Goal: Task Accomplishment & Management: Manage account settings

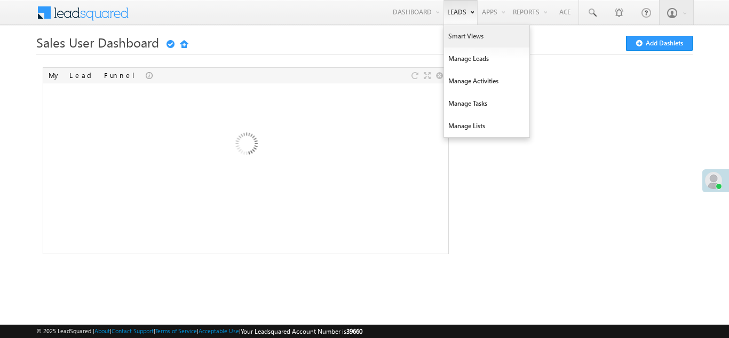
click at [459, 35] on link "Smart Views" at bounding box center [486, 36] width 85 height 22
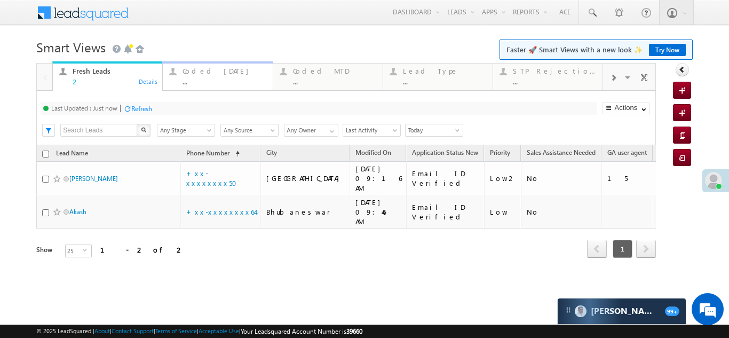
click at [208, 78] on div "..." at bounding box center [224, 81] width 83 height 8
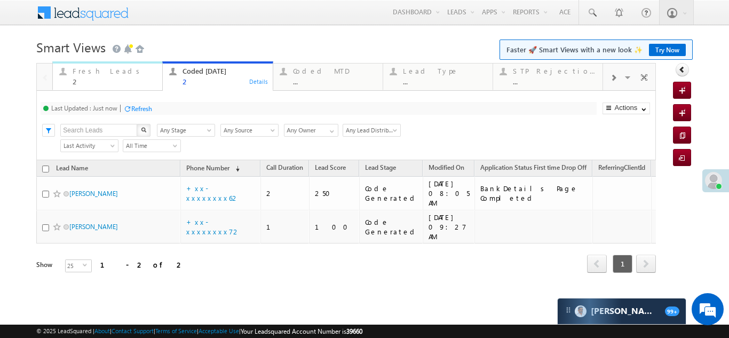
click at [88, 70] on div "Fresh Leads" at bounding box center [114, 71] width 83 height 9
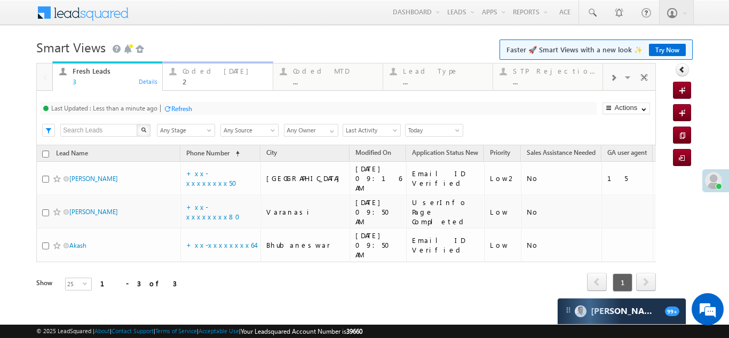
click at [198, 72] on div "Coded Today" at bounding box center [224, 71] width 83 height 9
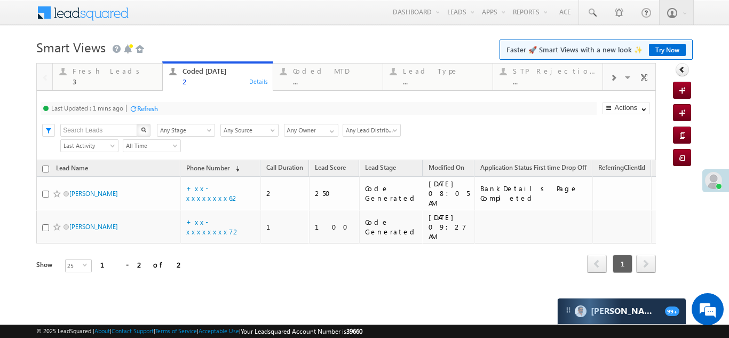
click at [151, 105] on div "Refresh" at bounding box center [147, 109] width 21 height 8
click at [89, 70] on div "Fresh Leads" at bounding box center [114, 71] width 83 height 9
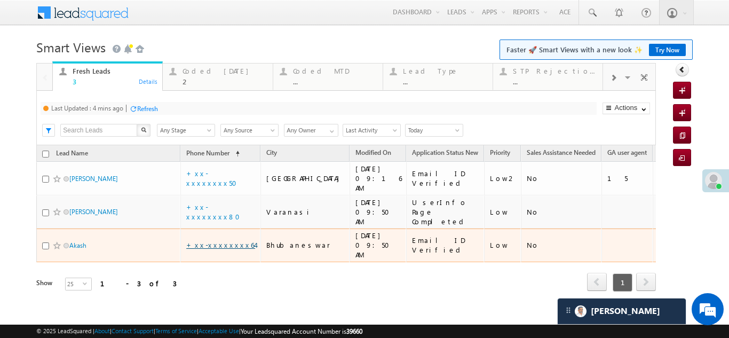
click at [210, 240] on link "+xx-xxxxxxxx64" at bounding box center [220, 244] width 69 height 9
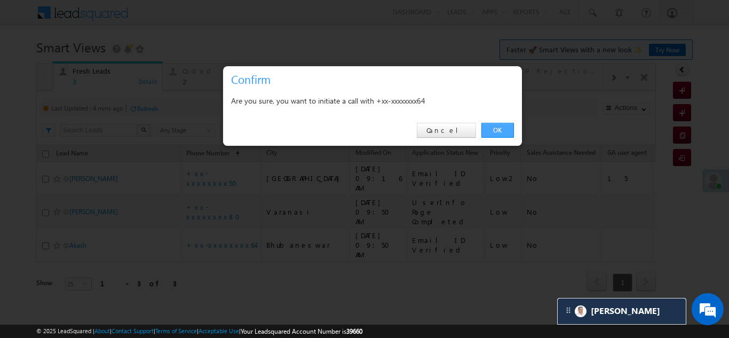
click at [503, 129] on link "OK" at bounding box center [498, 130] width 33 height 15
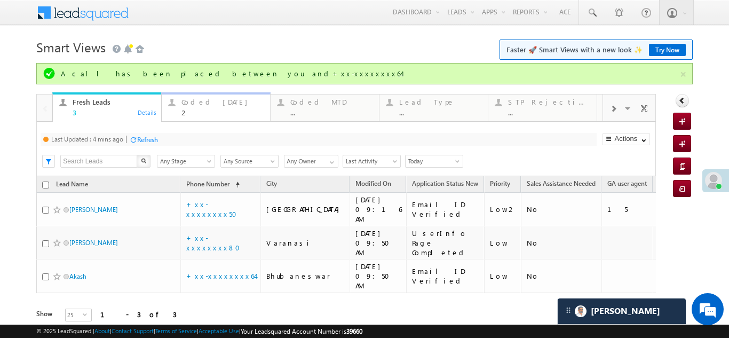
click at [199, 101] on div "Coded Today" at bounding box center [223, 102] width 82 height 9
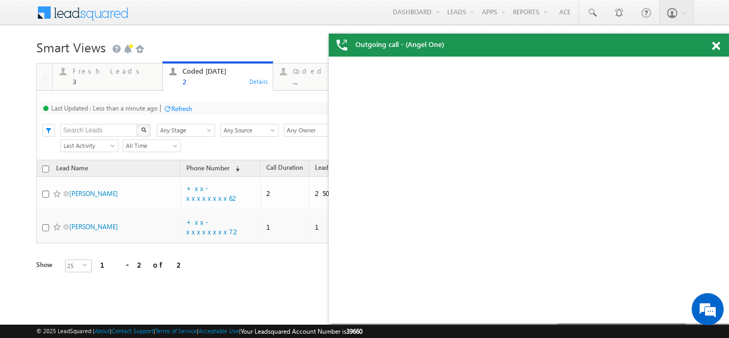
click at [183, 107] on div "Refresh" at bounding box center [181, 109] width 21 height 8
click at [715, 46] on span at bounding box center [716, 46] width 8 height 9
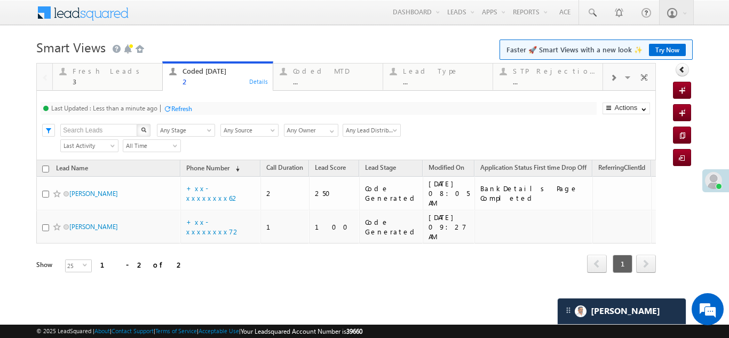
click at [403, 263] on div "Lead Name Phone Number (sorted descending) Call Duration Lead Score Lead Stage …" at bounding box center [346, 224] width 620 height 129
click at [97, 81] on div "3" at bounding box center [114, 81] width 83 height 8
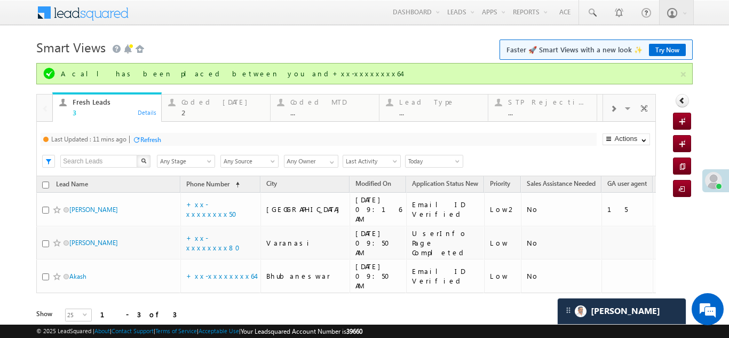
click at [149, 138] on div "Refresh" at bounding box center [150, 140] width 21 height 8
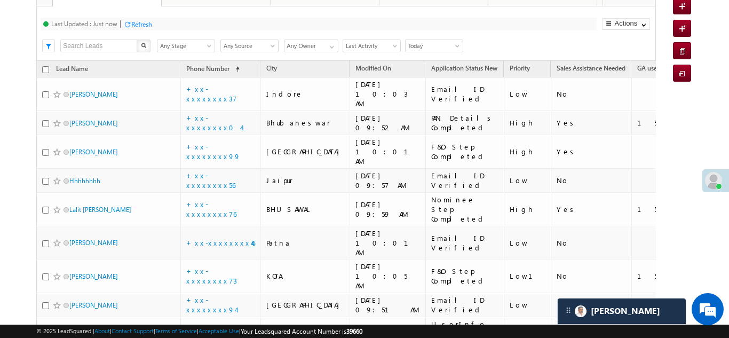
scroll to position [77, 0]
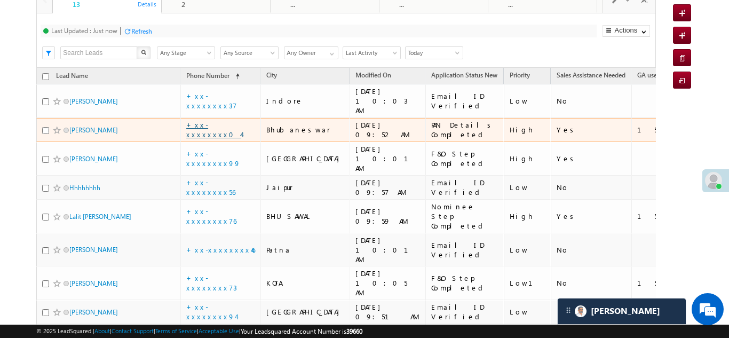
click at [215, 122] on link "+xx-xxxxxxxx04" at bounding box center [213, 129] width 55 height 19
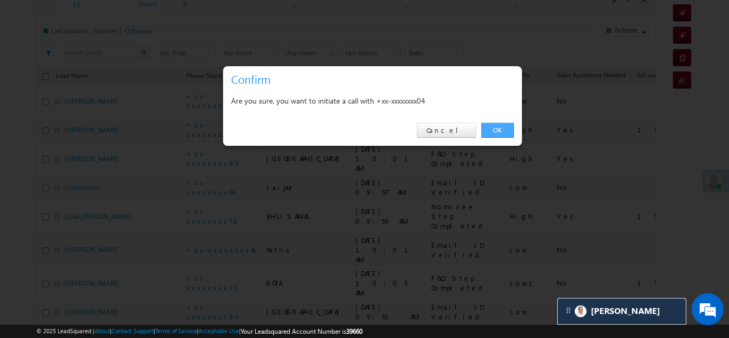
click at [499, 128] on link "OK" at bounding box center [498, 130] width 33 height 15
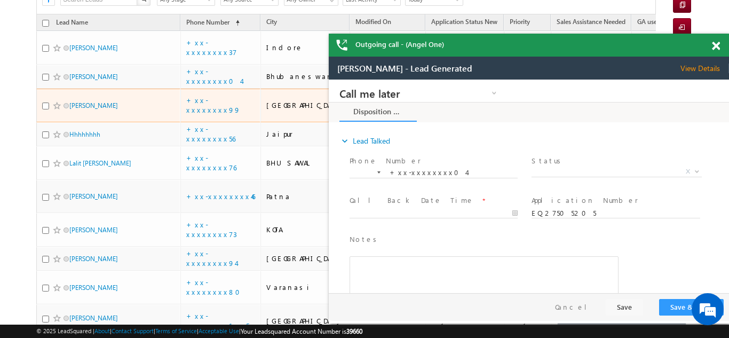
scroll to position [0, 0]
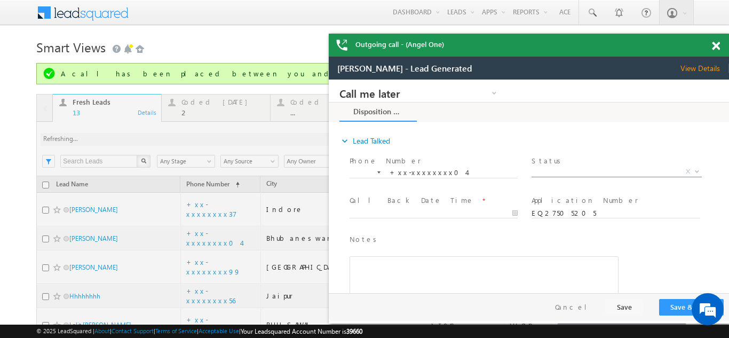
click at [575, 168] on span "X" at bounding box center [617, 172] width 170 height 11
select select "Pitch Not Done"
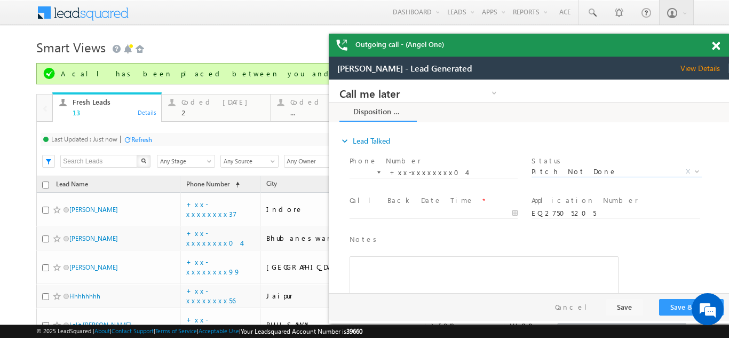
click at [421, 210] on body "Call me later Campaign Success Commitment Cross Sell Customer Drop-off reasons …" at bounding box center [529, 187] width 400 height 214
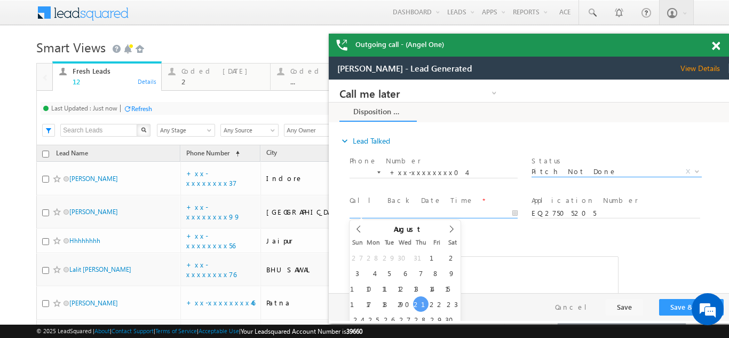
type input "08/21/25 10:09 AM"
click at [670, 306] on button "Save & Close" at bounding box center [691, 307] width 65 height 17
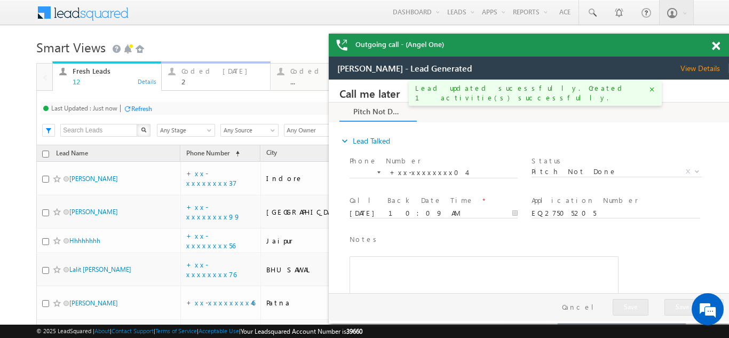
click at [205, 75] on div "Coded Today" at bounding box center [223, 71] width 82 height 9
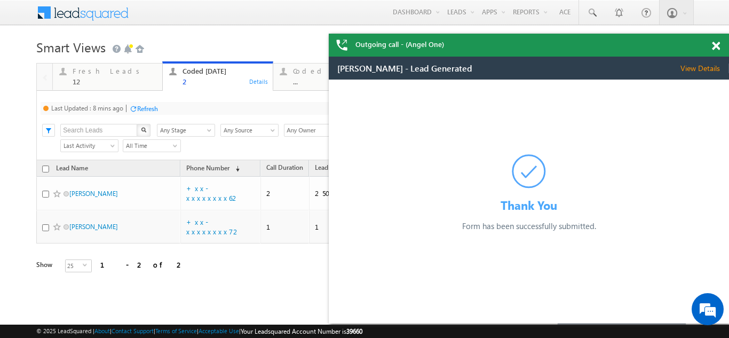
click at [152, 111] on div "Refresh" at bounding box center [147, 109] width 21 height 8
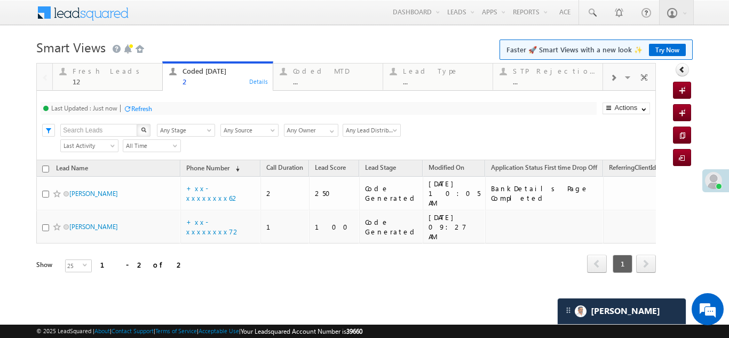
click at [143, 109] on div "Refresh" at bounding box center [141, 109] width 21 height 8
click at [86, 72] on div "Fresh Leads" at bounding box center [114, 71] width 83 height 9
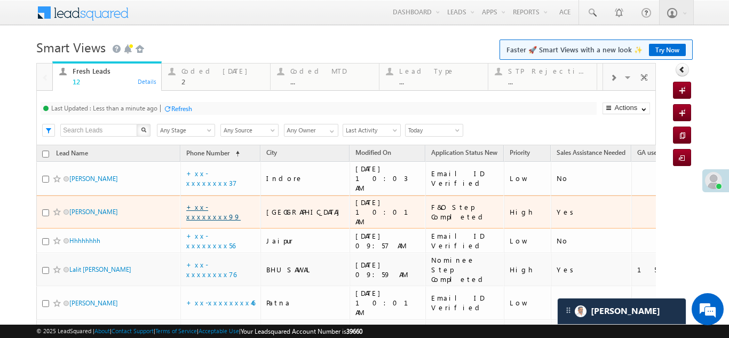
click at [206, 202] on link "+xx-xxxxxxxx99" at bounding box center [213, 211] width 54 height 19
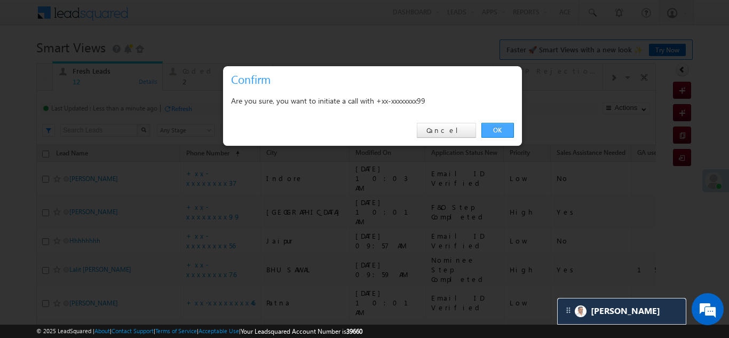
click at [494, 128] on link "OK" at bounding box center [498, 130] width 33 height 15
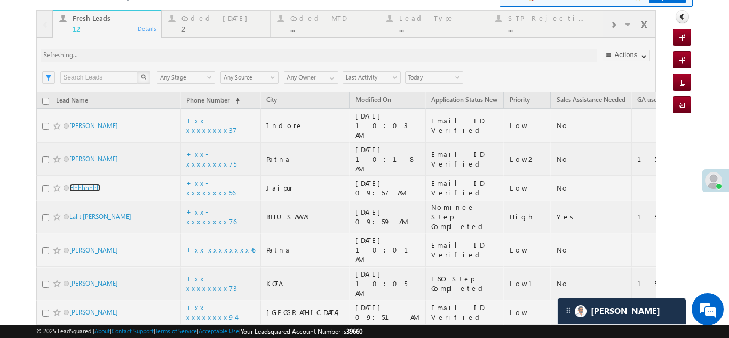
scroll to position [53, 0]
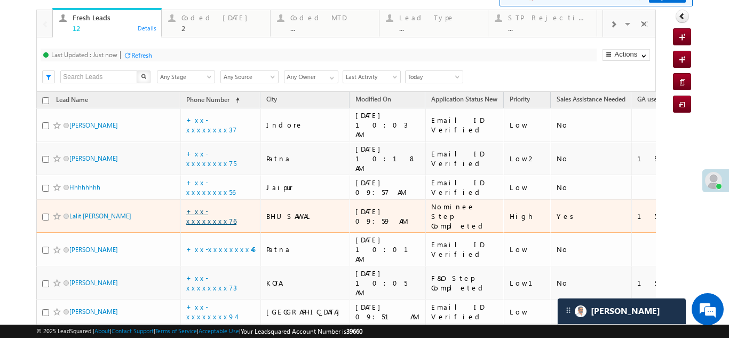
click at [214, 207] on link "+xx-xxxxxxxx76" at bounding box center [211, 216] width 50 height 19
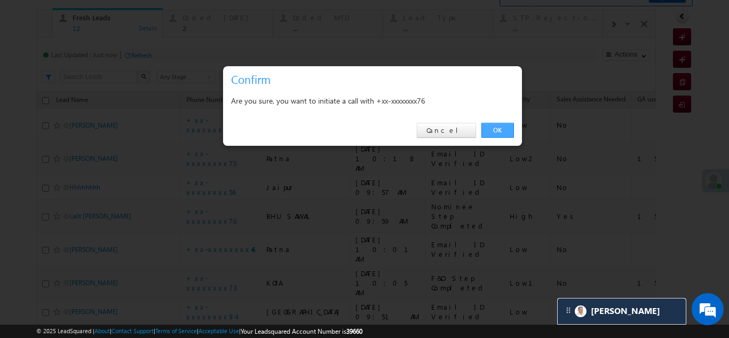
click at [491, 127] on link "OK" at bounding box center [498, 130] width 33 height 15
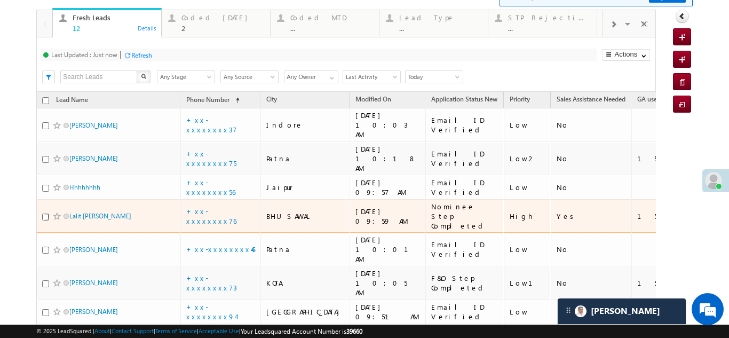
click at [44, 214] on input "checkbox" at bounding box center [45, 217] width 7 height 7
checkbox input "true"
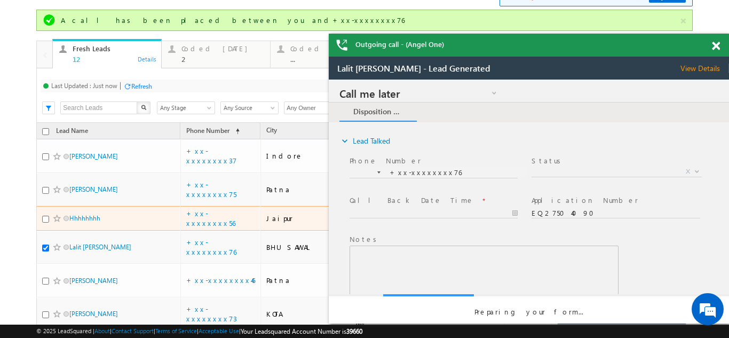
scroll to position [0, 0]
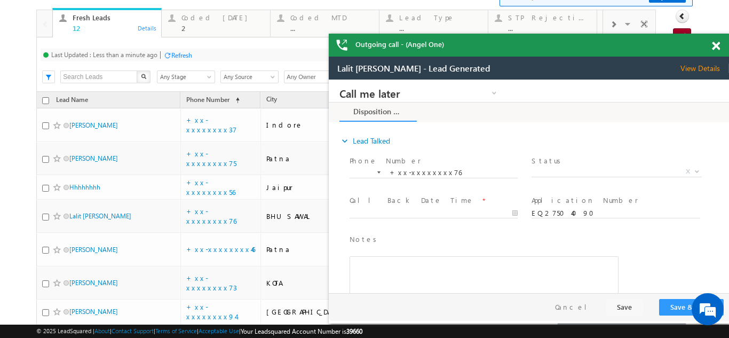
click at [718, 45] on span at bounding box center [716, 46] width 8 height 9
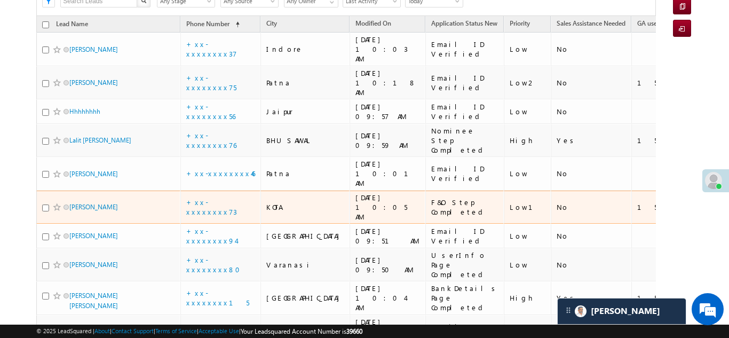
scroll to position [160, 0]
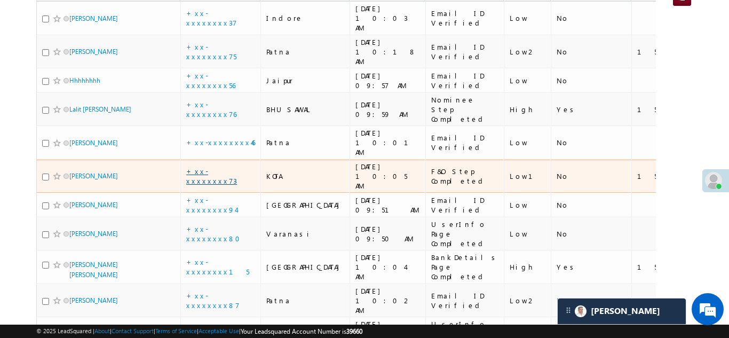
click at [210, 167] on link "+xx-xxxxxxxx73" at bounding box center [211, 176] width 51 height 19
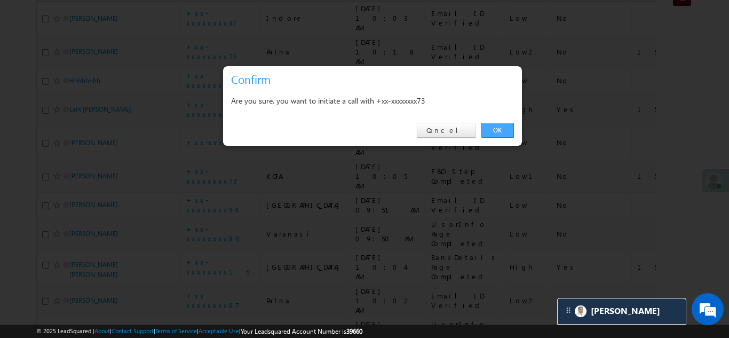
click at [503, 126] on link "OK" at bounding box center [498, 130] width 33 height 15
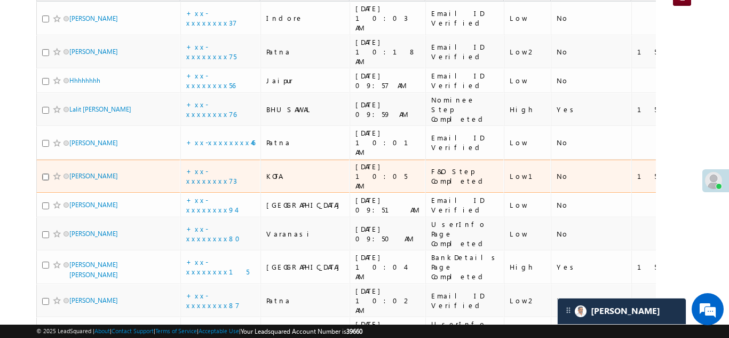
click at [45, 174] on input "checkbox" at bounding box center [45, 177] width 7 height 7
checkbox input "true"
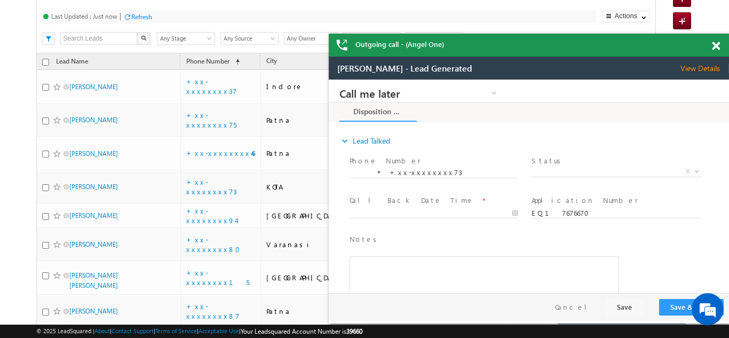
scroll to position [0, 0]
click at [708, 65] on span "View Details" at bounding box center [705, 69] width 49 height 10
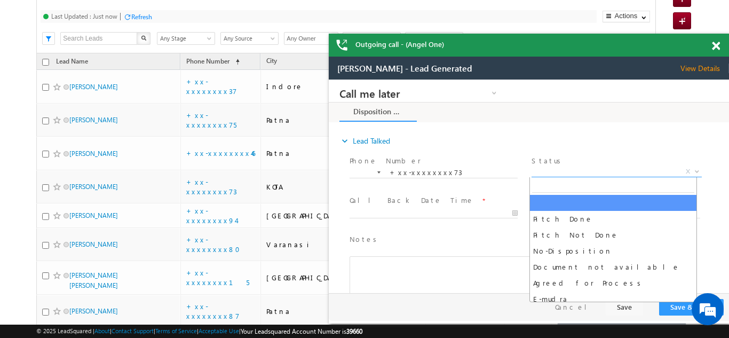
click at [577, 168] on span "X" at bounding box center [617, 172] width 170 height 11
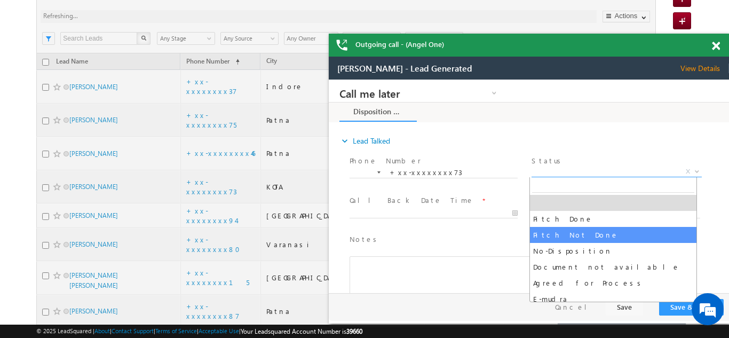
select select "Pitch Not Done"
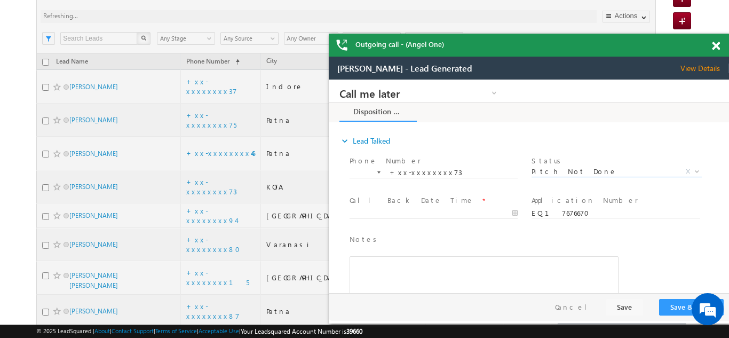
type input "08/21/25 10:20 AM"
click at [403, 211] on input "08/21/25 10:20 AM" at bounding box center [434, 213] width 168 height 11
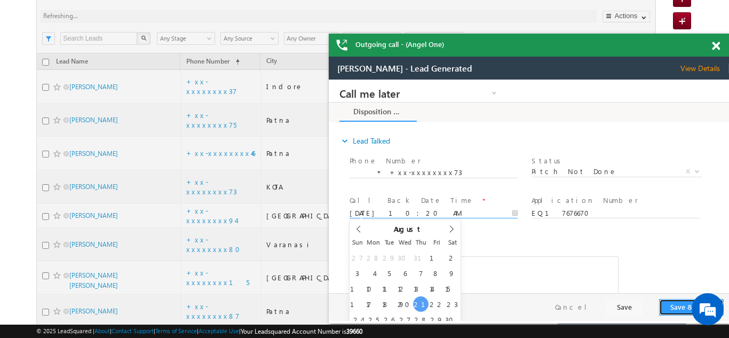
click at [673, 308] on button "Save & Close" at bounding box center [691, 307] width 65 height 17
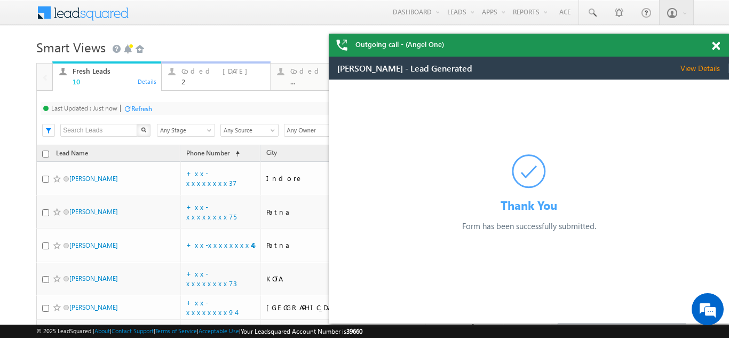
click at [200, 73] on div "Coded [DATE]" at bounding box center [223, 71] width 82 height 9
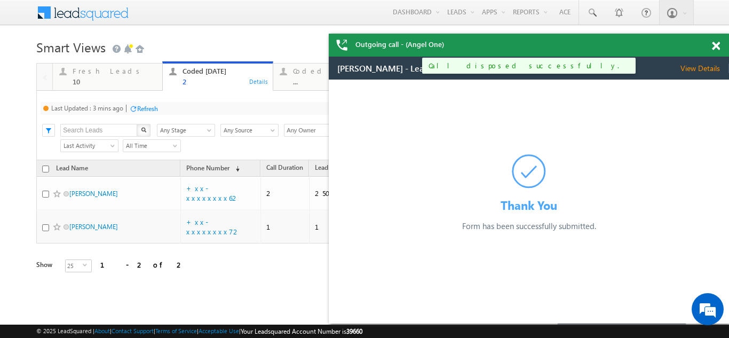
click at [150, 107] on div "Refresh" at bounding box center [147, 109] width 21 height 8
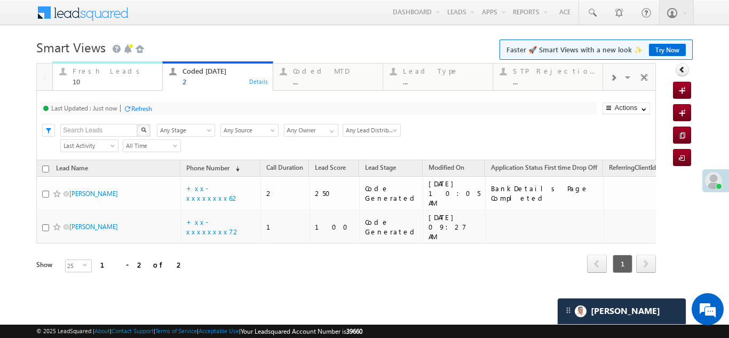
click at [92, 73] on div "Fresh Leads" at bounding box center [114, 71] width 83 height 9
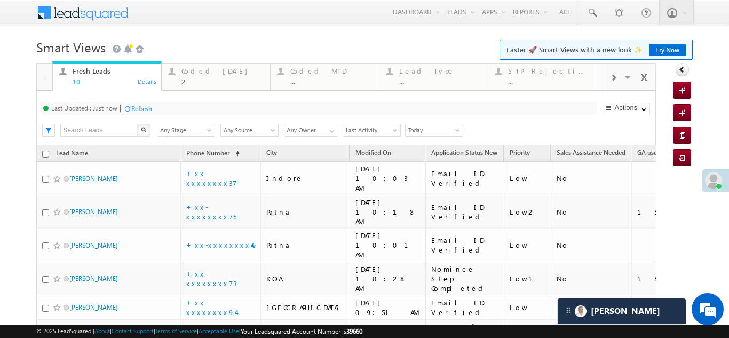
click at [137, 109] on div "Refresh" at bounding box center [141, 109] width 21 height 8
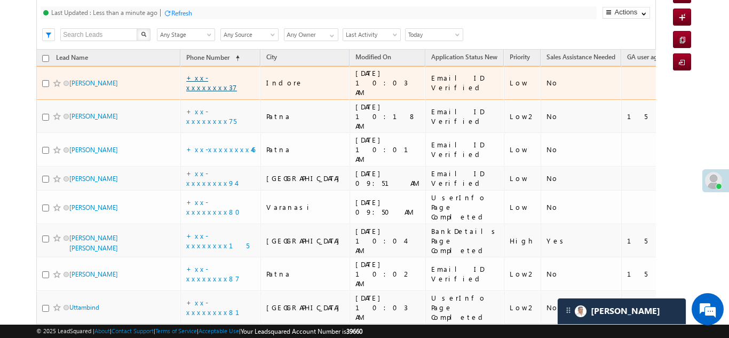
scroll to position [107, 0]
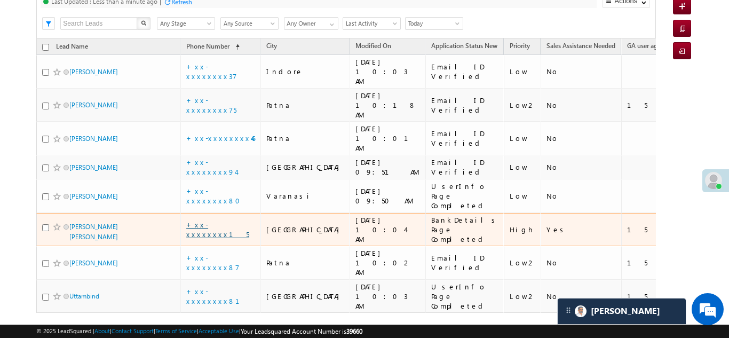
click at [215, 220] on link "+xx-xxxxxxxx15" at bounding box center [217, 229] width 63 height 19
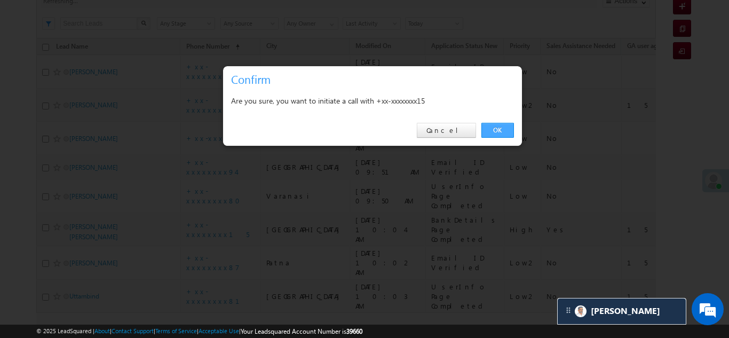
click at [499, 124] on link "OK" at bounding box center [498, 130] width 33 height 15
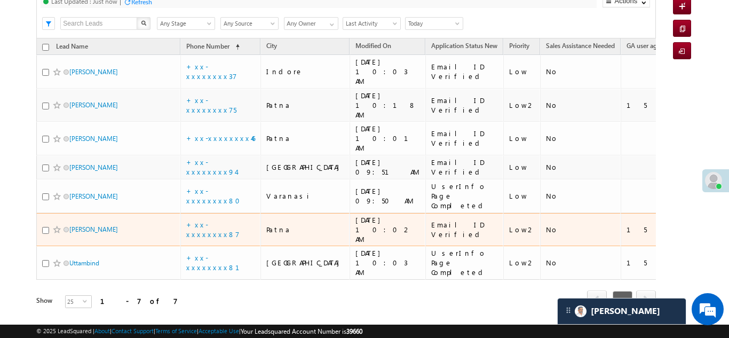
scroll to position [88, 0]
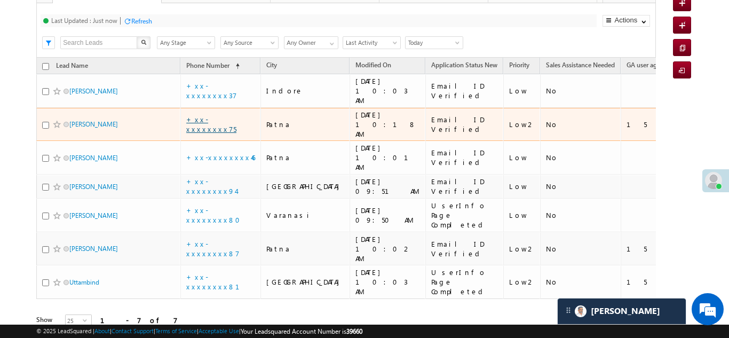
click at [215, 115] on link "+xx-xxxxxxxx75" at bounding box center [211, 124] width 50 height 19
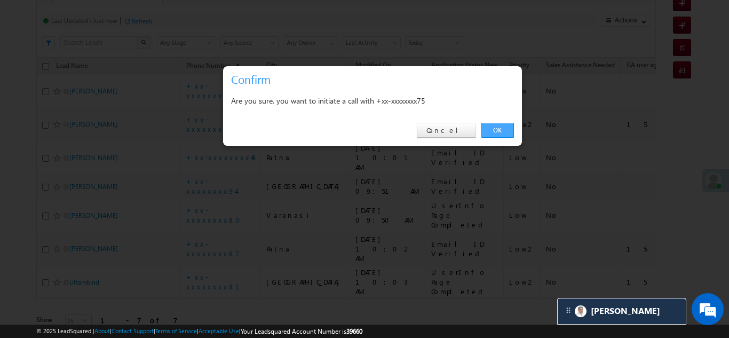
click at [497, 128] on link "OK" at bounding box center [498, 130] width 33 height 15
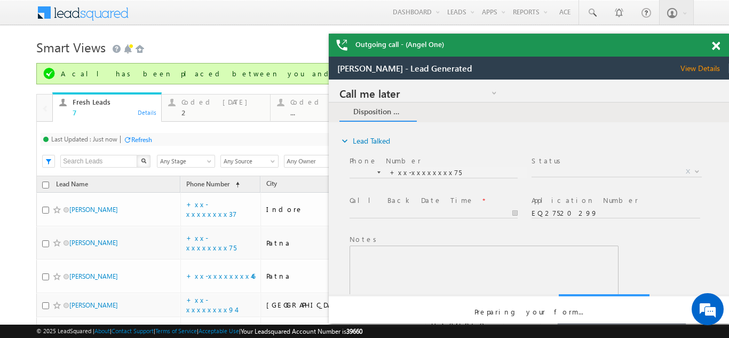
scroll to position [0, 0]
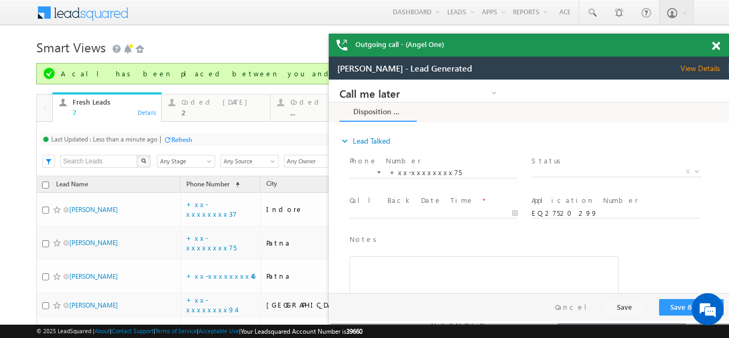
click at [694, 65] on span "View Details" at bounding box center [705, 69] width 49 height 10
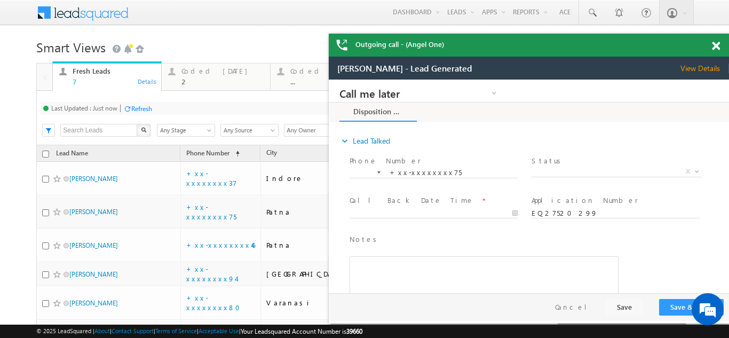
click at [717, 44] on span at bounding box center [716, 46] width 8 height 9
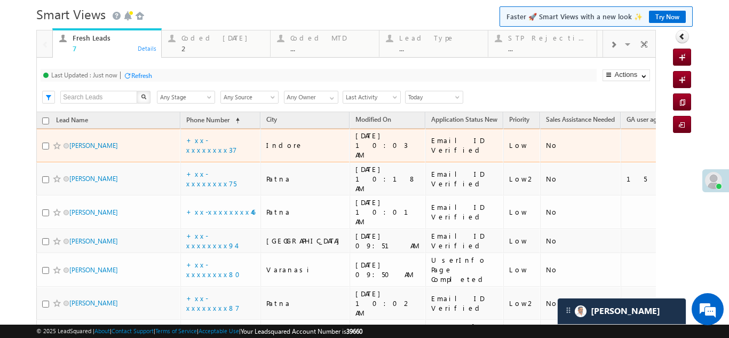
scroll to position [88, 0]
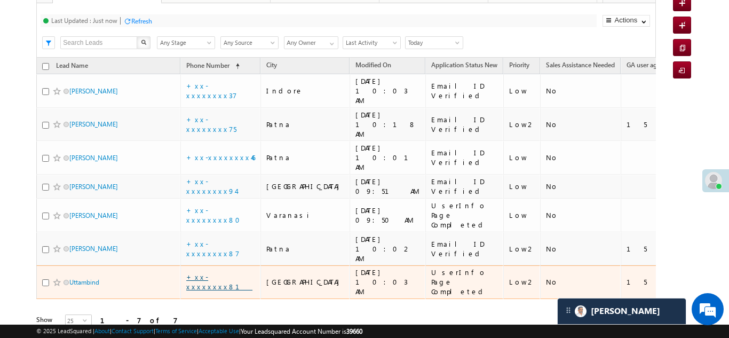
click at [203, 272] on link "+xx-xxxxxxxx81" at bounding box center [219, 281] width 66 height 19
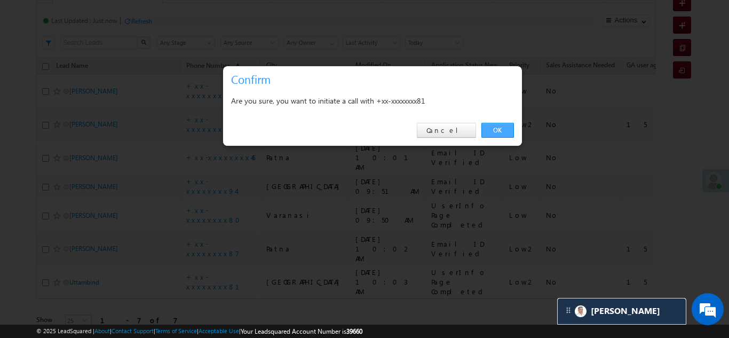
click at [499, 128] on link "OK" at bounding box center [498, 130] width 33 height 15
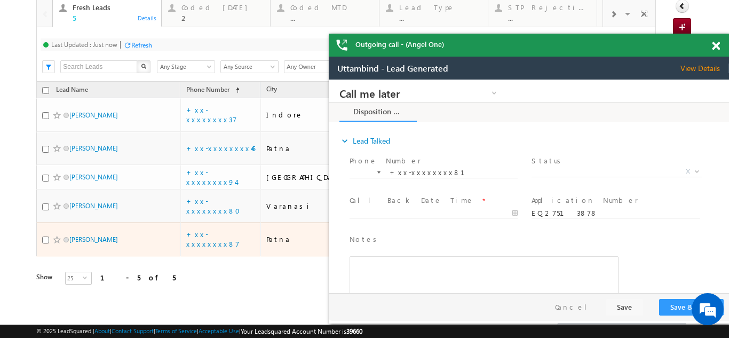
scroll to position [39, 0]
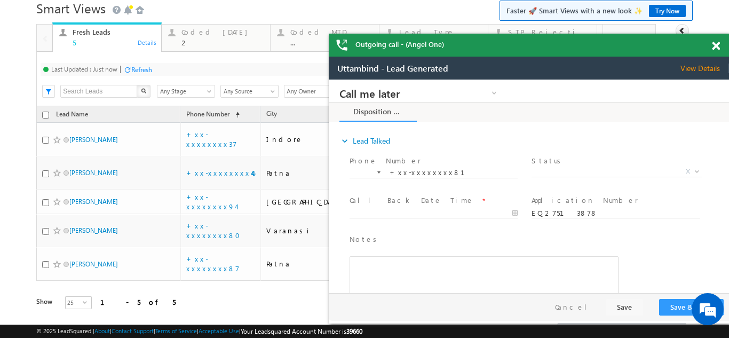
click at [718, 44] on span at bounding box center [716, 46] width 8 height 9
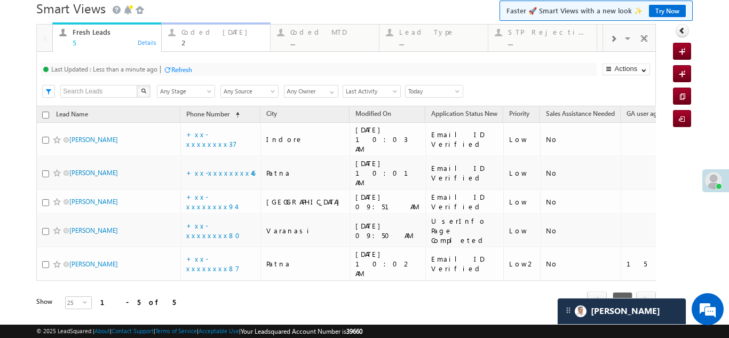
click at [196, 33] on div "Coded [DATE]" at bounding box center [223, 32] width 82 height 9
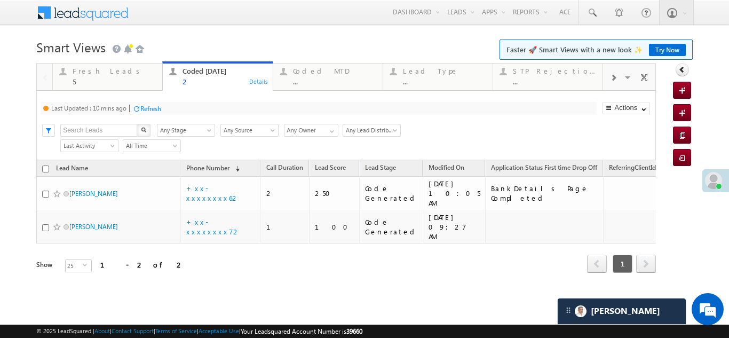
click at [156, 106] on div "Refresh" at bounding box center [150, 109] width 21 height 8
click at [96, 69] on div "Fresh Leads" at bounding box center [114, 71] width 83 height 9
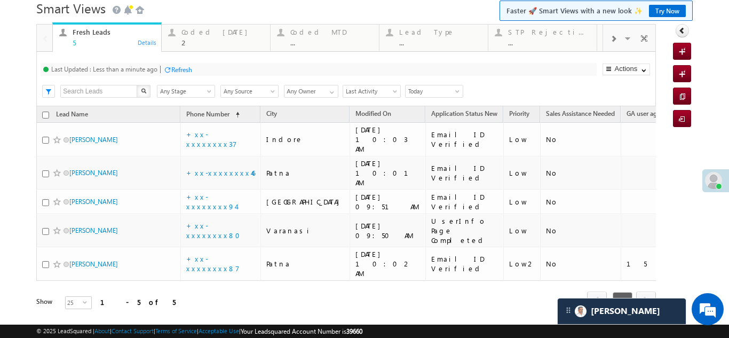
click at [178, 68] on div "Refresh" at bounding box center [181, 70] width 21 height 8
click at [209, 36] on div "Coded [DATE] 2" at bounding box center [223, 36] width 82 height 21
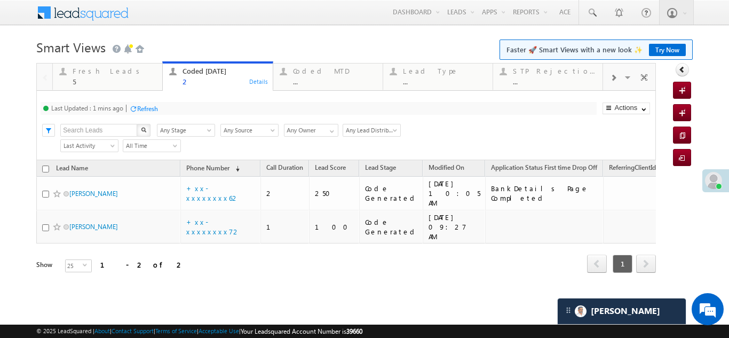
click at [145, 108] on div "Refresh" at bounding box center [147, 109] width 21 height 8
click at [144, 107] on div "Refresh" at bounding box center [141, 109] width 21 height 8
click at [91, 74] on div "Fresh Leads" at bounding box center [114, 71] width 83 height 9
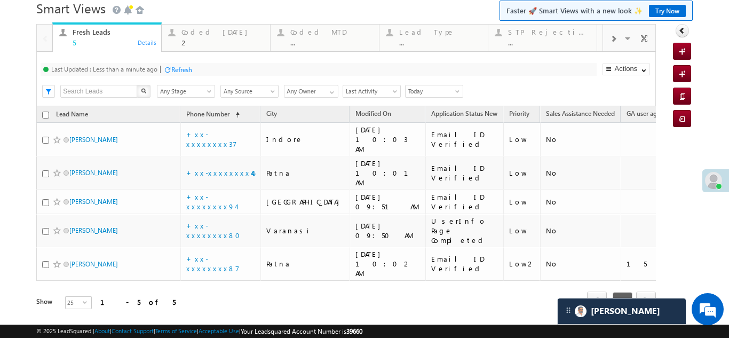
click at [183, 72] on div "Refresh" at bounding box center [181, 70] width 21 height 8
click at [196, 35] on div "Coded [DATE]" at bounding box center [223, 32] width 82 height 9
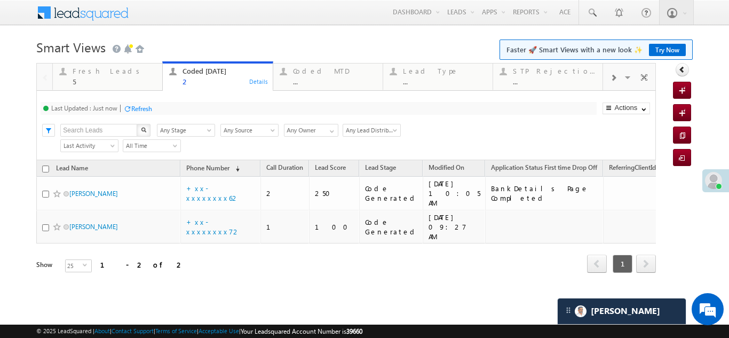
click at [137, 113] on div "Refresh" at bounding box center [137, 108] width 29 height 10
click at [78, 73] on div "Fresh Leads" at bounding box center [114, 71] width 83 height 9
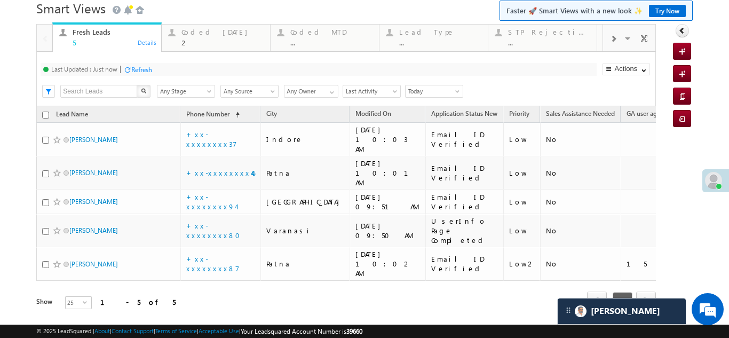
click at [144, 67] on div "Refresh" at bounding box center [141, 70] width 21 height 8
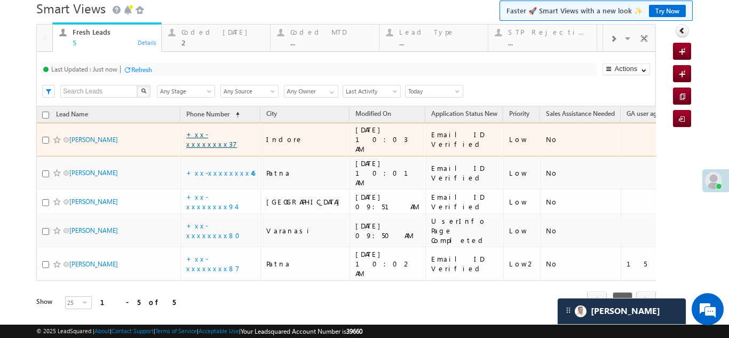
click at [205, 135] on link "+xx-xxxxxxxx37" at bounding box center [211, 139] width 51 height 19
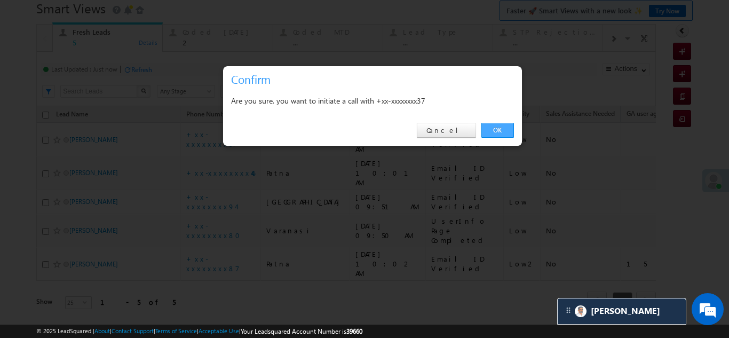
click at [497, 124] on link "OK" at bounding box center [498, 130] width 33 height 15
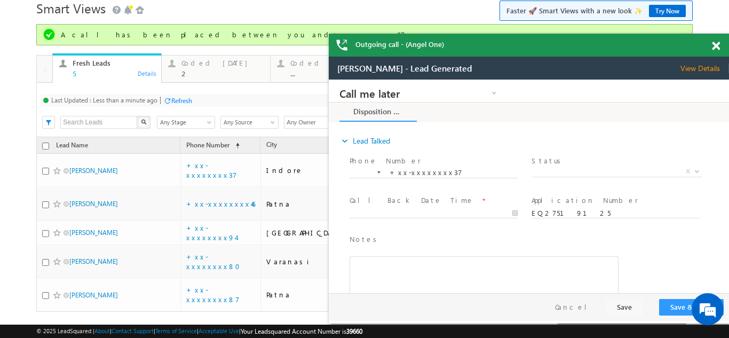
scroll to position [0, 0]
click at [573, 168] on span "X" at bounding box center [617, 172] width 170 height 11
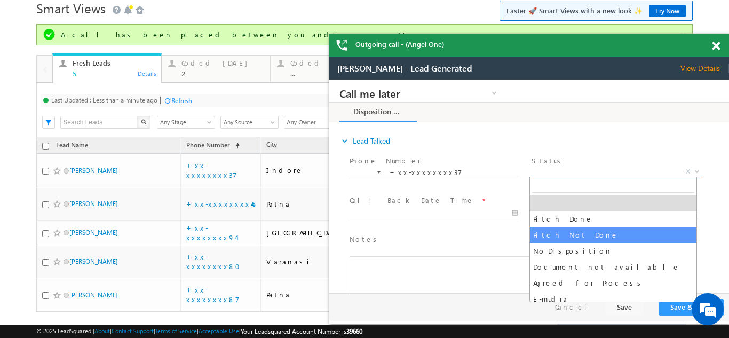
select select "Pitch Not Done"
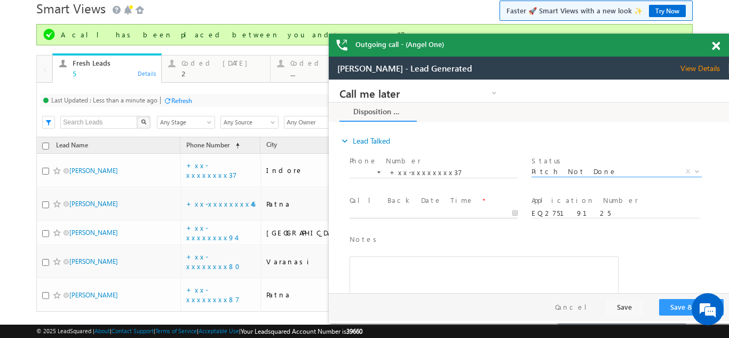
type input "08/21/25 10:47 AM"
click at [408, 210] on input "08/21/25 10:47 AM" at bounding box center [434, 213] width 168 height 11
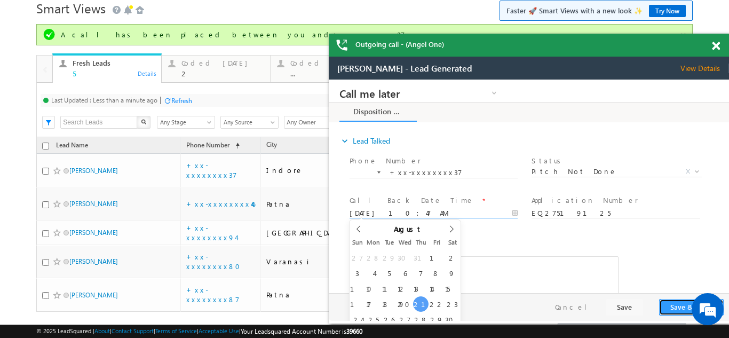
click at [675, 305] on button "Save & Close" at bounding box center [691, 307] width 65 height 17
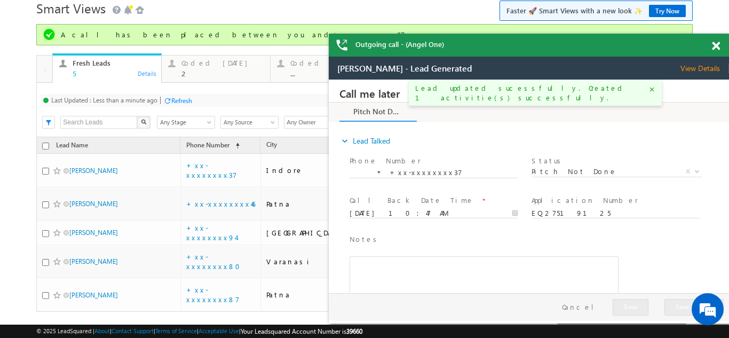
click at [699, 66] on span "View Details" at bounding box center [705, 69] width 49 height 10
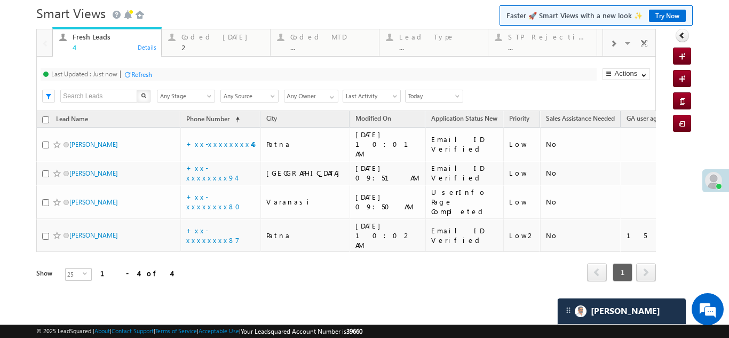
scroll to position [15, 0]
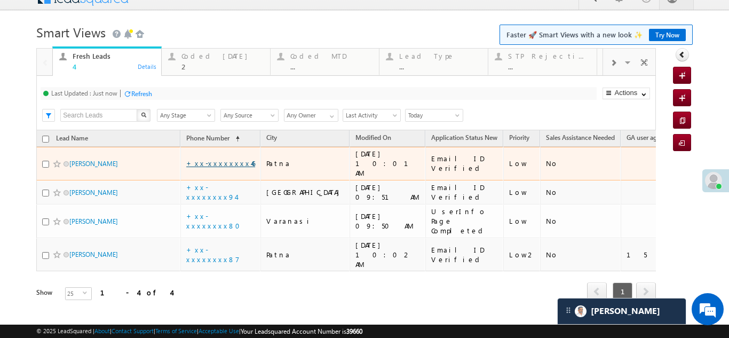
click at [209, 161] on link "+xx-xxxxxxxx46" at bounding box center [220, 163] width 69 height 9
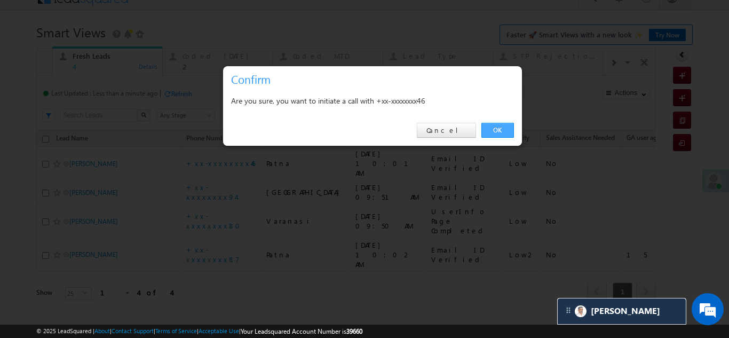
click at [497, 128] on link "OK" at bounding box center [498, 130] width 33 height 15
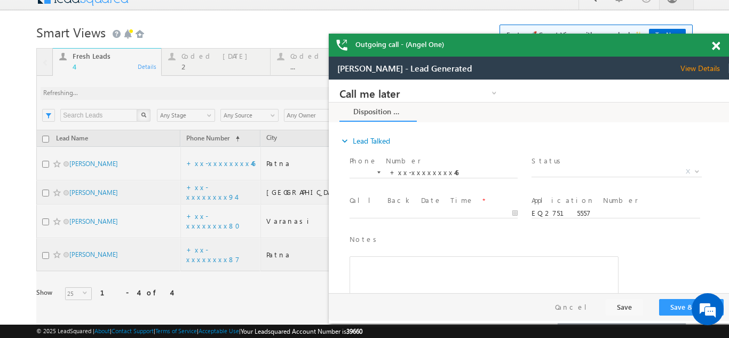
scroll to position [0, 0]
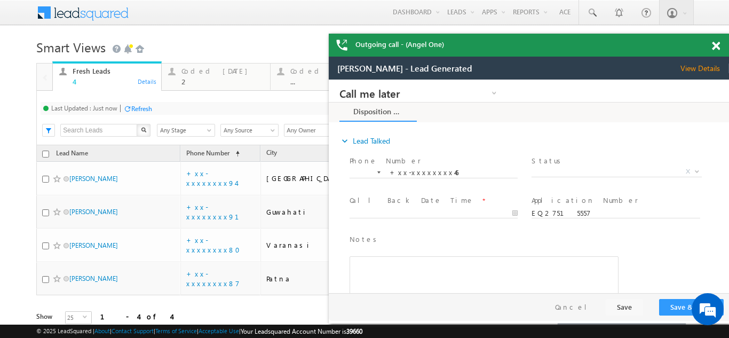
click at [716, 43] on span at bounding box center [716, 46] width 8 height 9
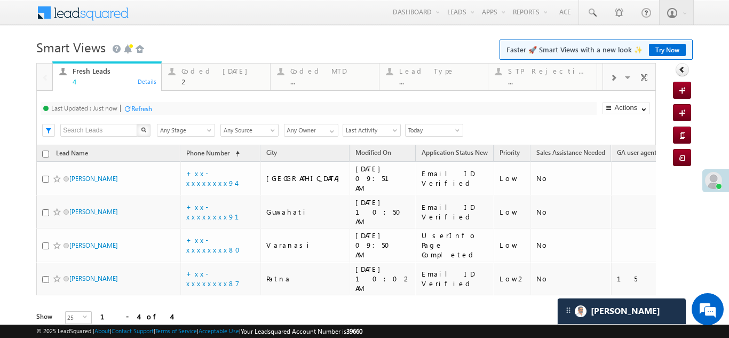
click at [145, 105] on div "Refresh" at bounding box center [141, 109] width 21 height 8
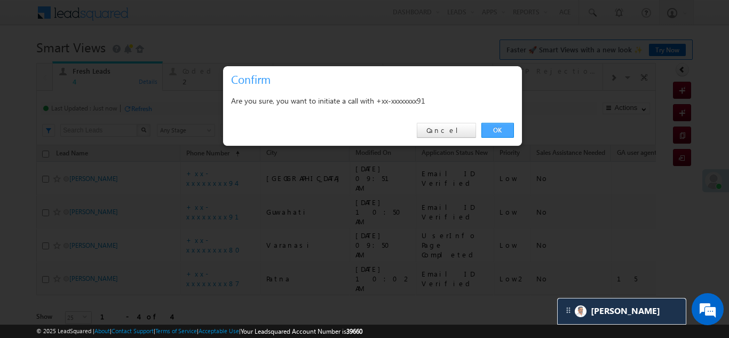
click at [492, 128] on link "OK" at bounding box center [498, 130] width 33 height 15
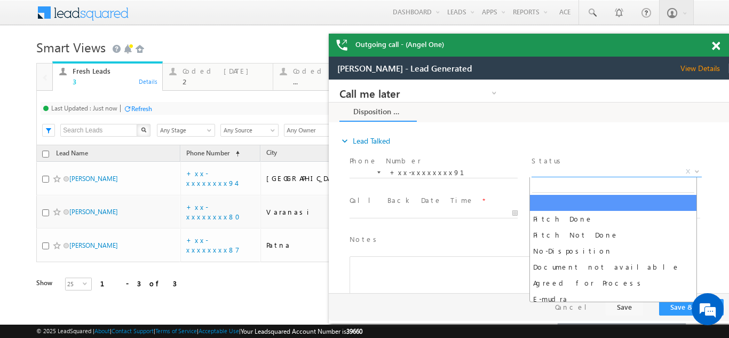
click at [587, 171] on span "X" at bounding box center [617, 172] width 170 height 11
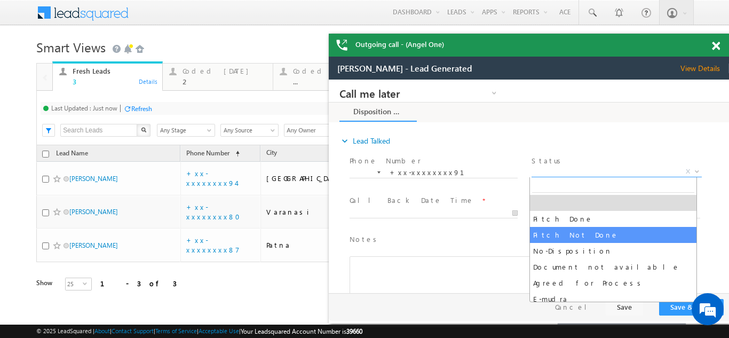
select select "Pitch Not Done"
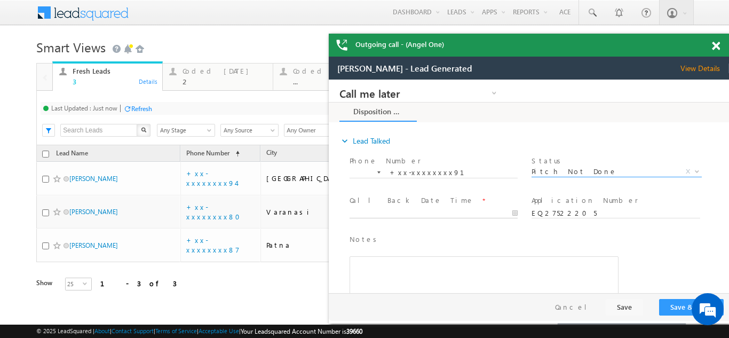
type input "08/21/25 10:54 AM"
click at [407, 212] on body "Call me later Campaign Success Commitment Cross Sell Customer Drop-off reasons …" at bounding box center [529, 187] width 400 height 214
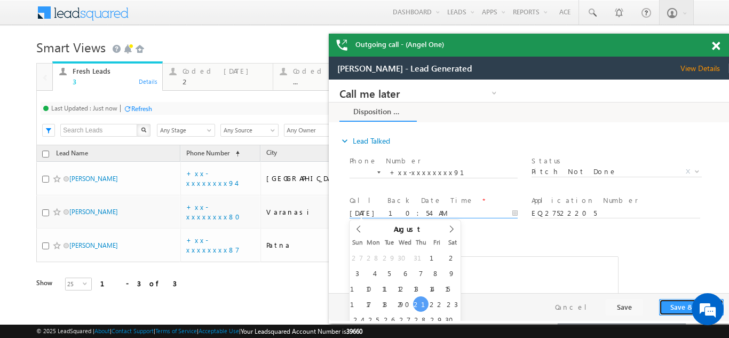
click at [682, 308] on button "Save & Close" at bounding box center [691, 307] width 65 height 17
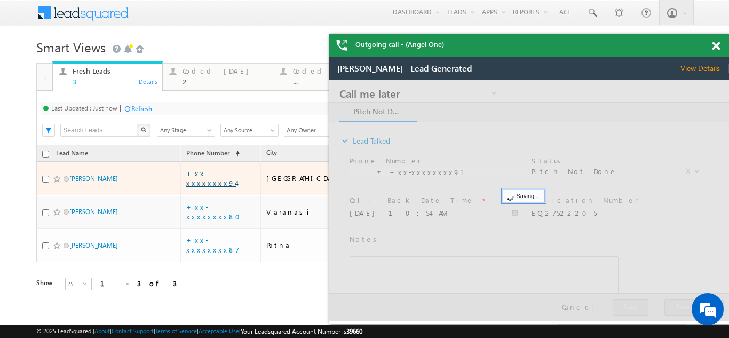
click at [215, 171] on link "+xx-xxxxxxxx94" at bounding box center [211, 178] width 50 height 19
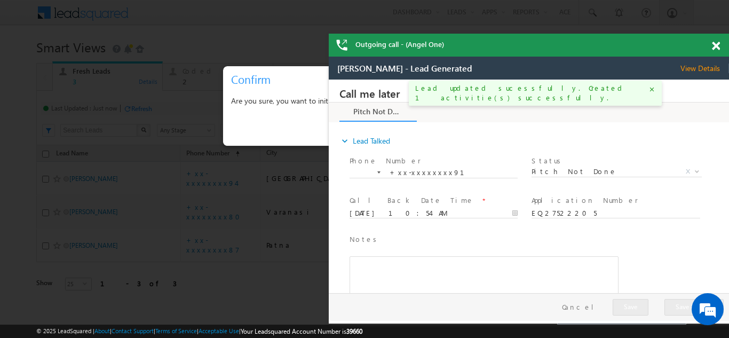
click at [716, 48] on span at bounding box center [716, 46] width 8 height 9
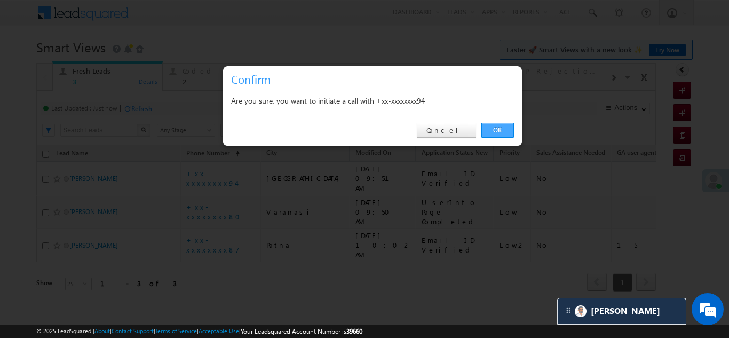
click at [498, 129] on link "OK" at bounding box center [498, 130] width 33 height 15
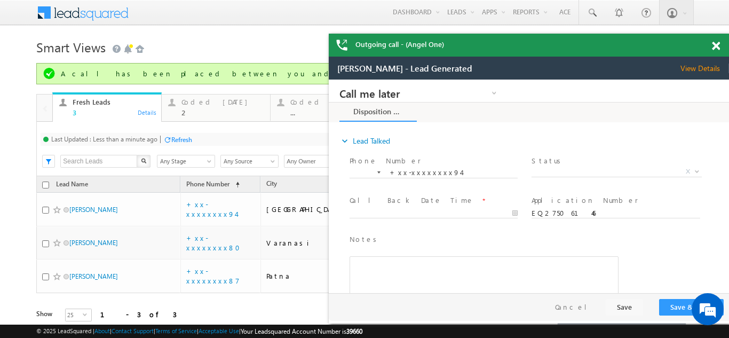
click at [707, 69] on span "View Details" at bounding box center [705, 69] width 49 height 10
click at [718, 45] on span at bounding box center [716, 46] width 8 height 9
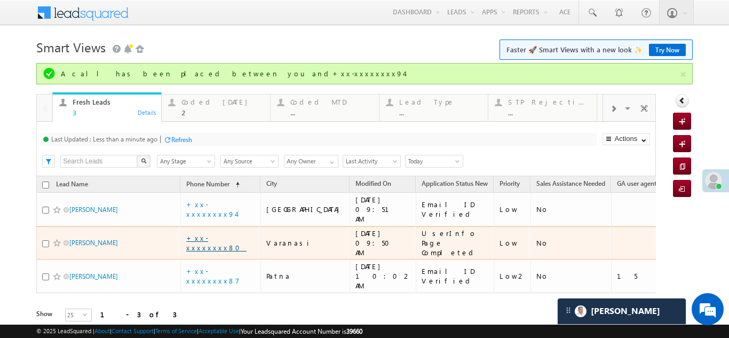
click at [201, 233] on link "+xx-xxxxxxxx80" at bounding box center [216, 242] width 60 height 19
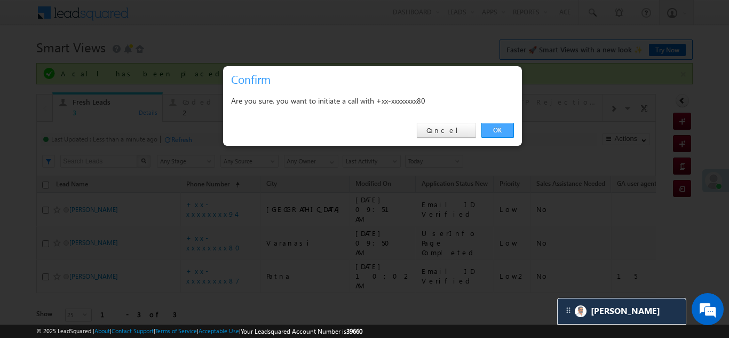
click at [502, 128] on link "OK" at bounding box center [498, 130] width 33 height 15
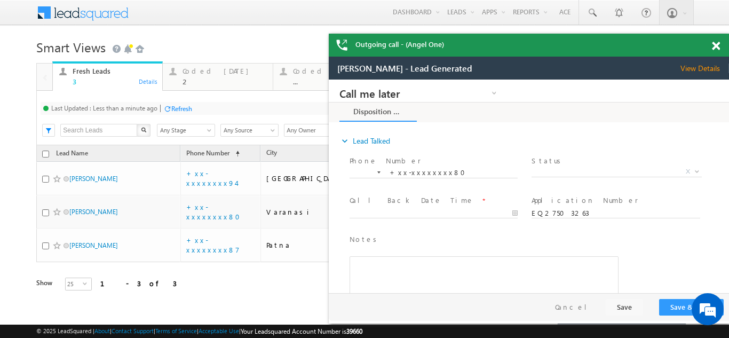
click at [700, 66] on span "View Details" at bounding box center [705, 69] width 49 height 10
click at [695, 65] on span "View Details" at bounding box center [705, 69] width 49 height 10
click at [717, 45] on span at bounding box center [716, 46] width 8 height 9
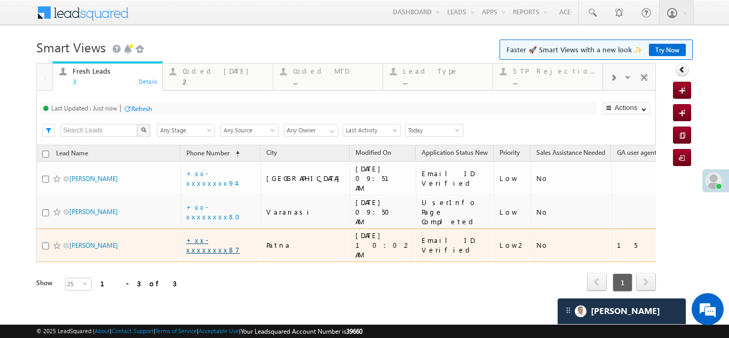
click at [219, 235] on link "+xx-xxxxxxxx87" at bounding box center [212, 244] width 53 height 19
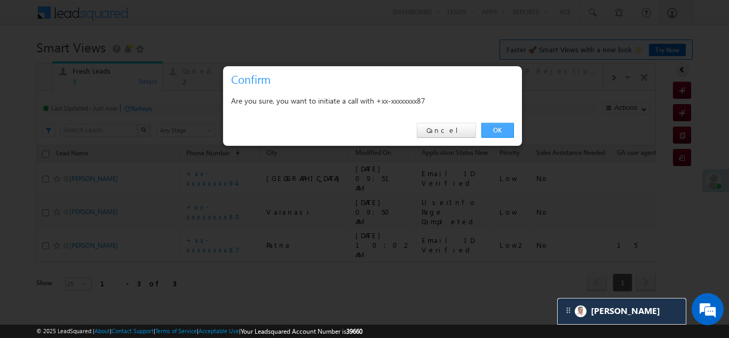
click at [495, 127] on link "OK" at bounding box center [498, 130] width 33 height 15
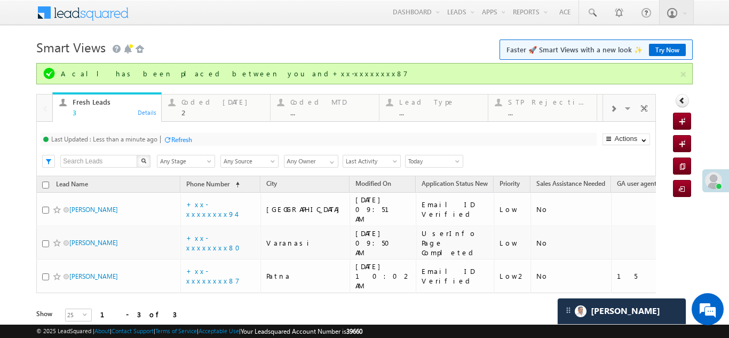
click at [175, 139] on div "Refresh" at bounding box center [181, 140] width 21 height 8
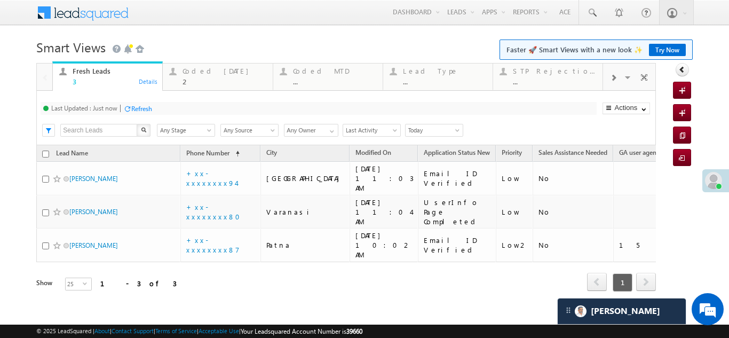
click at [144, 107] on div "Refresh" at bounding box center [141, 109] width 21 height 8
click at [202, 75] on div "Coded Today" at bounding box center [224, 71] width 83 height 9
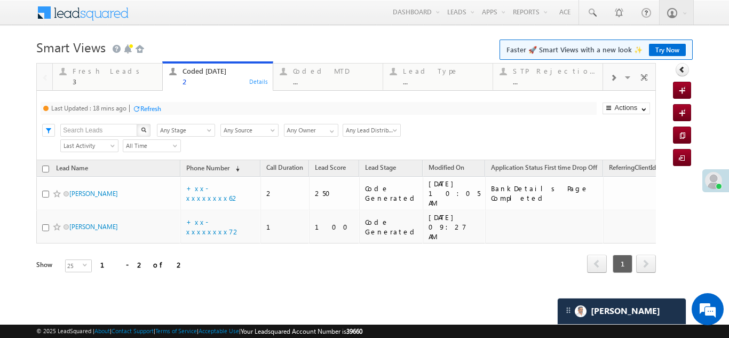
click at [153, 110] on div "Refresh" at bounding box center [150, 109] width 21 height 8
click at [78, 75] on div "Fresh Leads" at bounding box center [114, 71] width 83 height 9
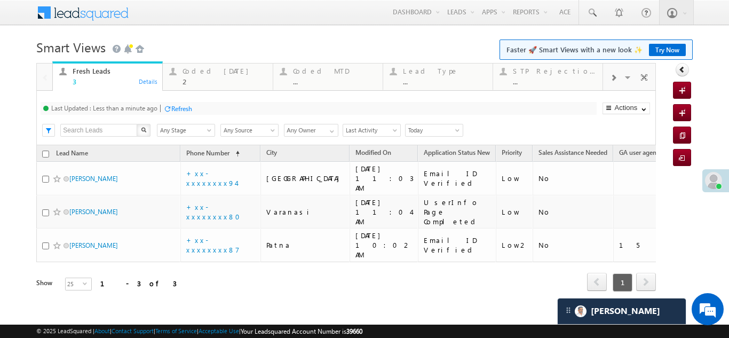
click at [191, 109] on div "Refresh" at bounding box center [181, 109] width 21 height 8
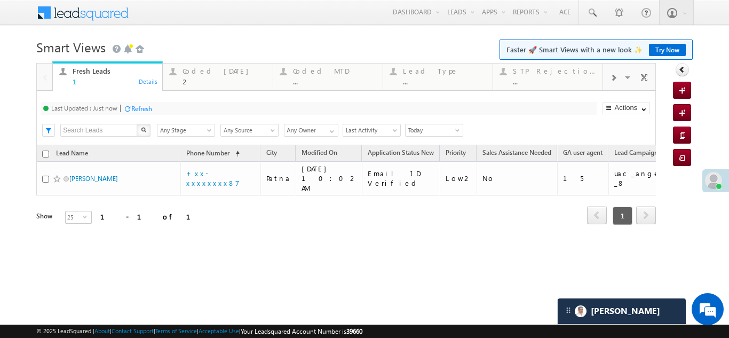
click at [145, 109] on div "Refresh" at bounding box center [141, 109] width 21 height 8
click at [209, 75] on div "Coded Today" at bounding box center [224, 71] width 83 height 9
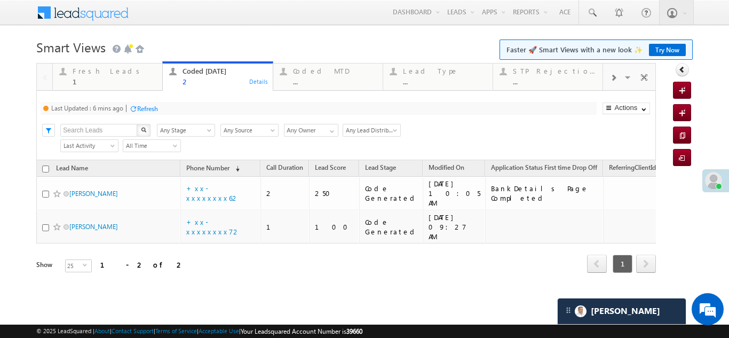
click at [208, 73] on div "Coded Today" at bounding box center [224, 71] width 83 height 9
click at [151, 108] on div "Refresh" at bounding box center [147, 109] width 21 height 8
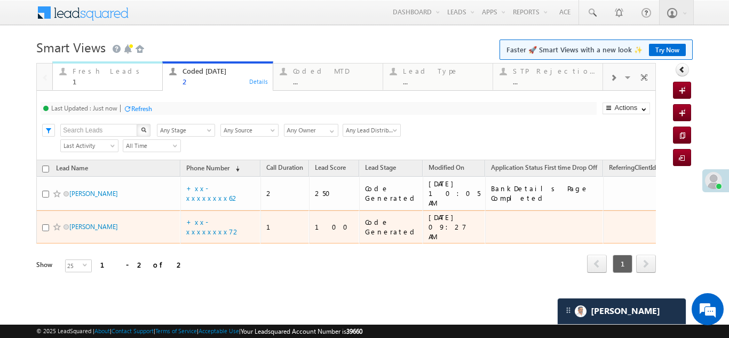
click at [90, 75] on div "Fresh Leads 1" at bounding box center [114, 75] width 83 height 21
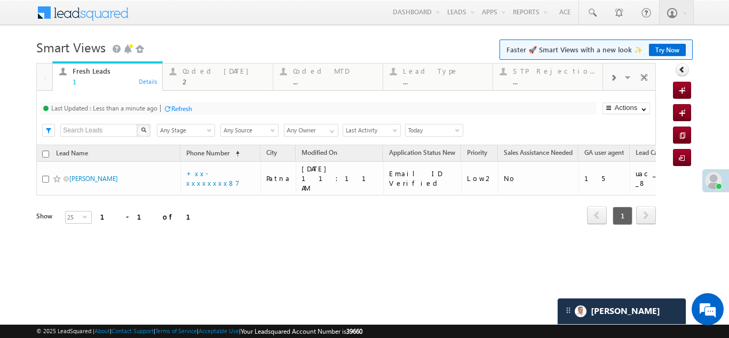
click at [185, 106] on div "Refresh" at bounding box center [181, 109] width 21 height 8
click at [197, 74] on div "Coded Today" at bounding box center [224, 71] width 83 height 9
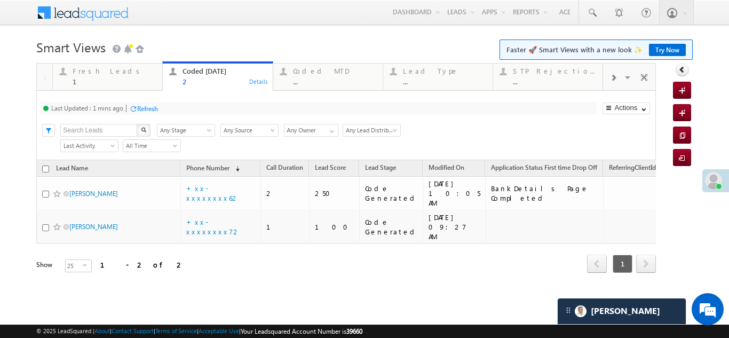
click at [153, 112] on div "Refresh" at bounding box center [147, 109] width 21 height 8
click at [150, 109] on div "Refresh" at bounding box center [141, 109] width 21 height 8
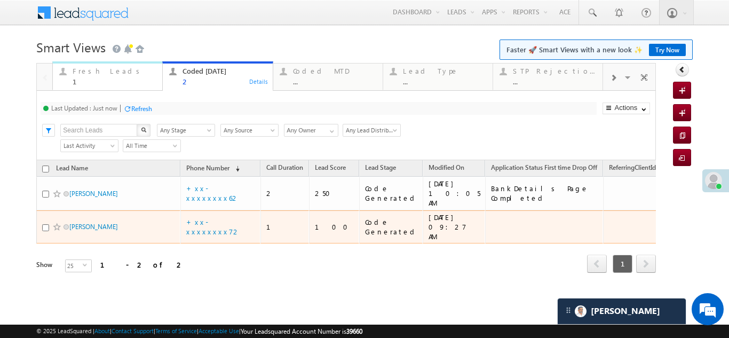
click at [84, 71] on div "Fresh Leads" at bounding box center [114, 71] width 83 height 9
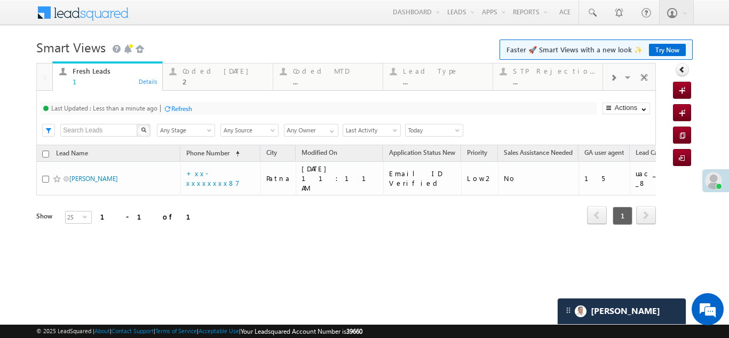
click at [187, 110] on div "Refresh" at bounding box center [181, 109] width 21 height 8
click at [318, 70] on div "Coded MTD" at bounding box center [334, 71] width 83 height 9
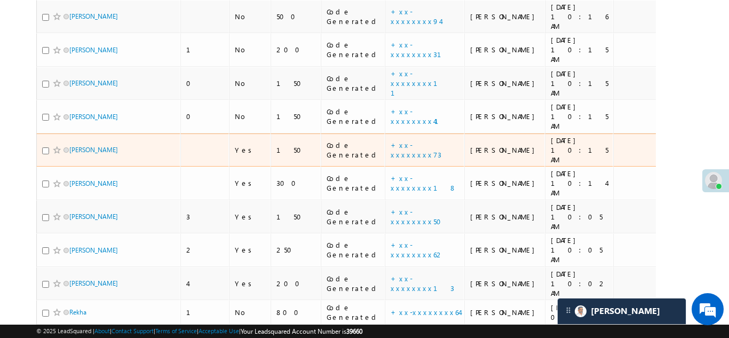
scroll to position [214, 0]
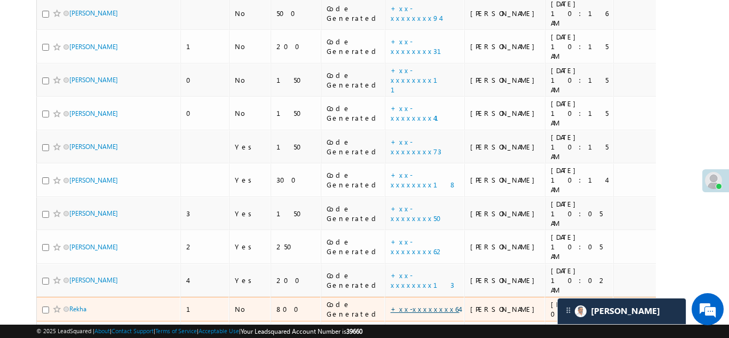
click at [391, 304] on link "+xx-xxxxxxxx64" at bounding box center [425, 308] width 69 height 9
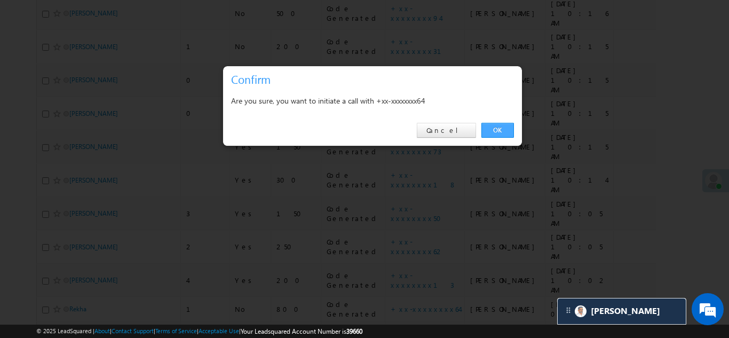
click at [496, 130] on link "OK" at bounding box center [498, 130] width 33 height 15
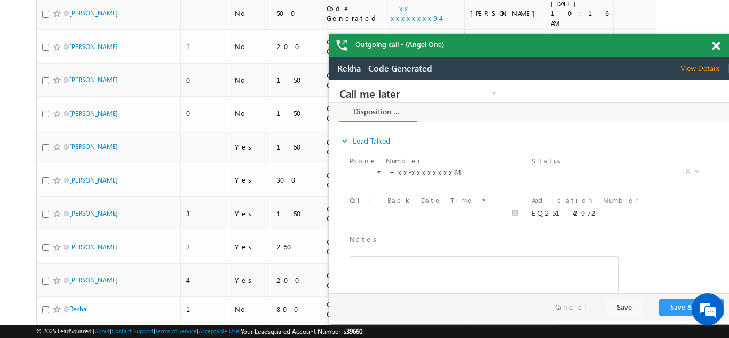
scroll to position [0, 0]
click at [718, 44] on span at bounding box center [716, 46] width 8 height 9
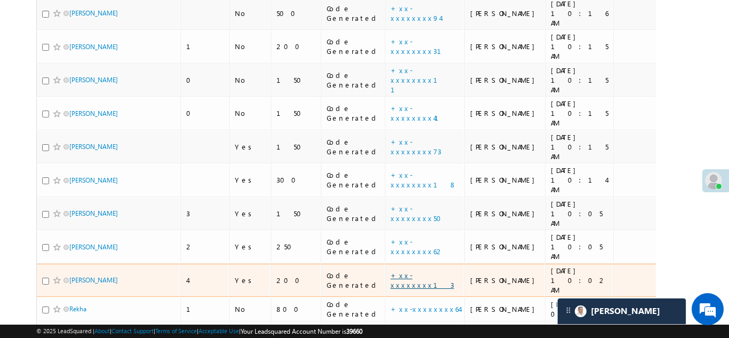
click at [391, 271] on link "+xx-xxxxxxxx13" at bounding box center [423, 280] width 64 height 19
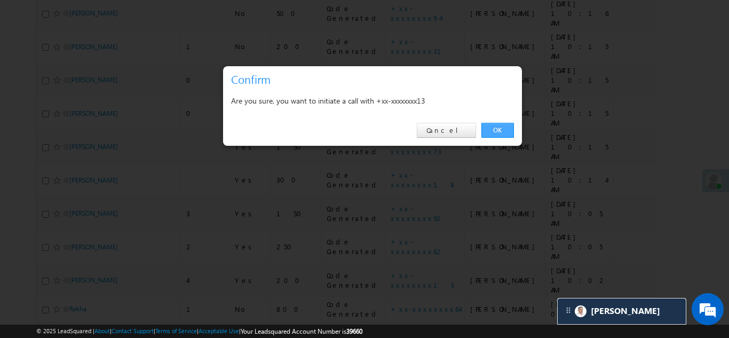
click at [505, 129] on link "OK" at bounding box center [498, 130] width 33 height 15
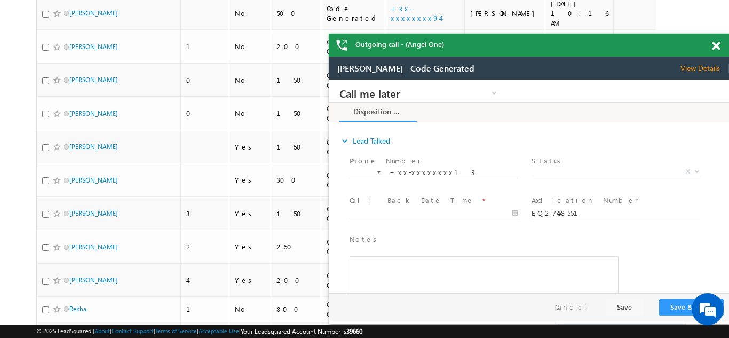
click at [717, 45] on span at bounding box center [716, 46] width 8 height 9
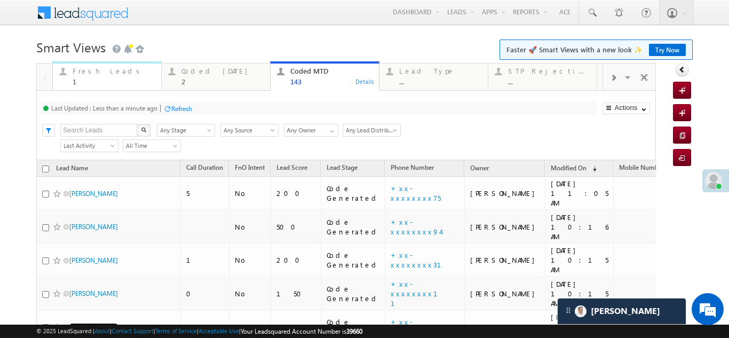
click at [81, 72] on div "Fresh Leads" at bounding box center [114, 71] width 82 height 9
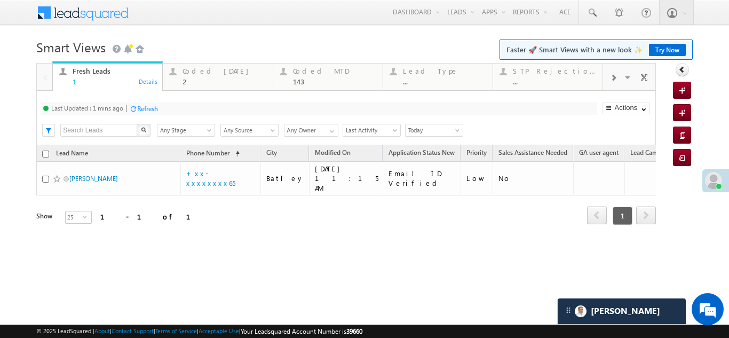
click at [140, 106] on div "Refresh" at bounding box center [147, 109] width 21 height 8
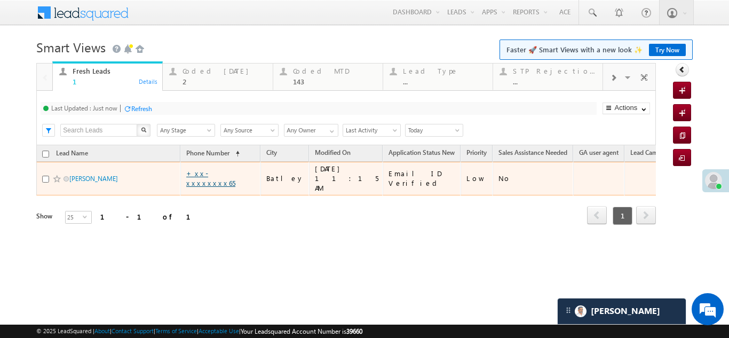
click at [210, 172] on link "+xx-xxxxxxxx65" at bounding box center [210, 178] width 49 height 19
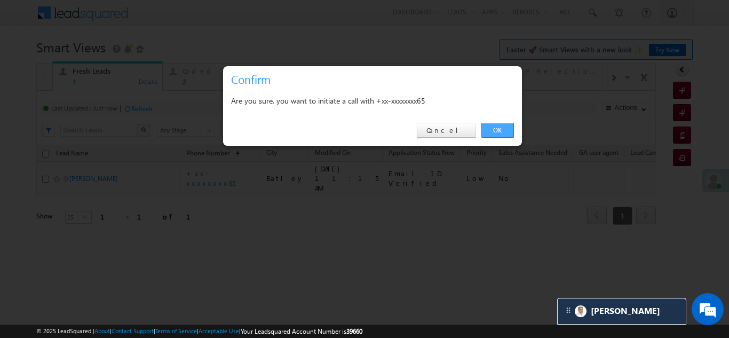
click at [495, 125] on link "OK" at bounding box center [498, 130] width 33 height 15
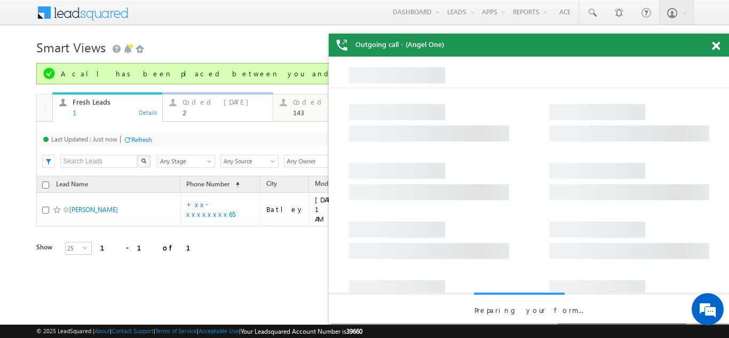
click at [200, 106] on div "Coded Today" at bounding box center [224, 102] width 83 height 9
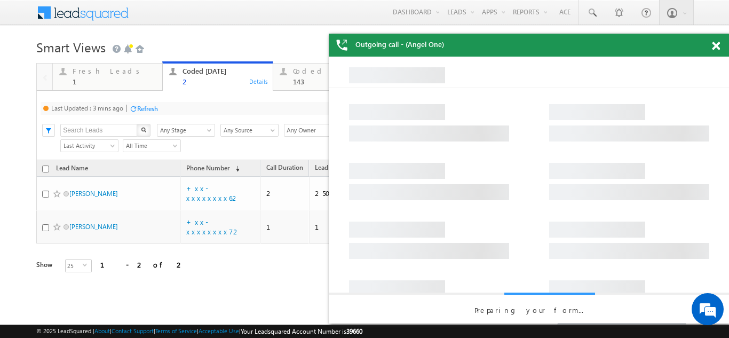
click at [153, 111] on div "Refresh" at bounding box center [147, 109] width 21 height 8
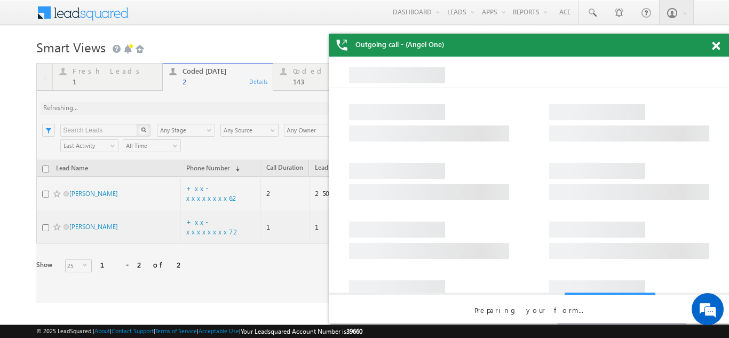
click at [717, 46] on span at bounding box center [716, 46] width 8 height 9
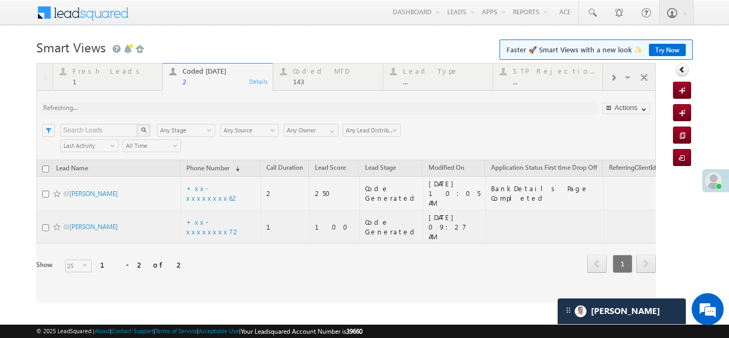
click at [96, 74] on div at bounding box center [346, 183] width 620 height 240
click at [211, 214] on div at bounding box center [346, 183] width 620 height 240
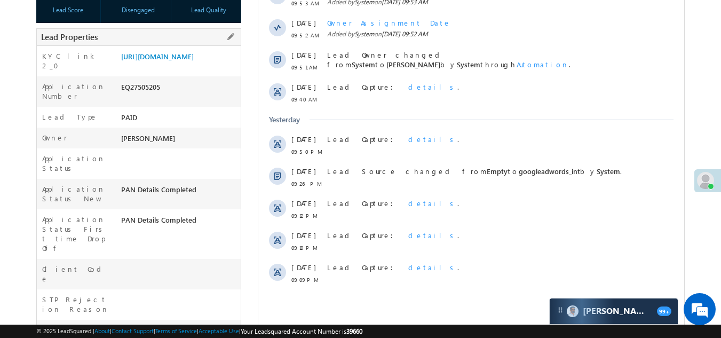
drag, startPoint x: 122, startPoint y: 104, endPoint x: 171, endPoint y: 98, distance: 50.0
click at [171, 98] on div "Application Number EQ27505205" at bounding box center [139, 91] width 205 height 30
copy div "EQ27505205"
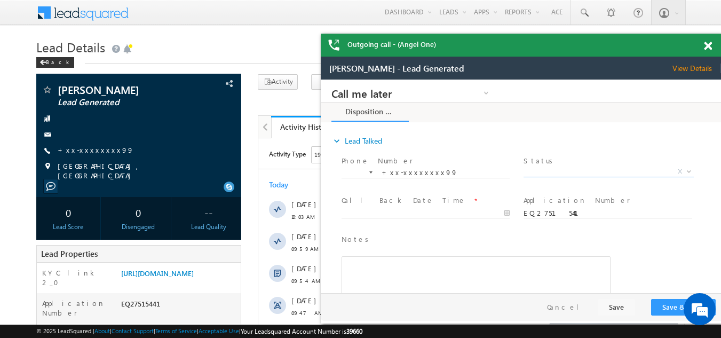
click at [565, 172] on span "X" at bounding box center [609, 172] width 170 height 11
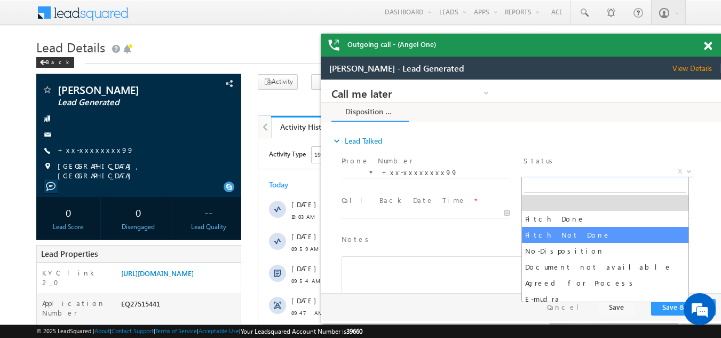
select select "Pitch Not Done"
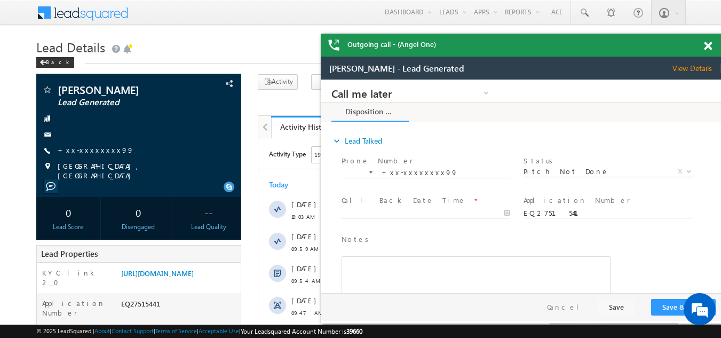
type input "08/21/25 10:13 AM"
click at [403, 213] on body "Call me later Campaign Success Commitment Cross Sell Customer Drop-off reasons …" at bounding box center [521, 187] width 400 height 214
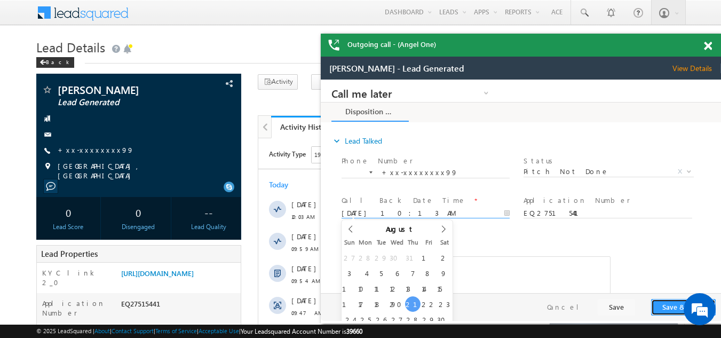
click at [664, 304] on button "Save & Close" at bounding box center [683, 307] width 65 height 17
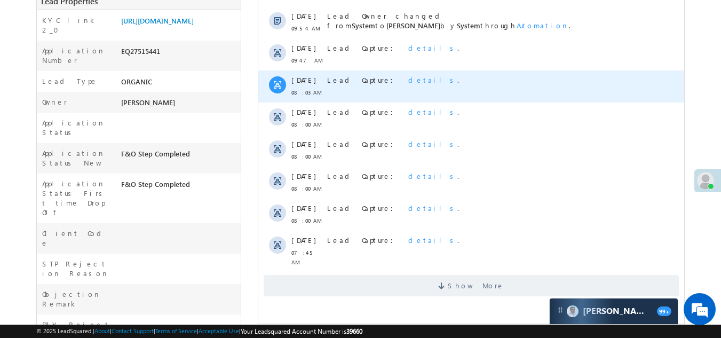
scroll to position [267, 0]
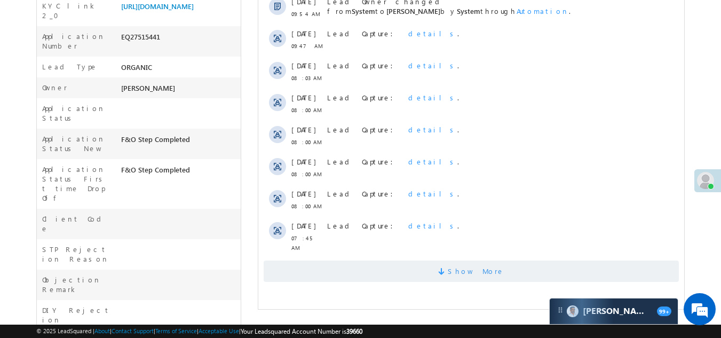
click at [371, 264] on span "Show More" at bounding box center [471, 271] width 415 height 21
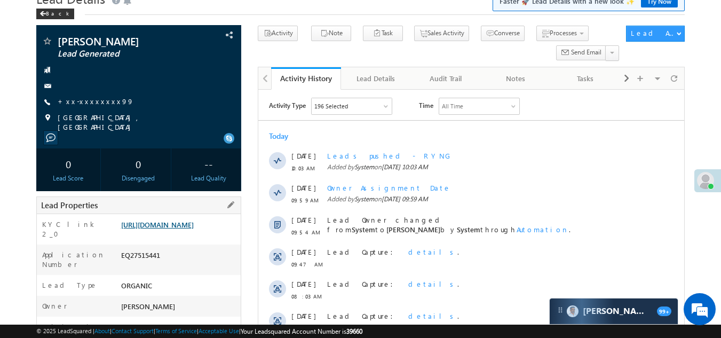
scroll to position [0, 0]
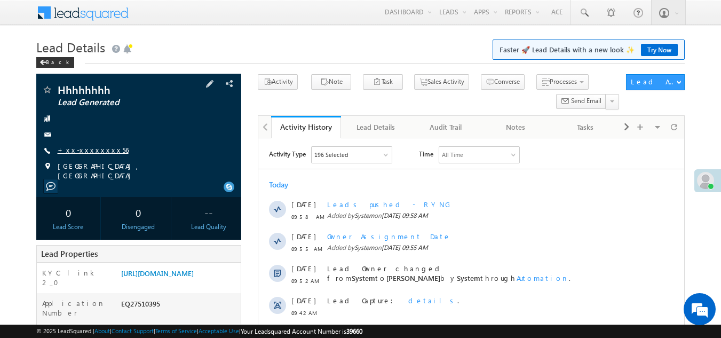
click at [96, 150] on link "+xx-xxxxxxxx56" at bounding box center [93, 149] width 71 height 9
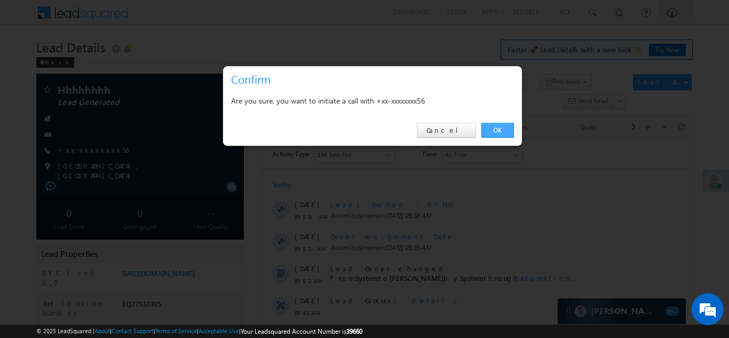
click at [500, 129] on link "OK" at bounding box center [498, 130] width 33 height 15
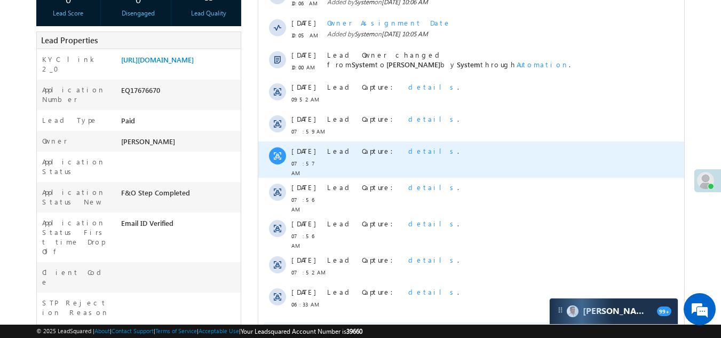
scroll to position [320, 0]
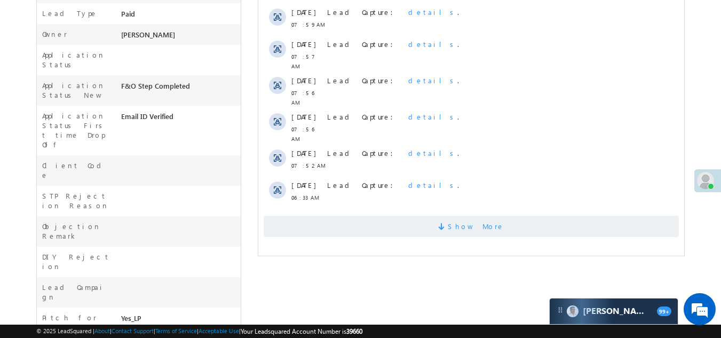
click at [394, 216] on span "Show More" at bounding box center [471, 226] width 415 height 21
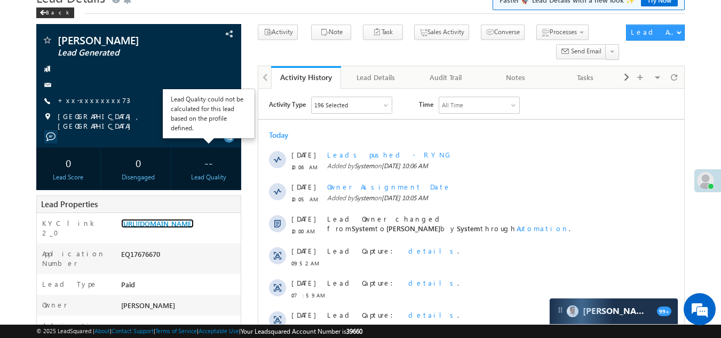
scroll to position [0, 0]
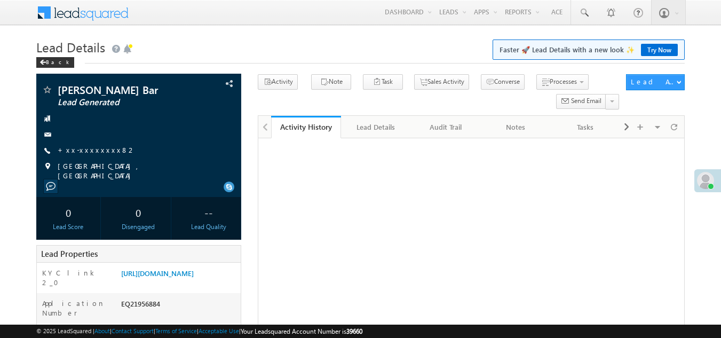
click at [80, 149] on link "+xx-xxxxxxxx82" at bounding box center [97, 149] width 78 height 9
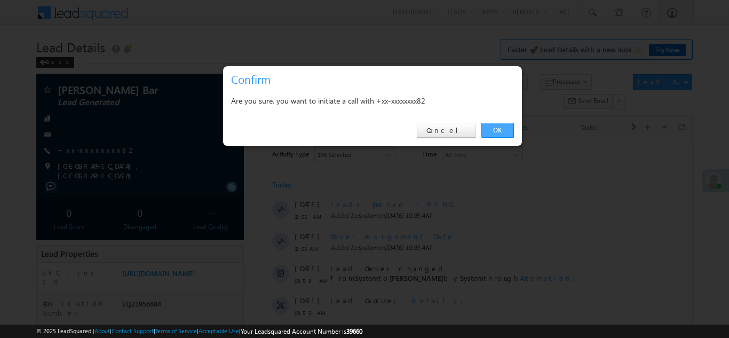
click at [494, 129] on link "OK" at bounding box center [498, 130] width 33 height 15
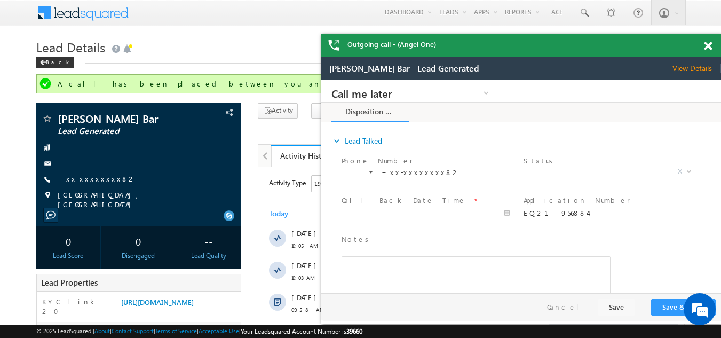
click at [577, 169] on span "X" at bounding box center [609, 172] width 170 height 11
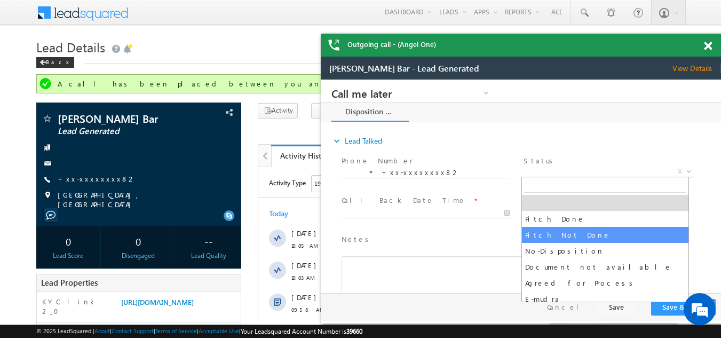
select select "Pitch Not Done"
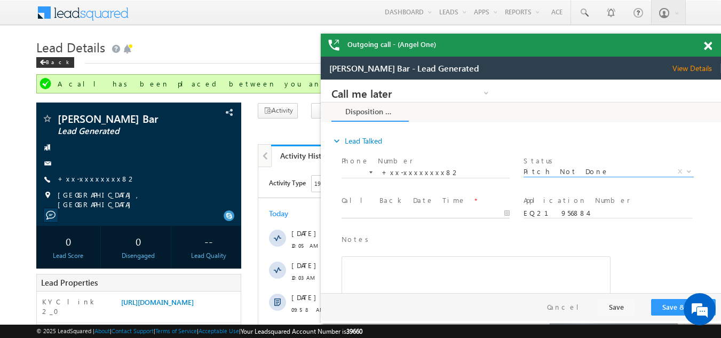
type input "[DATE] 10:33 AM"
click at [394, 214] on body "Call me later Campaign Success Commitment Cross Sell Customer Drop-off reasons …" at bounding box center [521, 187] width 400 height 214
click at [663, 302] on button "Save & Close" at bounding box center [683, 307] width 65 height 17
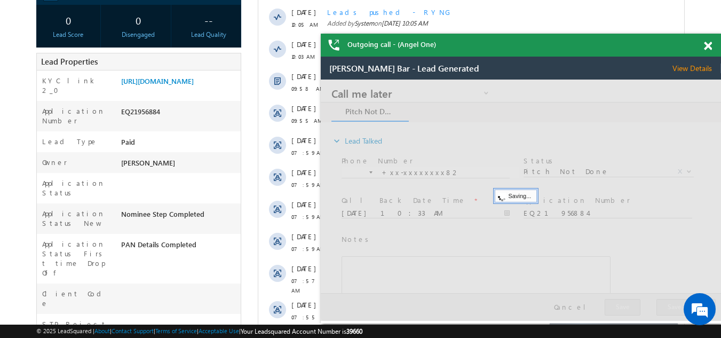
scroll to position [320, 0]
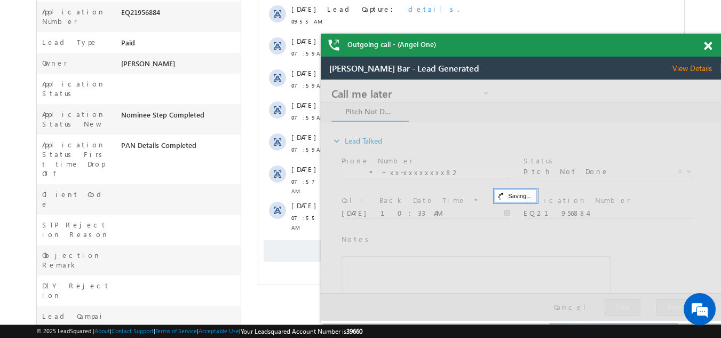
click at [294, 240] on span "Show More" at bounding box center [471, 250] width 415 height 21
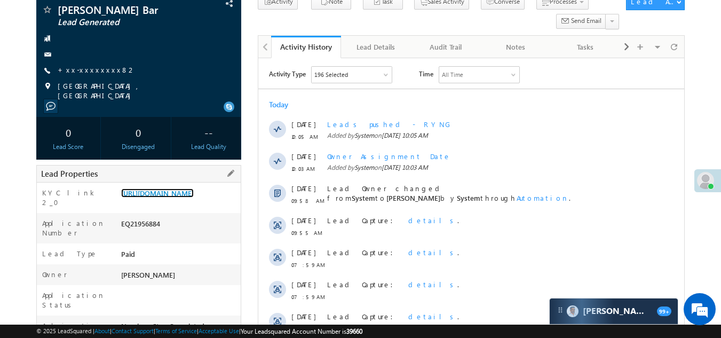
scroll to position [113, 0]
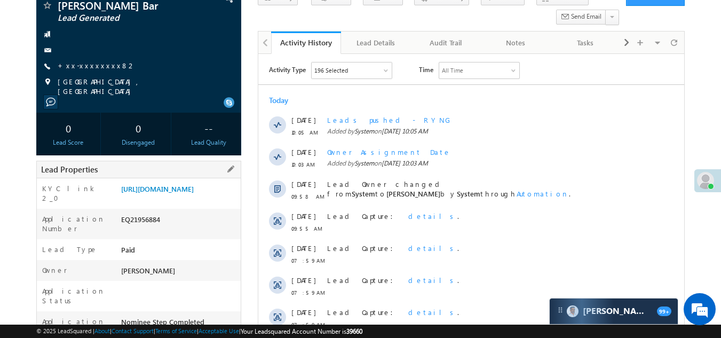
drag, startPoint x: 120, startPoint y: 233, endPoint x: 172, endPoint y: 232, distance: 51.8
click at [172, 229] on div "EQ21956884" at bounding box center [180, 221] width 123 height 15
copy div "EQ21956884"
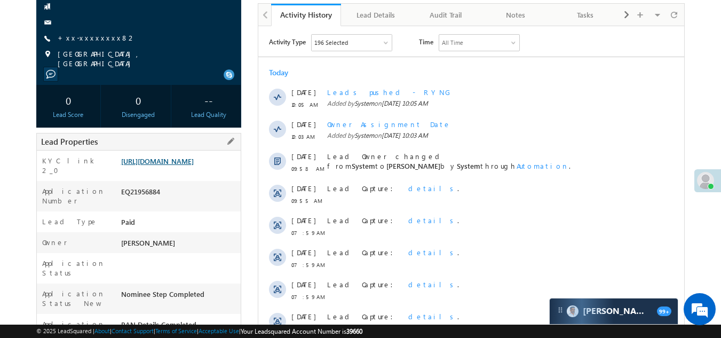
scroll to position [160, 0]
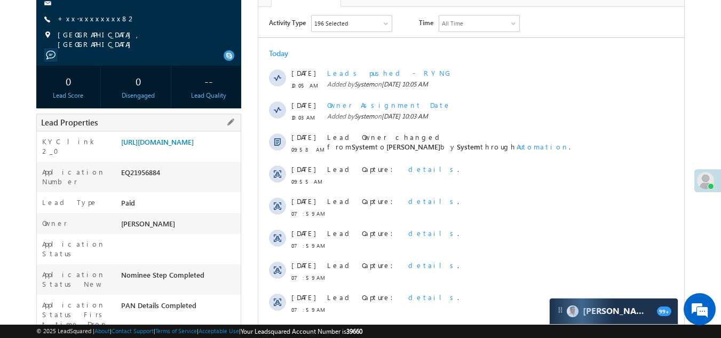
copy div "EQ21956884"
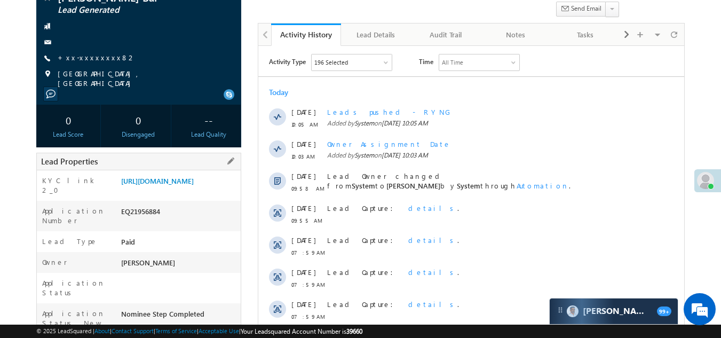
scroll to position [0, 0]
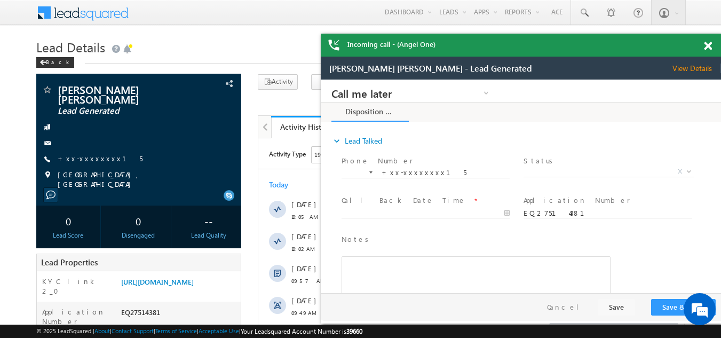
click at [708, 44] on span at bounding box center [708, 46] width 8 height 9
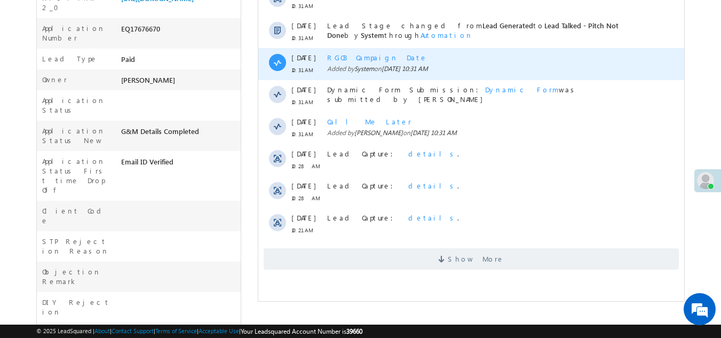
scroll to position [321, 0]
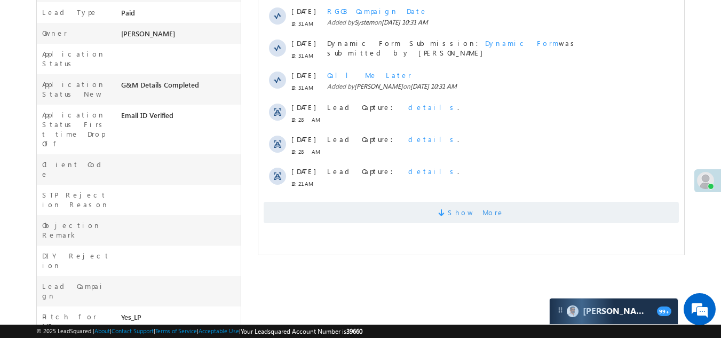
click at [413, 210] on span "Show More" at bounding box center [471, 212] width 415 height 21
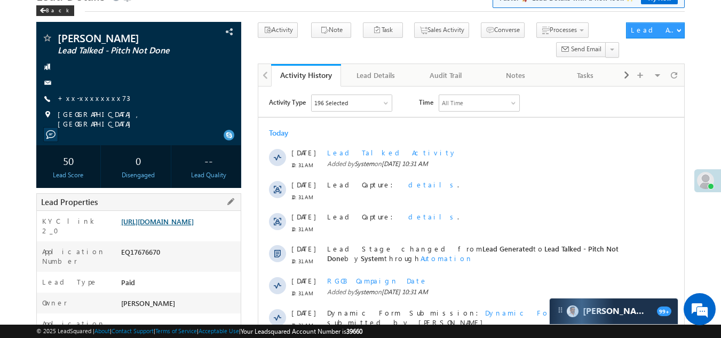
scroll to position [53, 0]
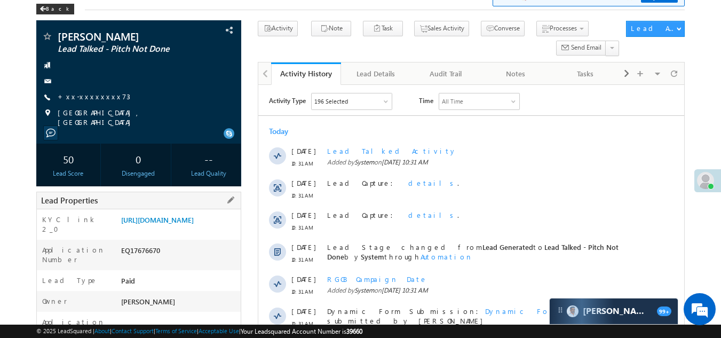
drag, startPoint x: 121, startPoint y: 263, endPoint x: 190, endPoint y: 264, distance: 68.9
click at [190, 260] on div "EQ17676670" at bounding box center [180, 252] width 123 height 15
copy div "EQ17676670"
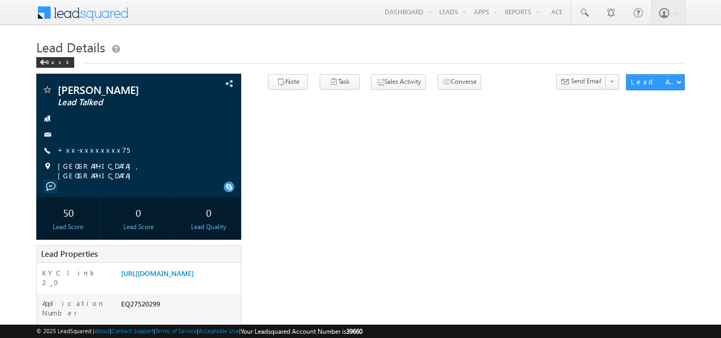
scroll to position [53, 0]
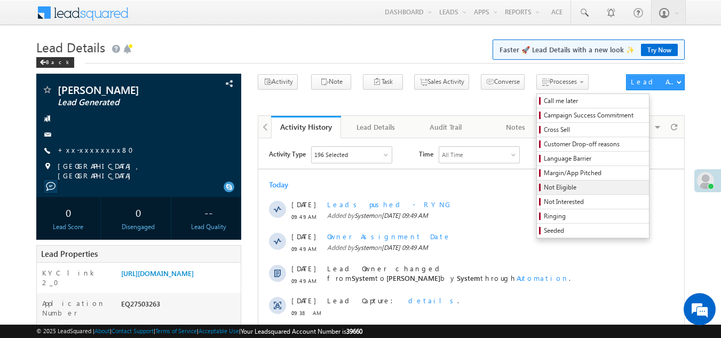
click at [544, 183] on span "Not Eligible" at bounding box center [594, 188] width 101 height 10
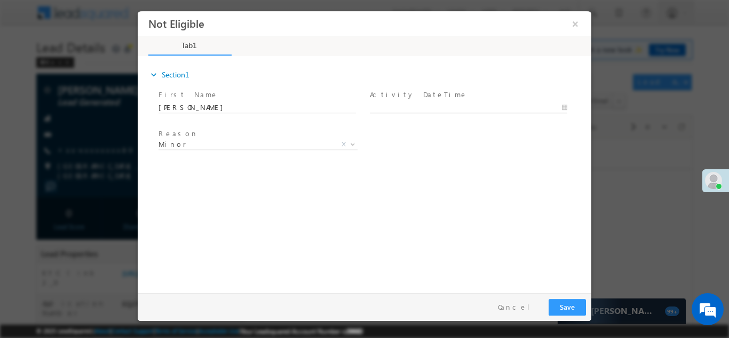
type input "08/21/25 11:04 AM"
click at [449, 104] on input "08/21/25 11:04 AM" at bounding box center [469, 107] width 198 height 11
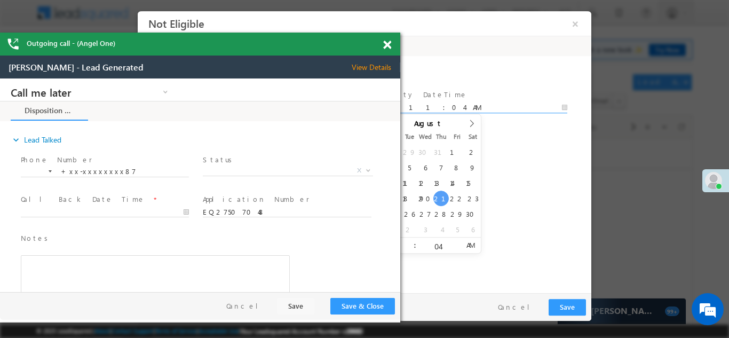
drag, startPoint x: 531, startPoint y: 45, endPoint x: 120, endPoint y: 41, distance: 411.7
click at [121, 43] on div "Outgoing call - (Angel One)" at bounding box center [200, 44] width 400 height 23
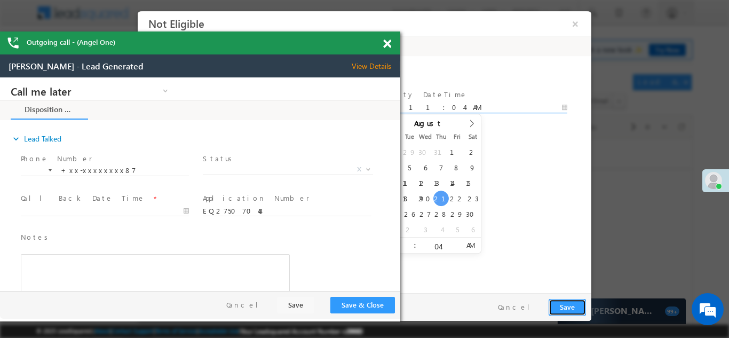
click at [566, 308] on button "Save" at bounding box center [567, 306] width 37 height 17
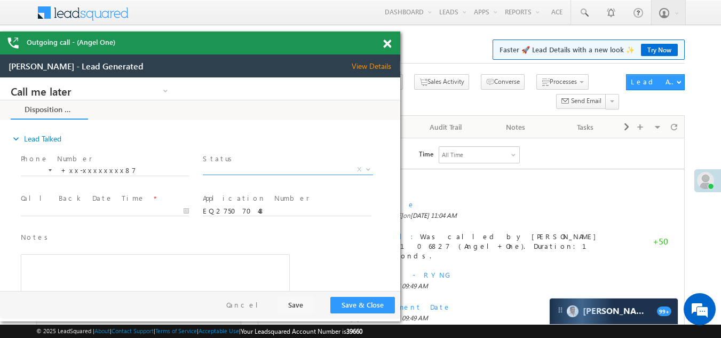
click at [222, 168] on span "X" at bounding box center [288, 169] width 170 height 11
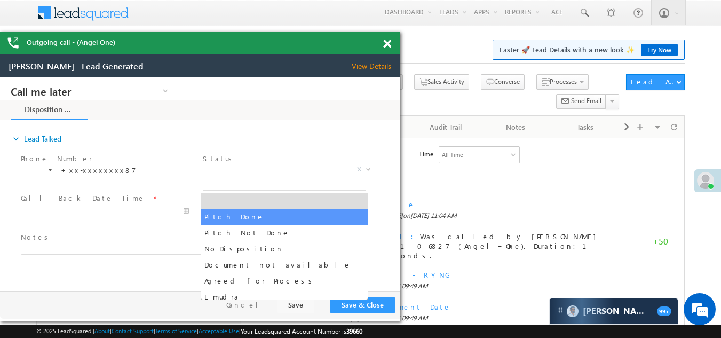
select select "Pitch Done"
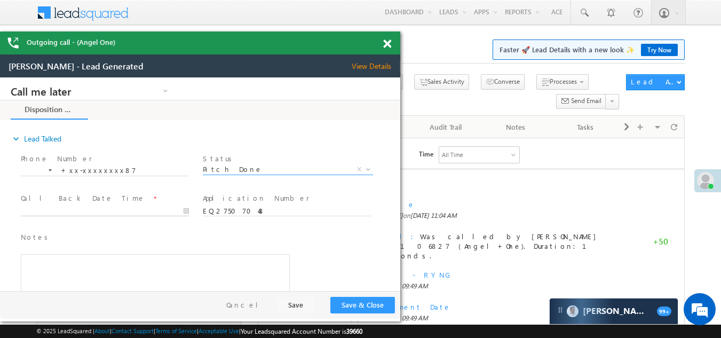
type input "08/21/25 11:04 AM"
click at [128, 212] on body "Call me later Campaign Success Commitment Cross Sell Customer Drop-off reasons …" at bounding box center [200, 184] width 400 height 214
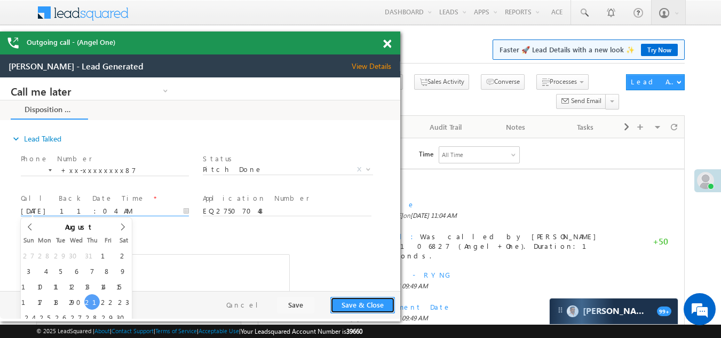
click at [359, 305] on button "Save & Close" at bounding box center [363, 305] width 65 height 17
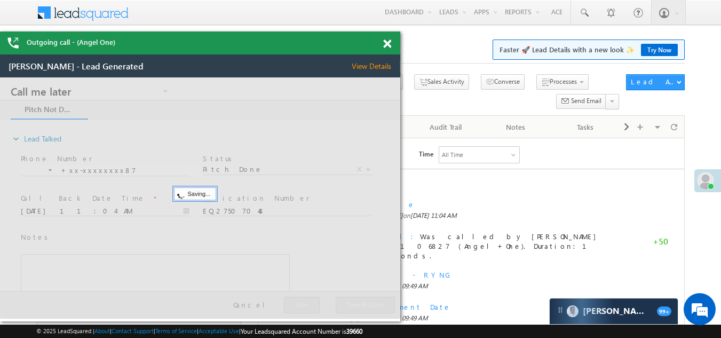
click at [373, 65] on span "View Details" at bounding box center [376, 66] width 49 height 10
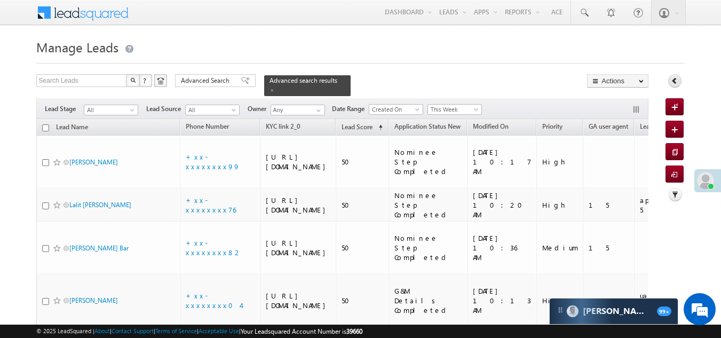
click at [674, 80] on icon at bounding box center [674, 80] width 7 height 7
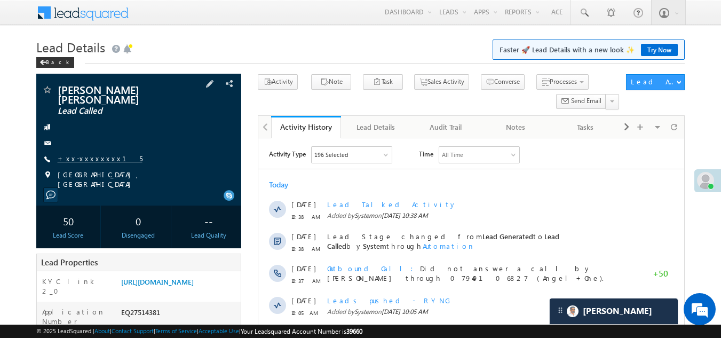
click at [88, 159] on link "+xx-xxxxxxxx15" at bounding box center [100, 158] width 85 height 9
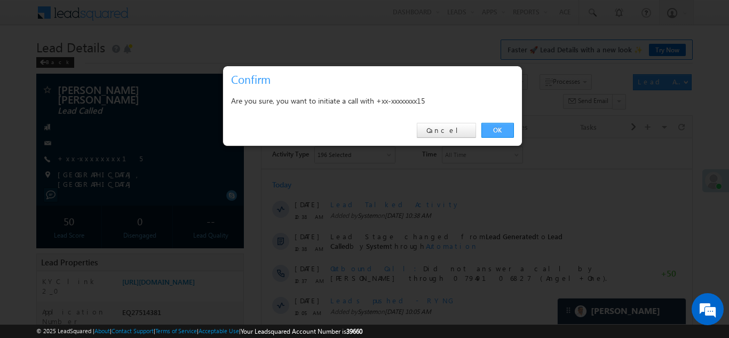
click at [496, 130] on link "OK" at bounding box center [498, 130] width 33 height 15
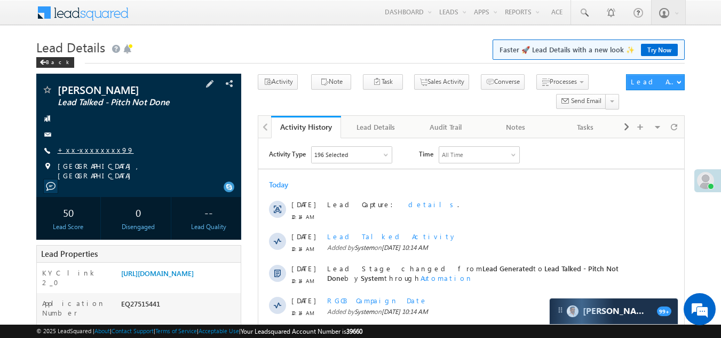
click at [89, 149] on link "+xx-xxxxxxxx99" at bounding box center [96, 149] width 76 height 9
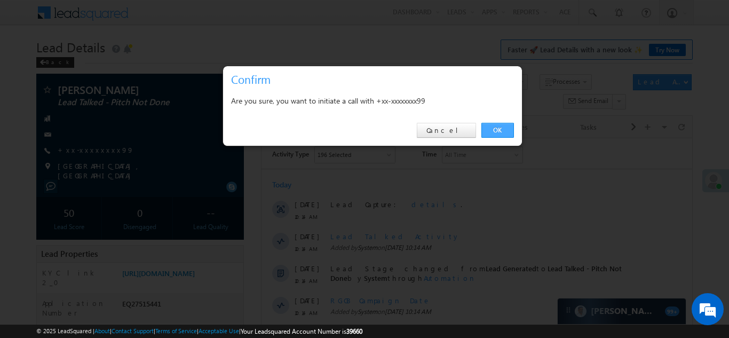
click at [500, 130] on link "OK" at bounding box center [498, 130] width 33 height 15
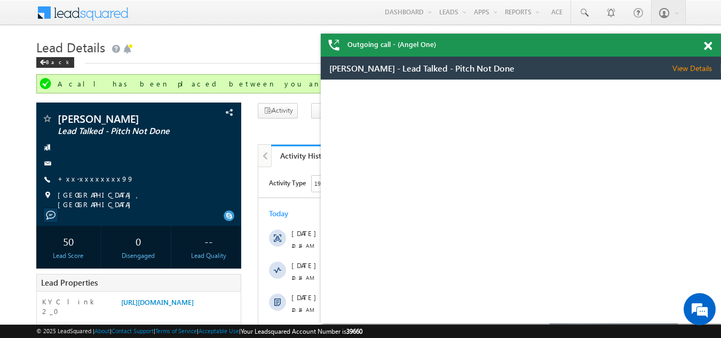
click at [708, 45] on span at bounding box center [708, 46] width 8 height 9
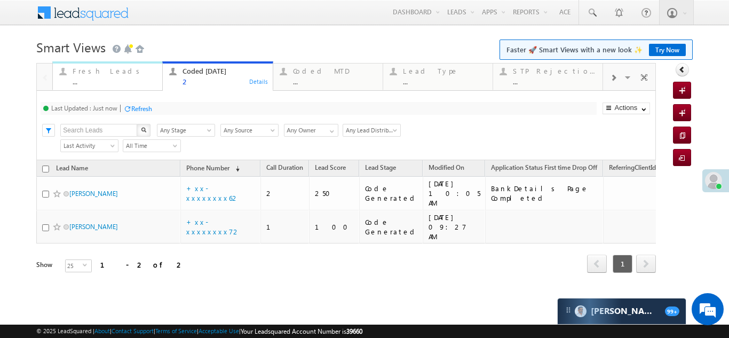
click at [100, 69] on div "Fresh Leads" at bounding box center [114, 71] width 83 height 9
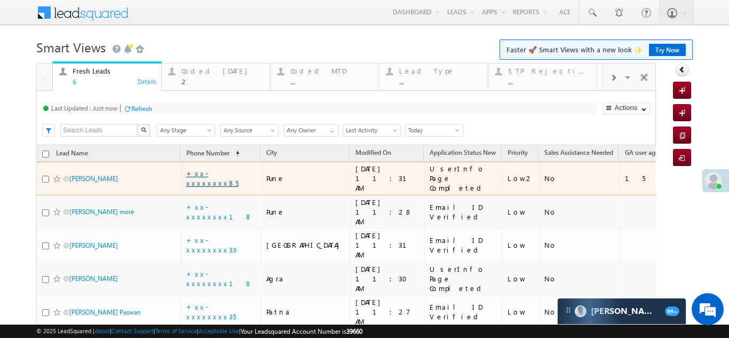
click at [205, 171] on link "+xx-xxxxxxxx85" at bounding box center [212, 178] width 52 height 19
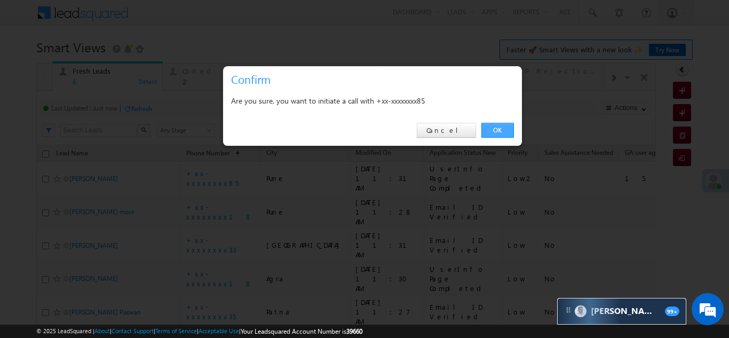
click at [501, 127] on link "OK" at bounding box center [498, 130] width 33 height 15
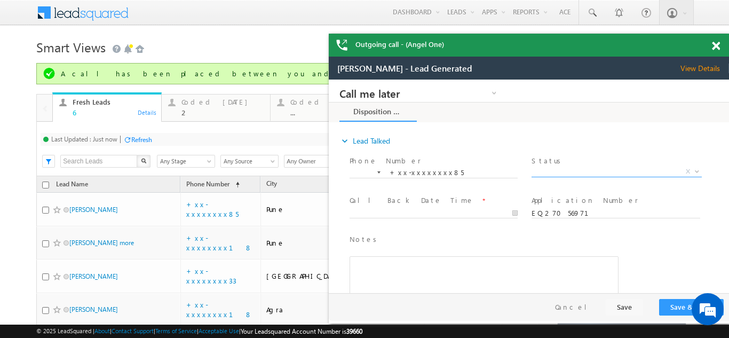
click at [573, 171] on span "X" at bounding box center [617, 172] width 170 height 11
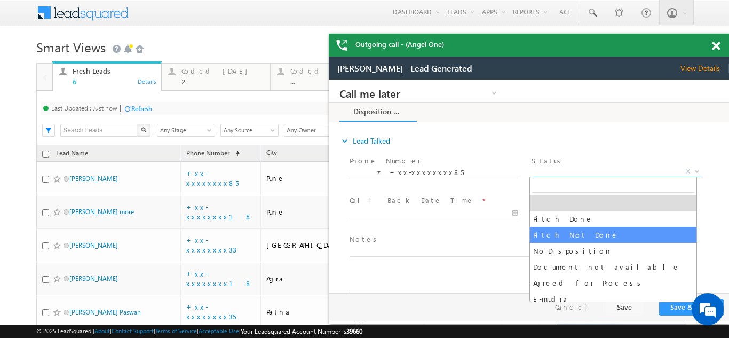
select select "Pitch Not Done"
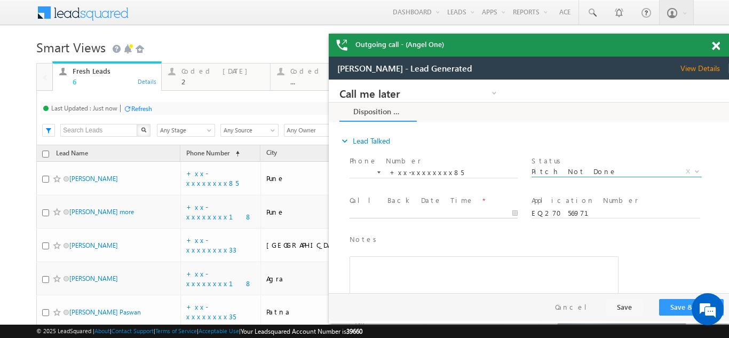
type input "08/21/25 11:55 AM"
click at [402, 210] on input "08/21/25 11:55 AM" at bounding box center [434, 213] width 168 height 11
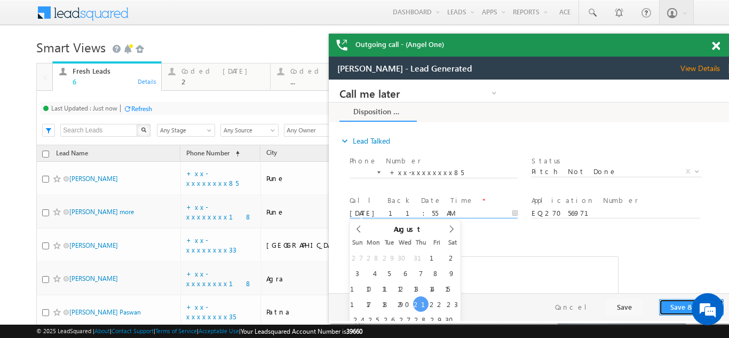
click at [683, 310] on button "Save & Close" at bounding box center [691, 307] width 65 height 17
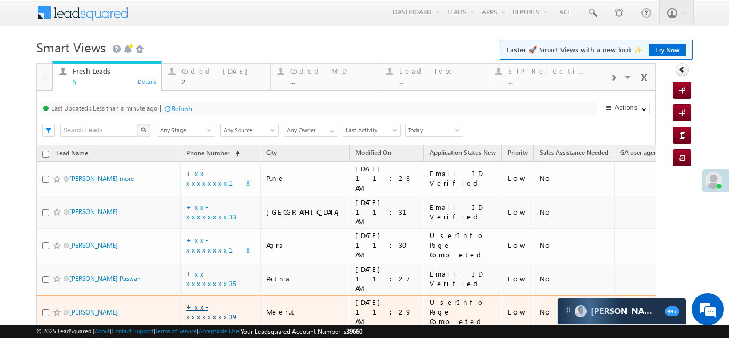
click at [213, 302] on link "+xx-xxxxxxxx39" at bounding box center [212, 311] width 52 height 19
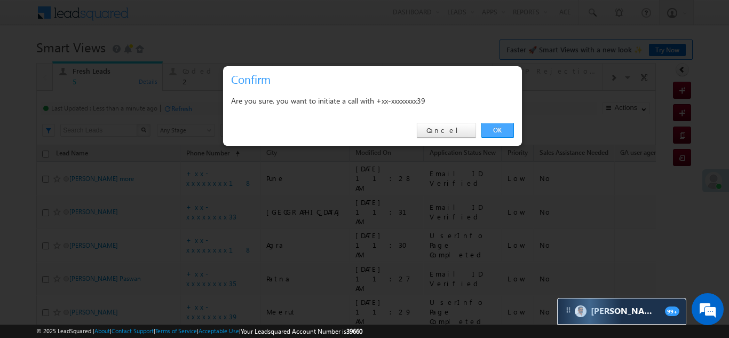
click at [488, 127] on link "OK" at bounding box center [498, 130] width 33 height 15
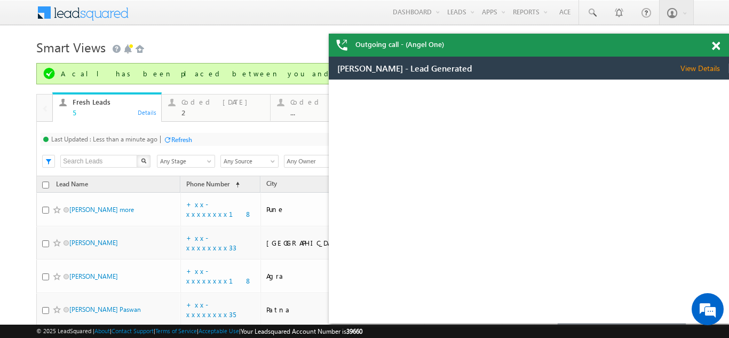
click at [716, 44] on span at bounding box center [716, 46] width 8 height 9
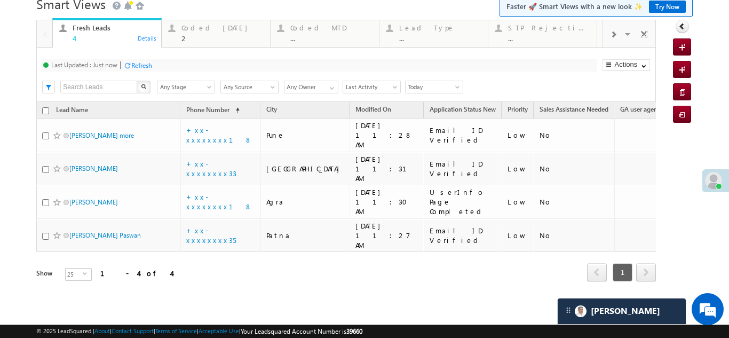
scroll to position [15, 0]
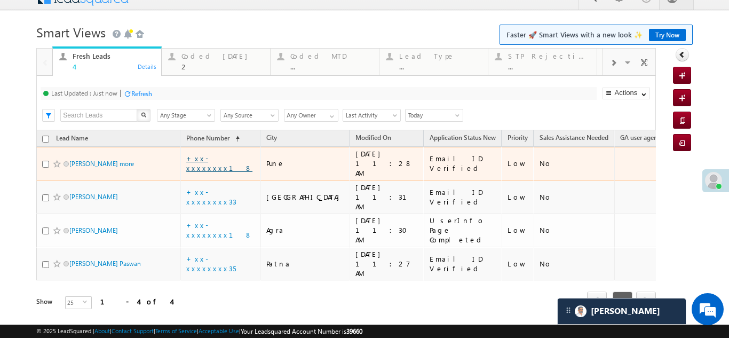
click at [210, 159] on link "+xx-xxxxxxxx18" at bounding box center [219, 163] width 66 height 19
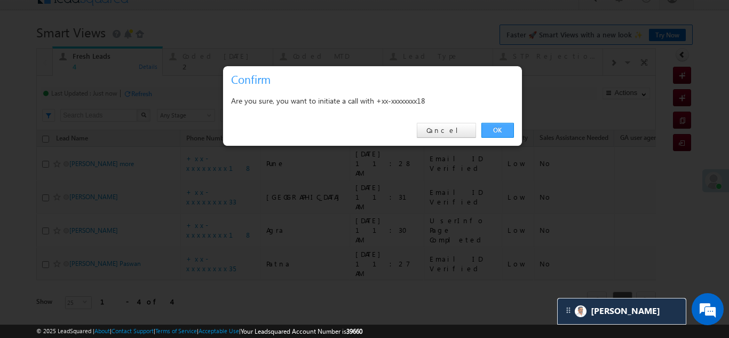
click at [499, 126] on link "OK" at bounding box center [498, 130] width 33 height 15
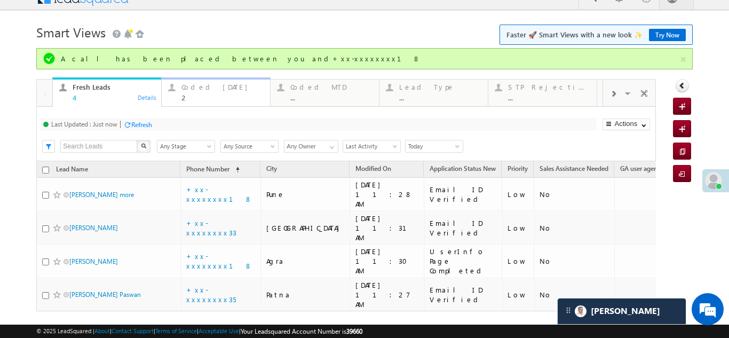
click at [203, 86] on div "Coded [DATE]" at bounding box center [223, 87] width 82 height 9
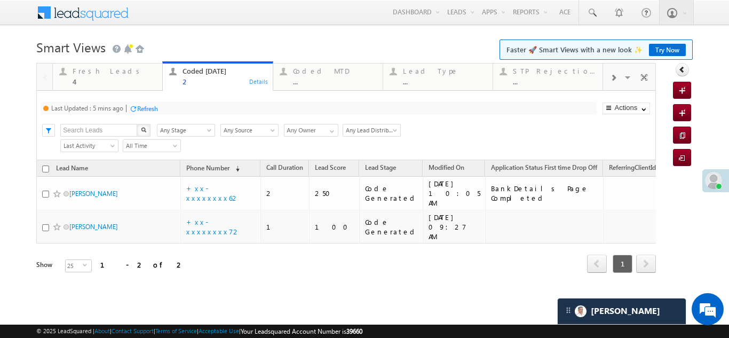
click at [151, 109] on div "Refresh" at bounding box center [147, 109] width 21 height 8
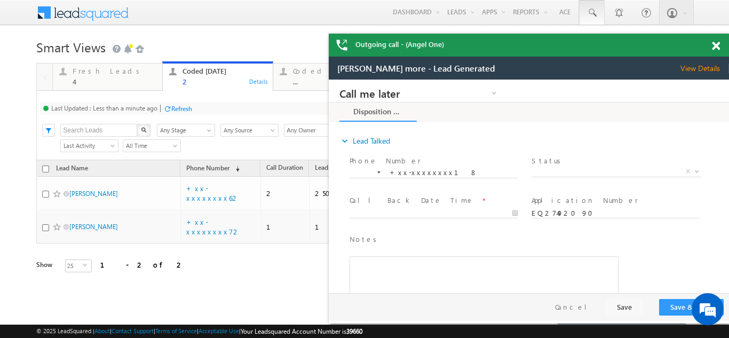
scroll to position [0, 0]
click at [714, 45] on span at bounding box center [716, 46] width 8 height 9
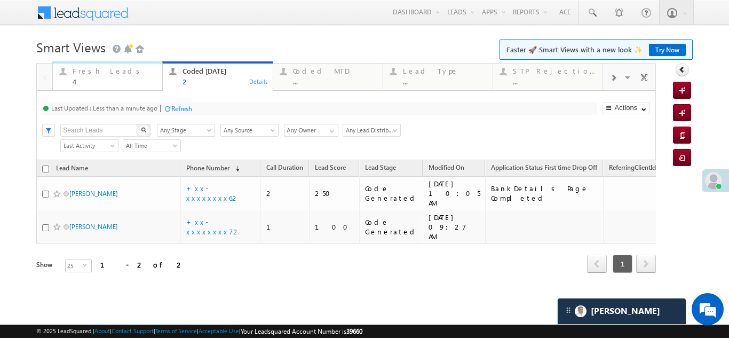
click at [96, 73] on div "Fresh Leads" at bounding box center [114, 71] width 83 height 9
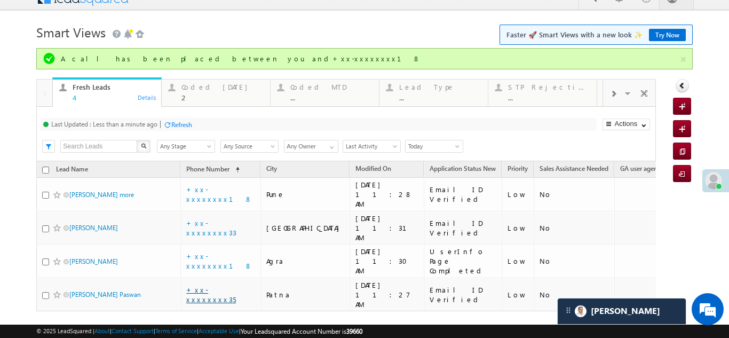
click at [207, 285] on link "+xx-xxxxxxxx35" at bounding box center [211, 294] width 50 height 19
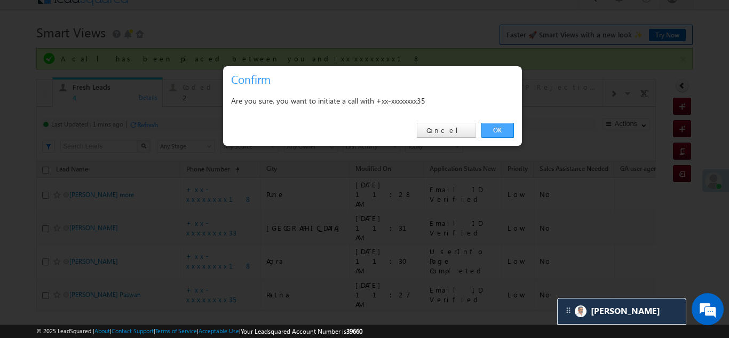
click at [497, 127] on link "OK" at bounding box center [498, 130] width 33 height 15
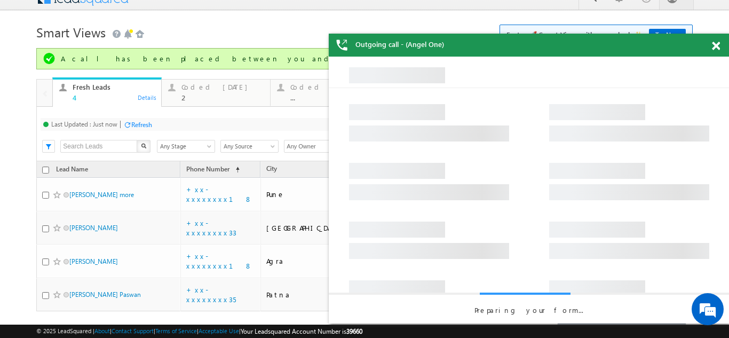
click at [717, 44] on span at bounding box center [716, 46] width 8 height 9
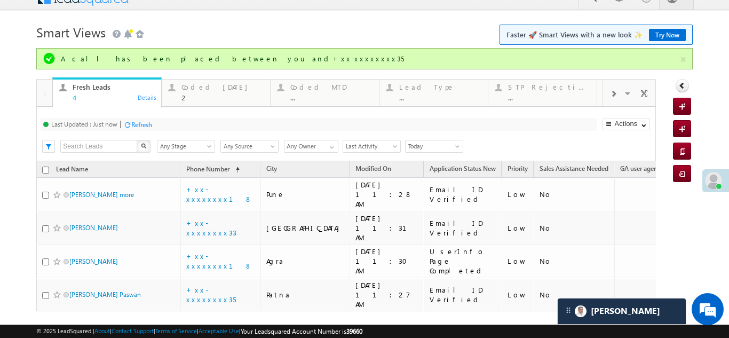
click at [151, 124] on div "Refresh" at bounding box center [141, 125] width 21 height 8
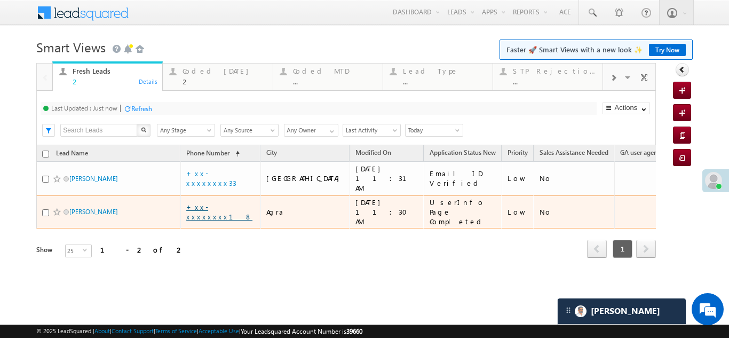
click at [214, 202] on link "+xx-xxxxxxxx18" at bounding box center [219, 211] width 66 height 19
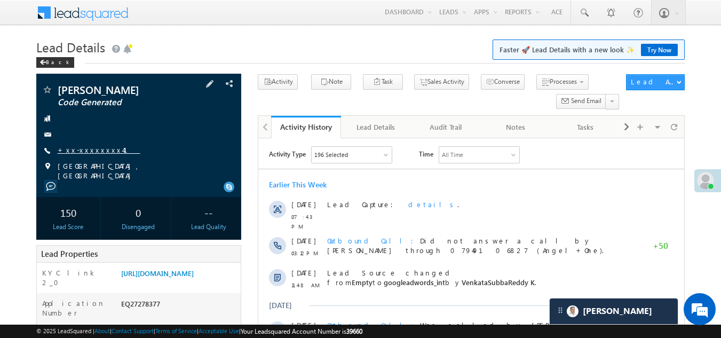
click at [87, 150] on link "+xx-xxxxxxxx41" at bounding box center [99, 149] width 83 height 9
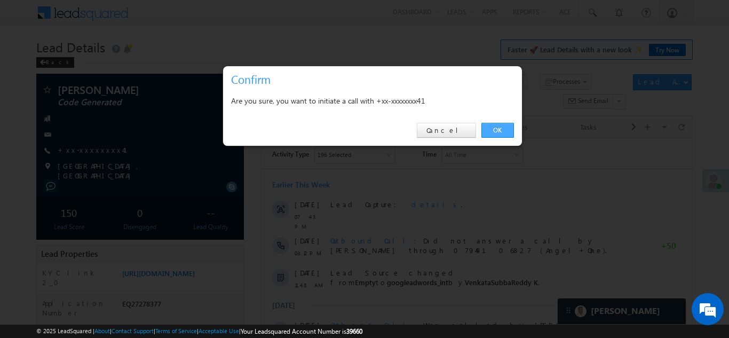
click at [500, 132] on link "OK" at bounding box center [498, 130] width 33 height 15
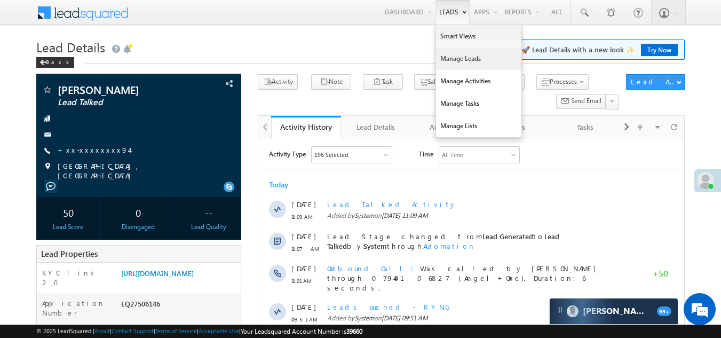
click at [449, 57] on link "Manage Leads" at bounding box center [478, 59] width 85 height 22
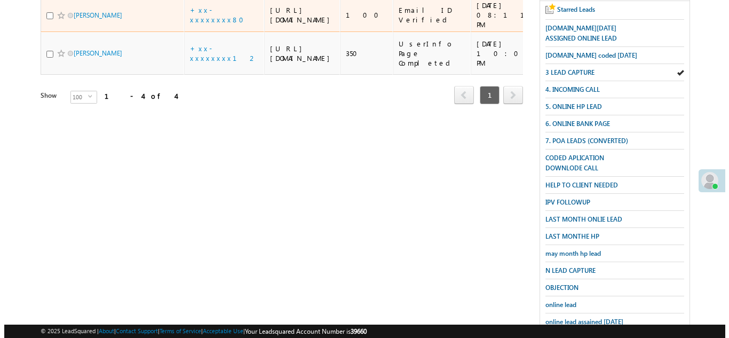
scroll to position [53, 0]
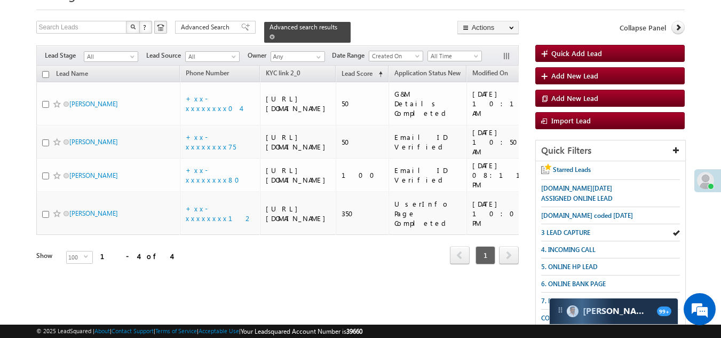
click at [275, 34] on span at bounding box center [272, 36] width 5 height 5
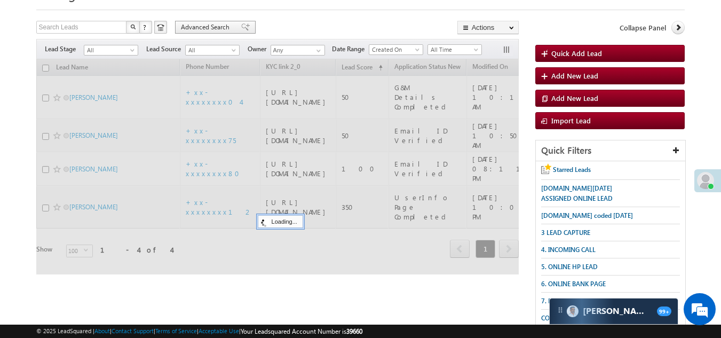
click at [199, 26] on span "Advanced Search" at bounding box center [207, 27] width 52 height 10
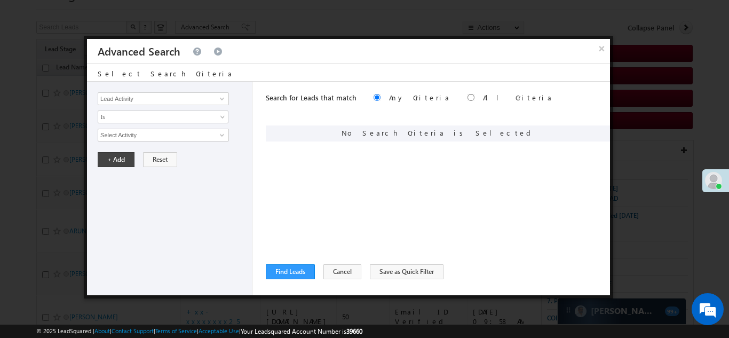
scroll to position [0, 0]
click at [468, 96] on input "radio" at bounding box center [471, 97] width 7 height 7
radio input "true"
click at [216, 98] on link at bounding box center [220, 98] width 13 height 11
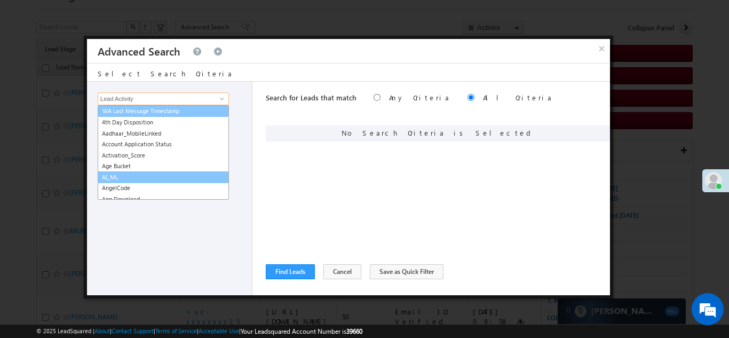
scroll to position [107, 0]
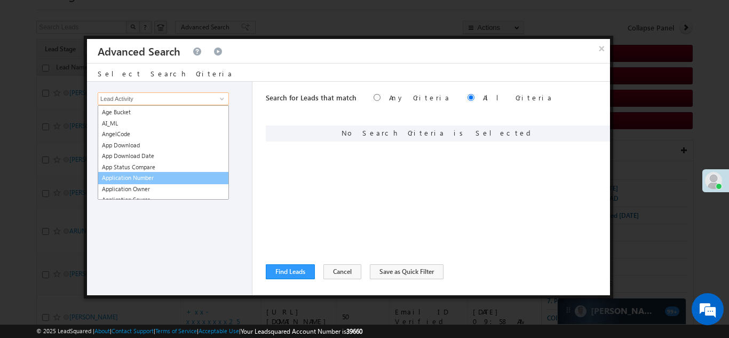
click at [156, 174] on link "Application Number" at bounding box center [163, 178] width 131 height 12
type input "Application Number"
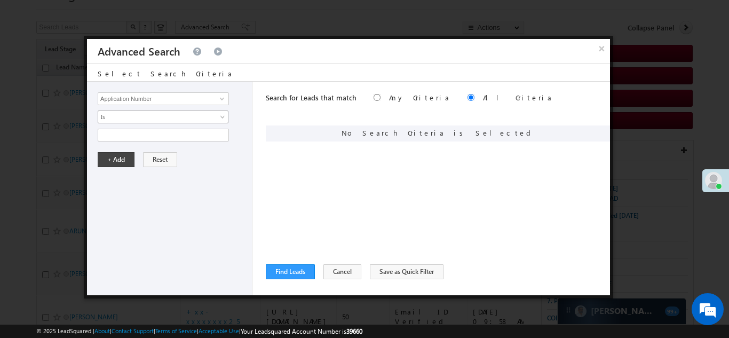
click at [142, 114] on span "Is" at bounding box center [156, 117] width 116 height 10
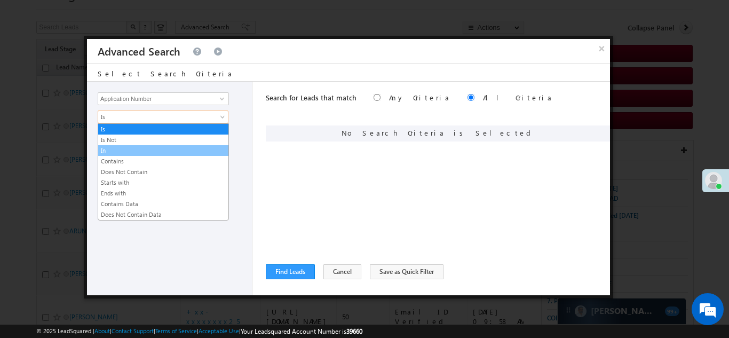
click at [132, 150] on link "In" at bounding box center [163, 151] width 130 height 10
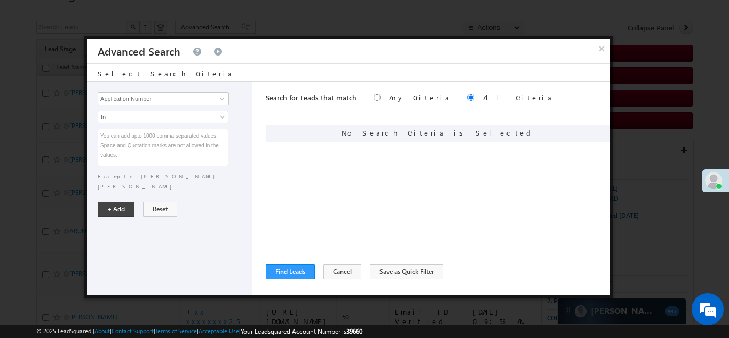
paste textarea "EQ27445505 EQ27394221 EQ27349114 EQ19736509 EQ27483909 EQ27463259 EQ27338615 EQ…"
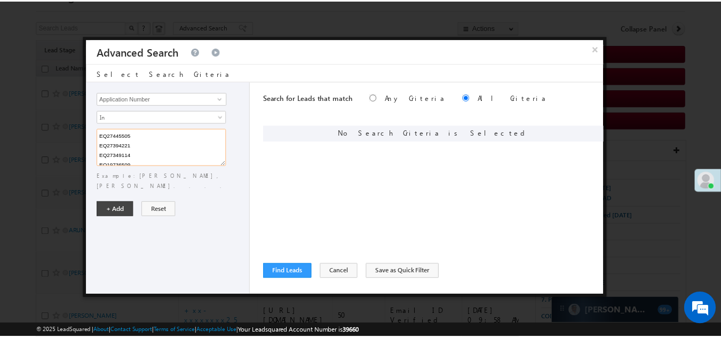
scroll to position [156, 0]
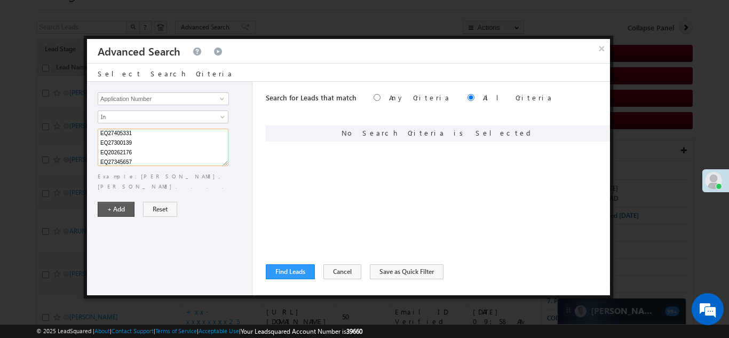
type textarea "EQ27445505 EQ27394221 EQ27349114 EQ19736509 EQ27483909 EQ27463259 EQ27338615 EQ…"
click at [119, 202] on button "+ Add" at bounding box center [116, 209] width 37 height 15
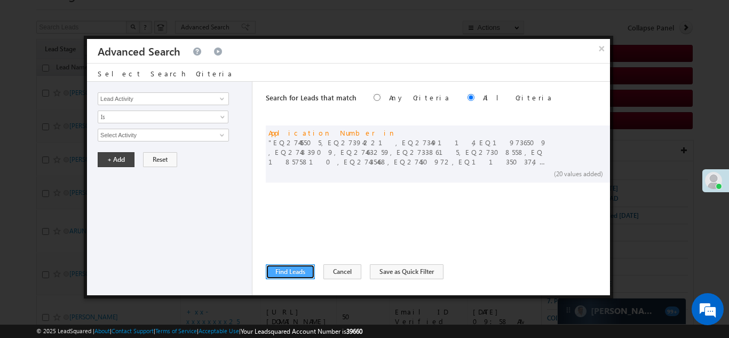
click at [301, 270] on button "Find Leads" at bounding box center [290, 271] width 49 height 15
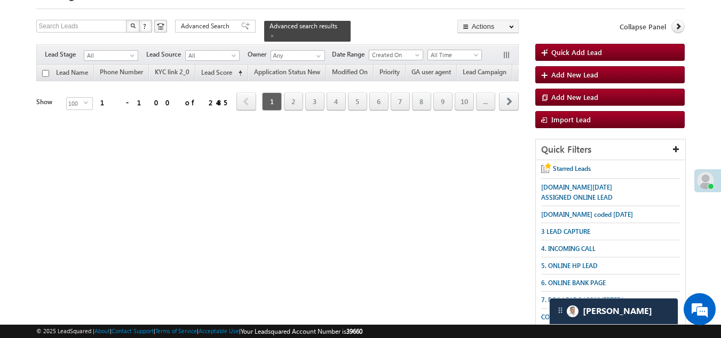
scroll to position [0, 0]
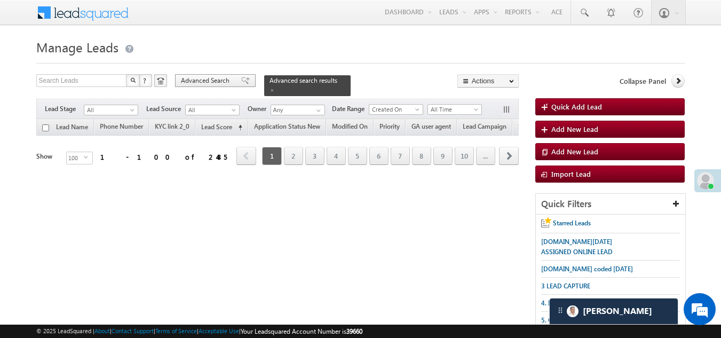
click at [200, 75] on div "Advanced Search" at bounding box center [215, 80] width 81 height 13
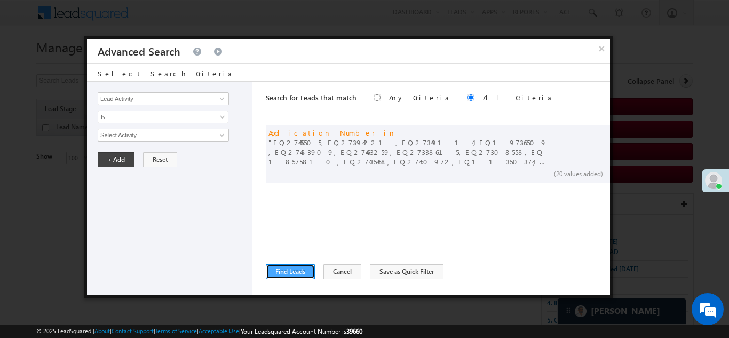
click at [292, 273] on button "Find Leads" at bounding box center [290, 271] width 49 height 15
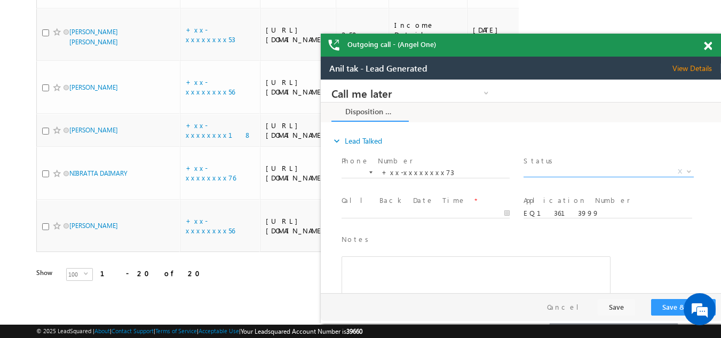
click at [547, 171] on span "X" at bounding box center [609, 172] width 170 height 11
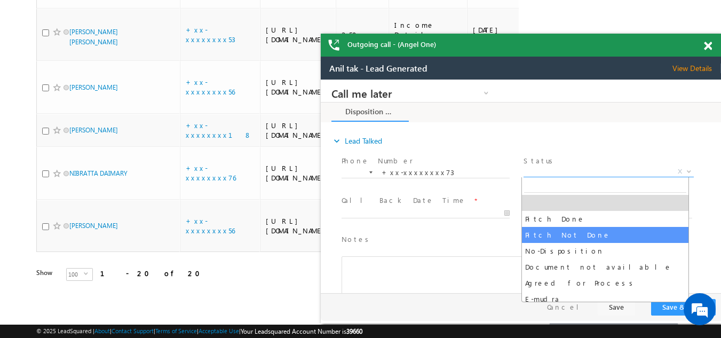
select select "Pitch Not Done"
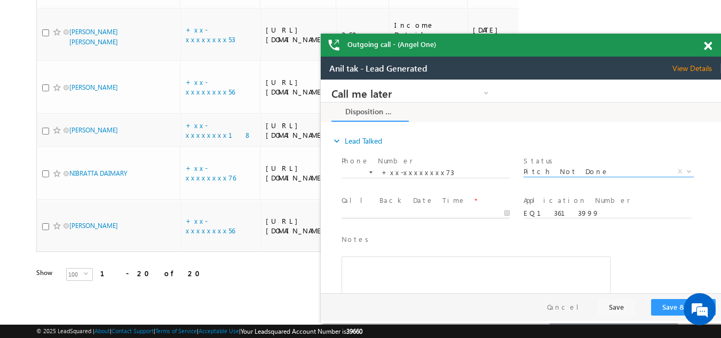
type input "[DATE] 12:19 PM"
click at [393, 211] on body "Call me later Campaign Success Commitment Cross Sell Customer Drop-off reasons …" at bounding box center [521, 187] width 400 height 214
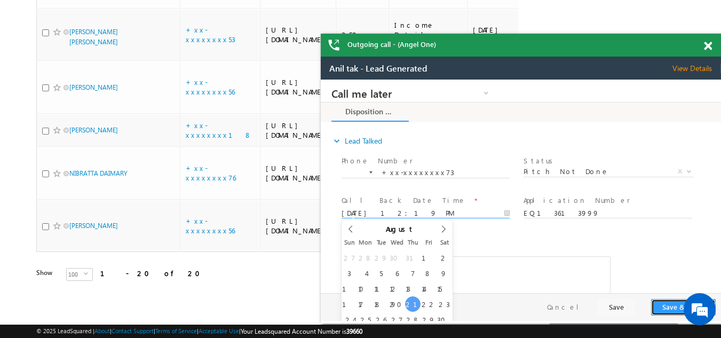
click at [667, 307] on button "Save & Close" at bounding box center [683, 307] width 65 height 17
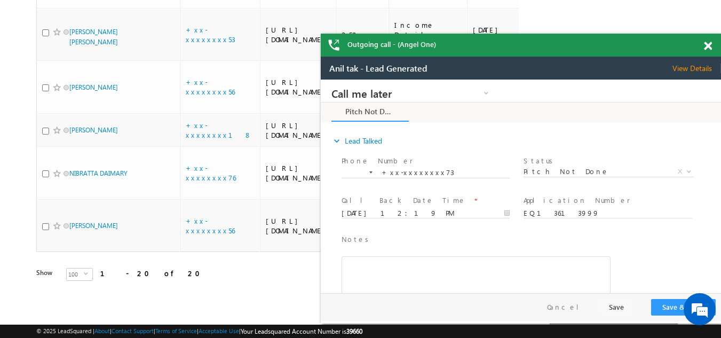
click at [706, 45] on span at bounding box center [708, 46] width 8 height 9
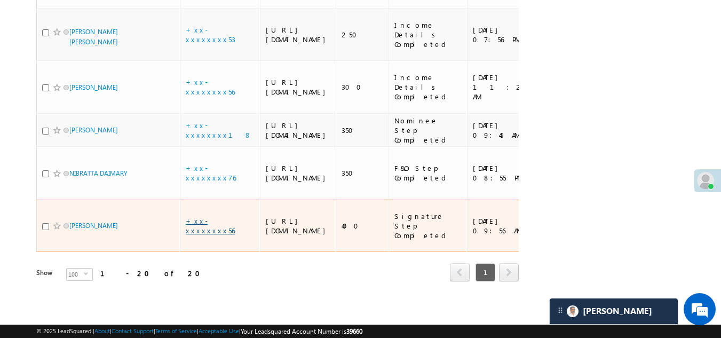
click at [215, 216] on link "+xx-xxxxxxxx56" at bounding box center [210, 225] width 49 height 19
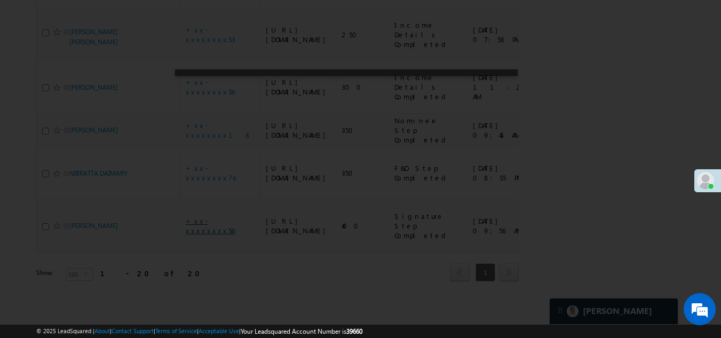
click at [209, 215] on div at bounding box center [360, 169] width 721 height 338
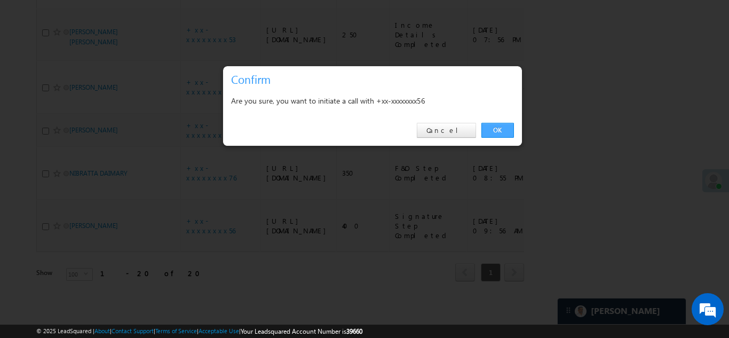
click at [500, 129] on link "OK" at bounding box center [498, 130] width 33 height 15
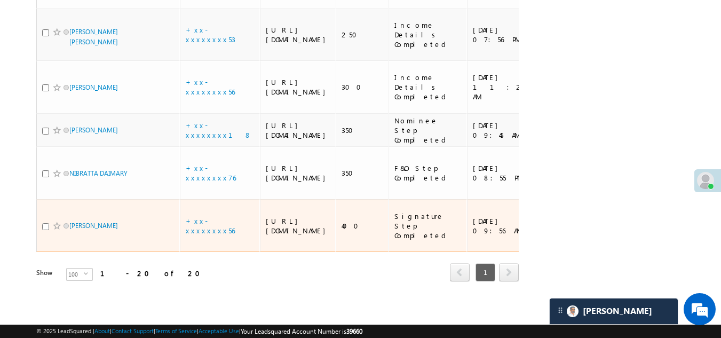
click at [46, 223] on input "checkbox" at bounding box center [45, 226] width 7 height 7
checkbox input "true"
click at [53, 222] on span at bounding box center [57, 226] width 9 height 9
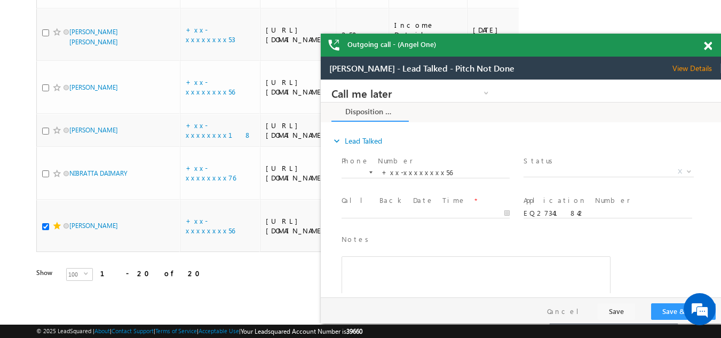
scroll to position [0, 0]
click at [710, 45] on span at bounding box center [708, 46] width 8 height 9
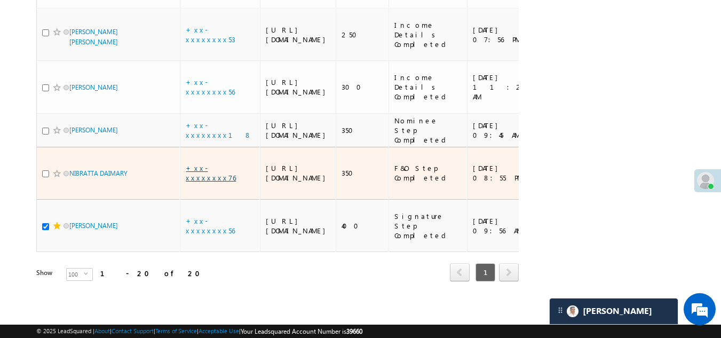
click at [201, 163] on link "+xx-xxxxxxxx76" at bounding box center [211, 172] width 50 height 19
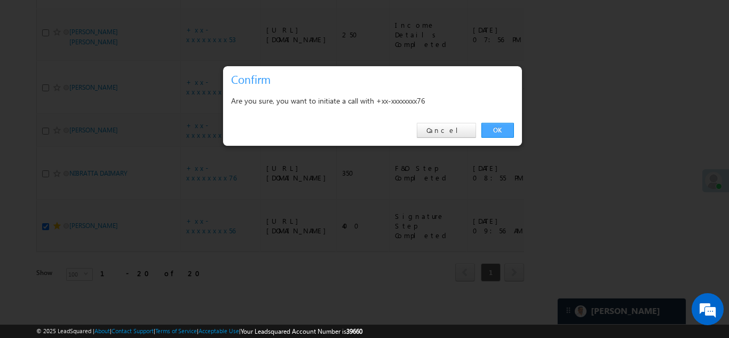
click at [492, 127] on link "OK" at bounding box center [498, 130] width 33 height 15
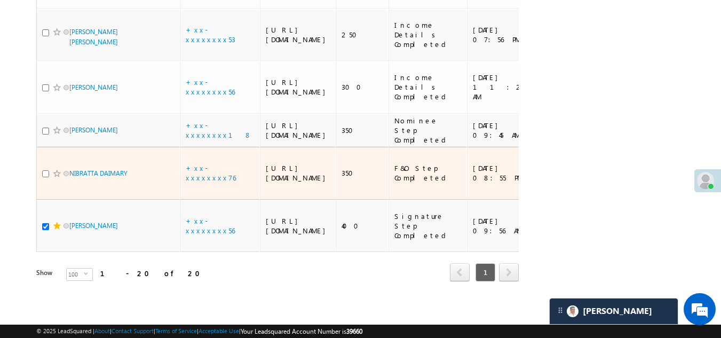
click at [43, 170] on input "checkbox" at bounding box center [45, 173] width 7 height 7
checkbox input "true"
click at [55, 169] on span at bounding box center [57, 173] width 9 height 9
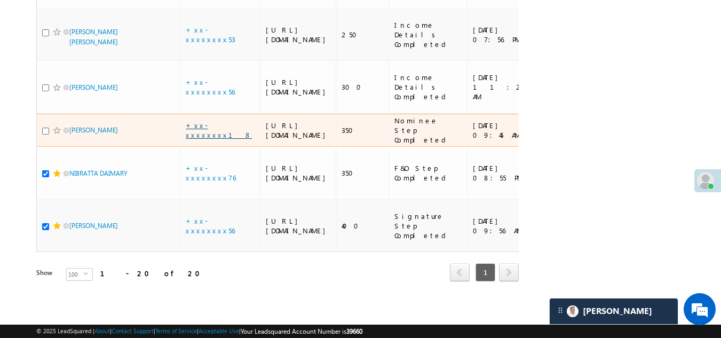
click at [210, 121] on link "+xx-xxxxxxxx18" at bounding box center [219, 130] width 66 height 19
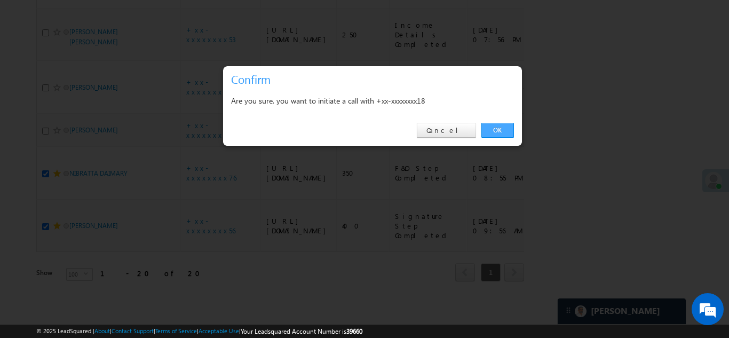
click at [506, 130] on link "OK" at bounding box center [498, 130] width 33 height 15
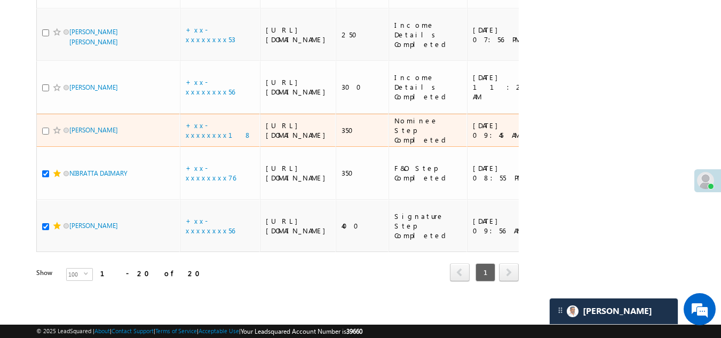
click at [46, 128] on input "checkbox" at bounding box center [45, 131] width 7 height 7
checkbox input "true"
click at [56, 126] on span at bounding box center [57, 130] width 9 height 9
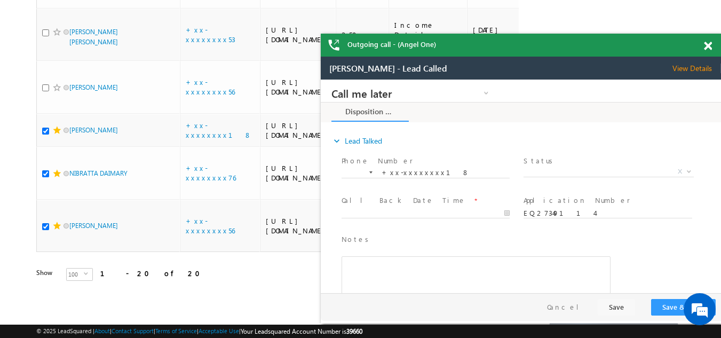
click at [706, 46] on span at bounding box center [708, 46] width 8 height 9
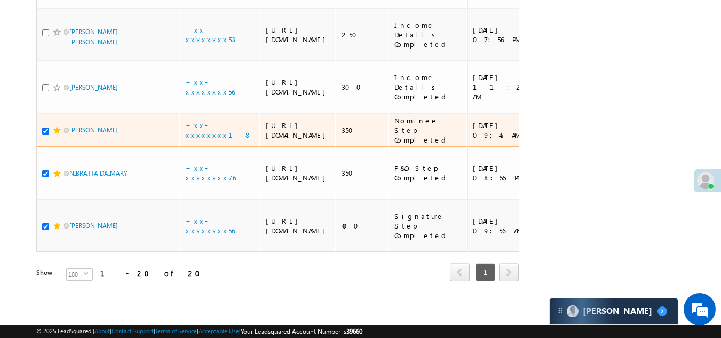
scroll to position [1051, 0]
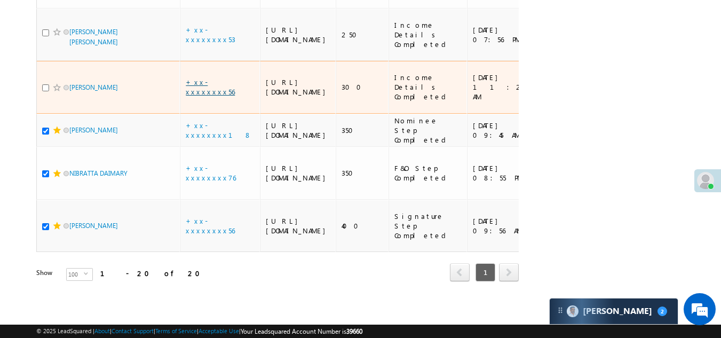
click at [203, 96] on link "+xx-xxxxxxxx56" at bounding box center [210, 86] width 49 height 19
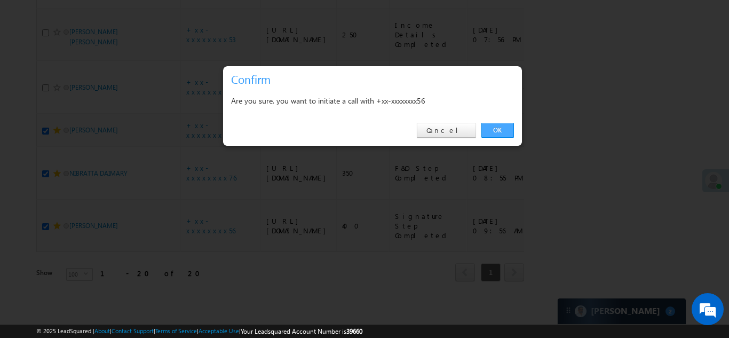
click at [496, 130] on link "OK" at bounding box center [498, 130] width 33 height 15
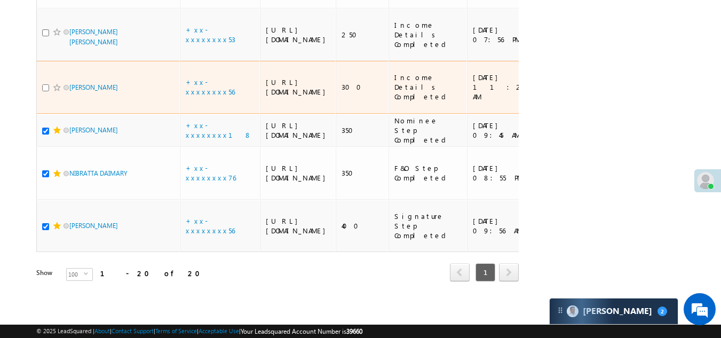
click at [45, 91] on input "checkbox" at bounding box center [45, 87] width 7 height 7
checkbox input "true"
click at [56, 92] on span at bounding box center [57, 87] width 9 height 9
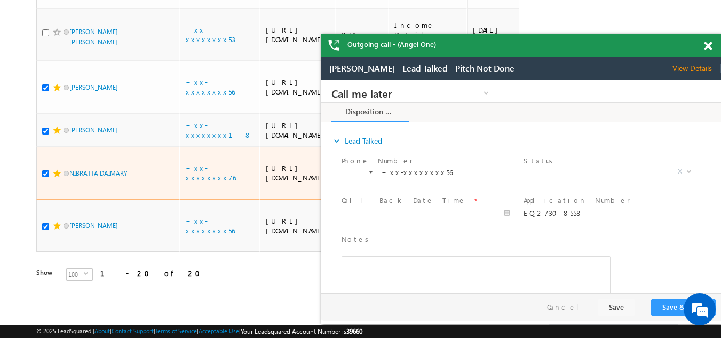
scroll to position [0, 0]
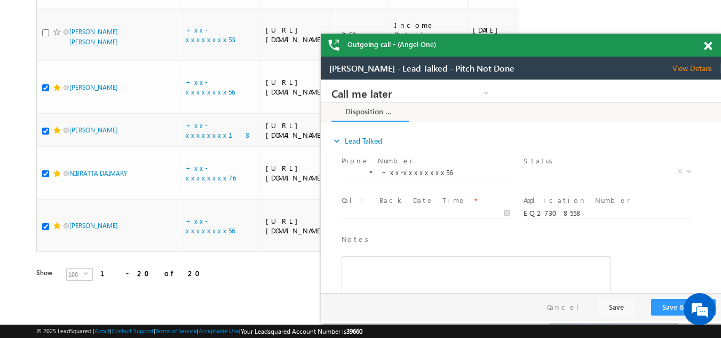
click at [709, 43] on span at bounding box center [708, 46] width 8 height 9
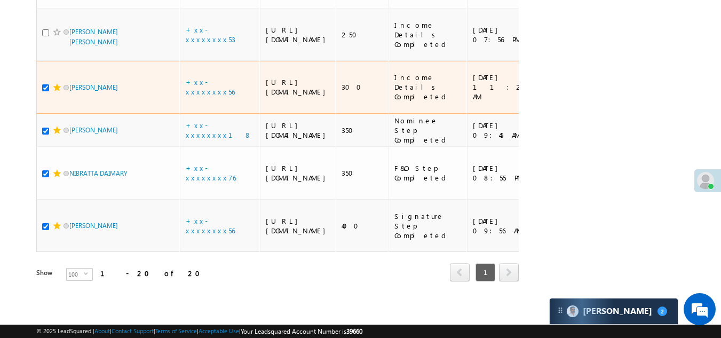
scroll to position [945, 0]
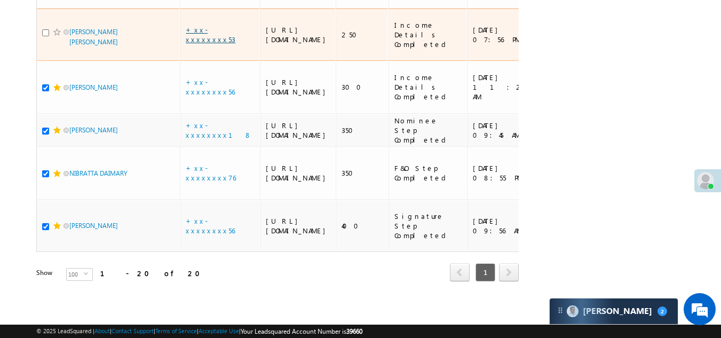
click at [206, 44] on link "+xx-xxxxxxxx53" at bounding box center [211, 34] width 50 height 19
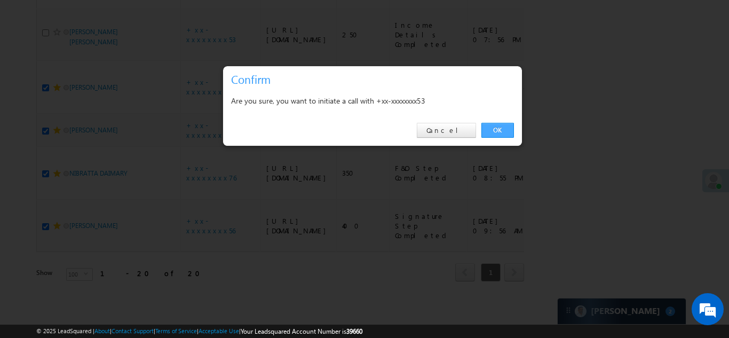
click at [499, 130] on link "OK" at bounding box center [498, 130] width 33 height 15
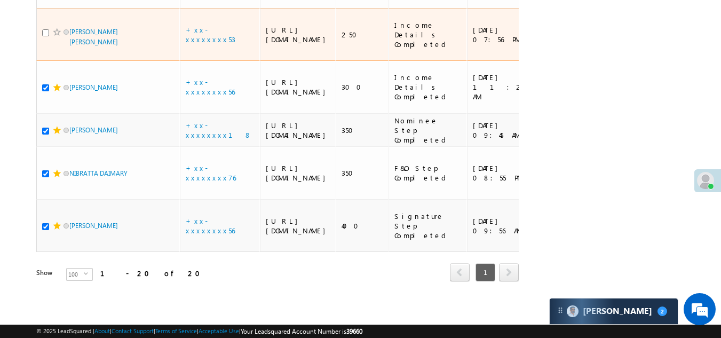
click at [46, 36] on input "checkbox" at bounding box center [45, 32] width 7 height 7
checkbox input "true"
click at [56, 36] on span at bounding box center [57, 32] width 9 height 9
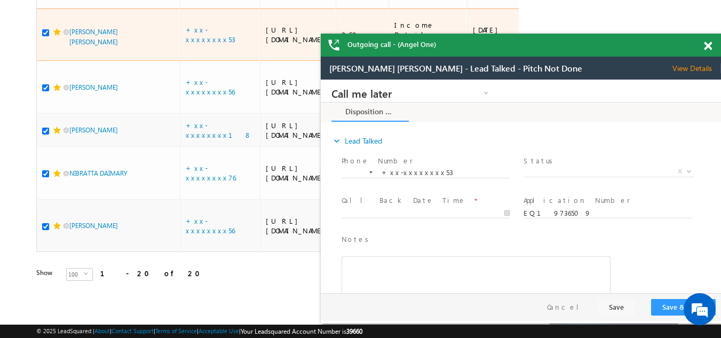
scroll to position [0, 0]
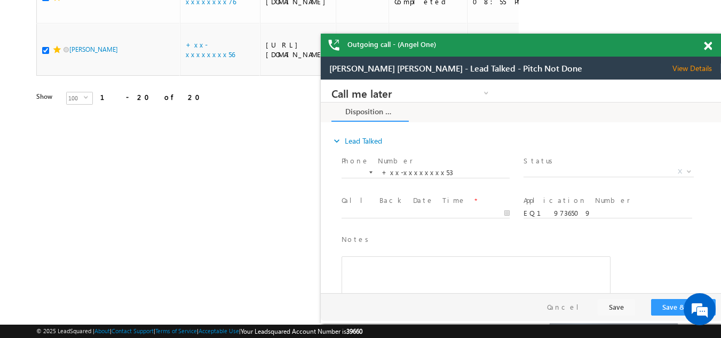
click at [708, 45] on span at bounding box center [708, 46] width 8 height 9
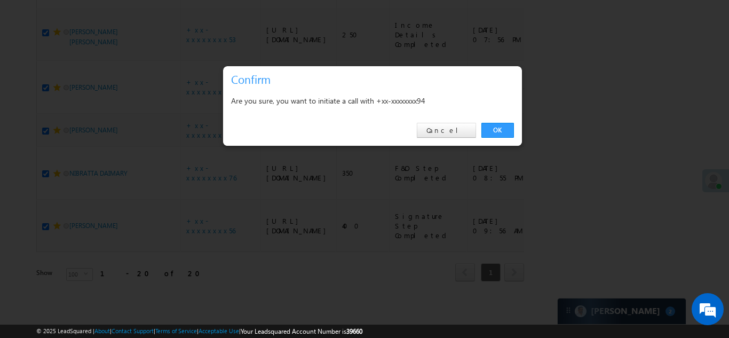
click at [498, 126] on link "OK" at bounding box center [498, 130] width 33 height 15
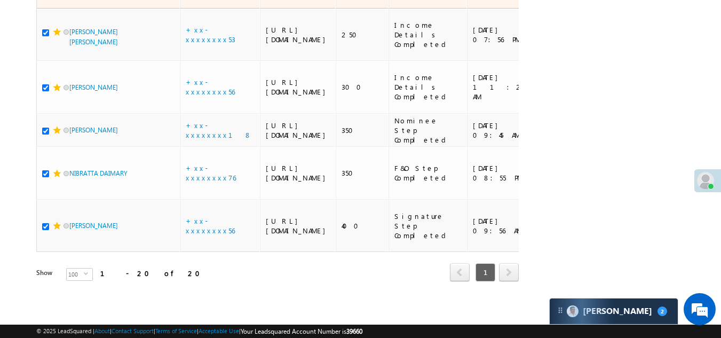
checkbox input "true"
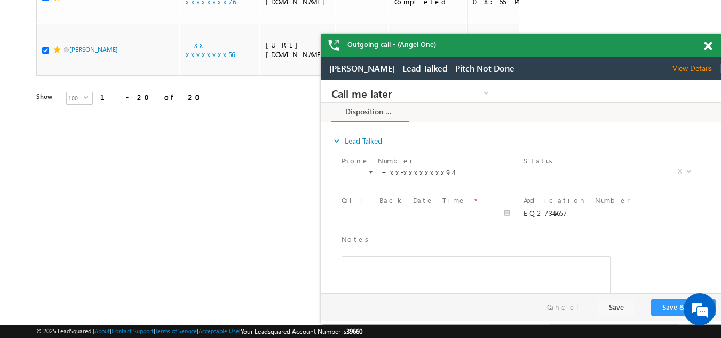
click at [707, 46] on span at bounding box center [708, 46] width 8 height 9
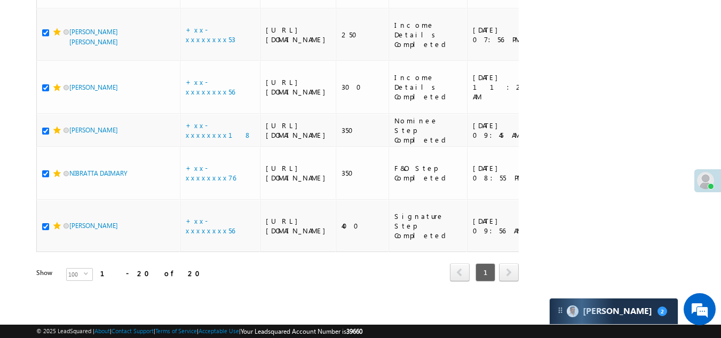
scroll to position [838, 0]
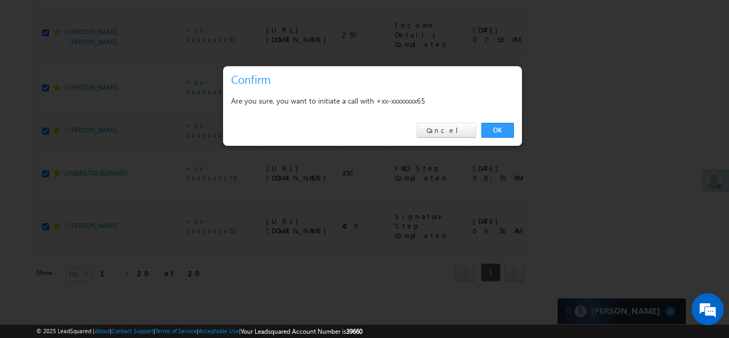
click at [504, 129] on link "OK" at bounding box center [498, 130] width 33 height 15
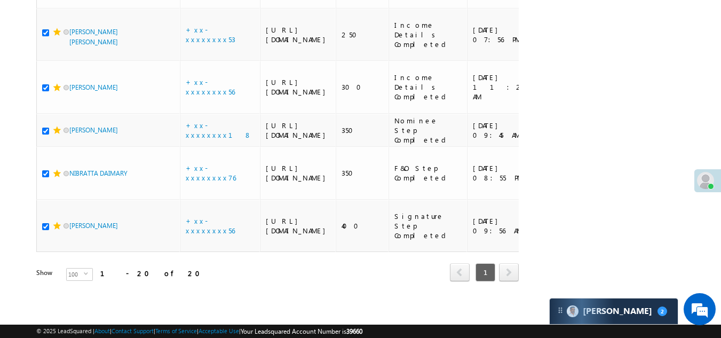
checkbox input "true"
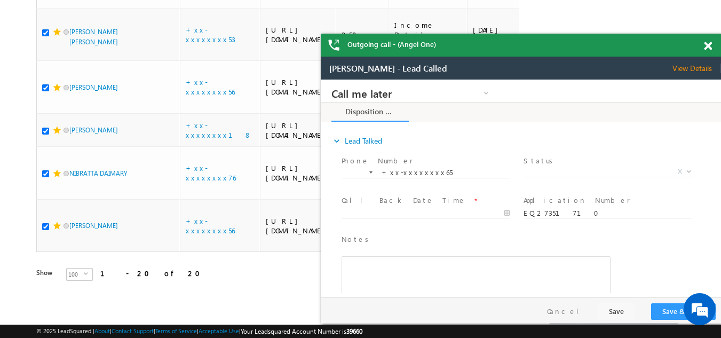
scroll to position [0, 0]
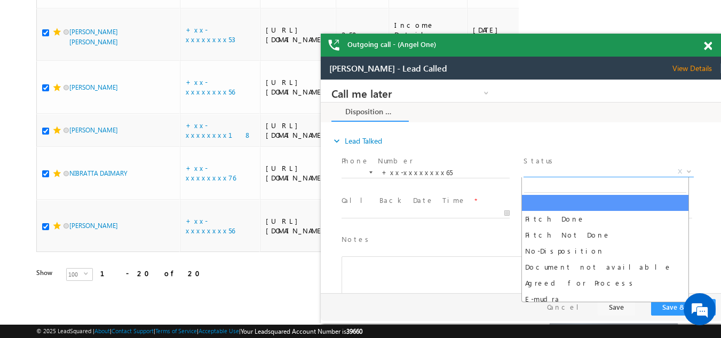
click at [554, 171] on span "X" at bounding box center [609, 172] width 170 height 11
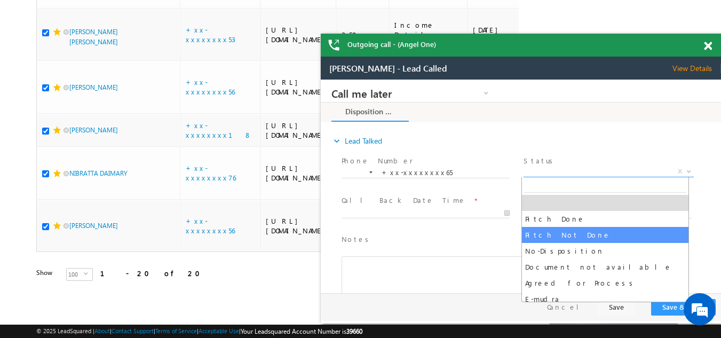
select select "Pitch Not Done"
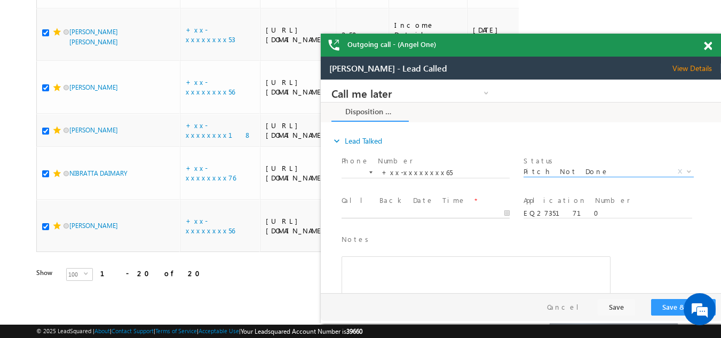
type input "08/21/25 12:40 PM"
click at [387, 212] on input "08/21/25 12:40 PM" at bounding box center [426, 213] width 168 height 11
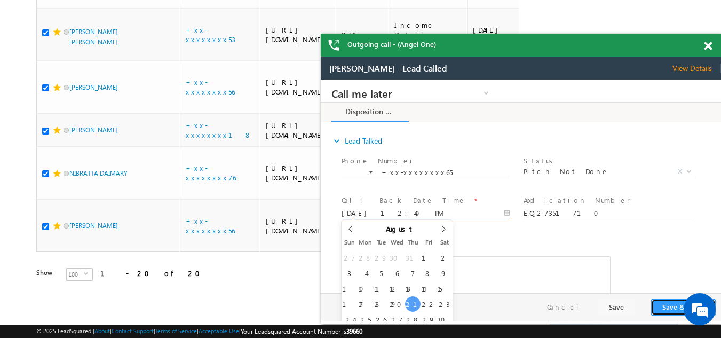
click at [671, 304] on button "Save & Close" at bounding box center [683, 307] width 65 height 17
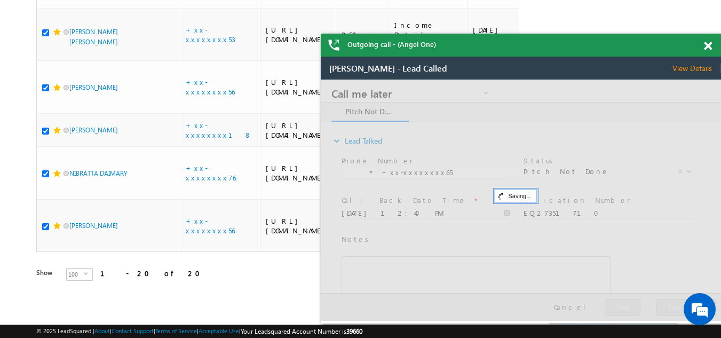
click at [695, 66] on span "View Details" at bounding box center [697, 69] width 49 height 10
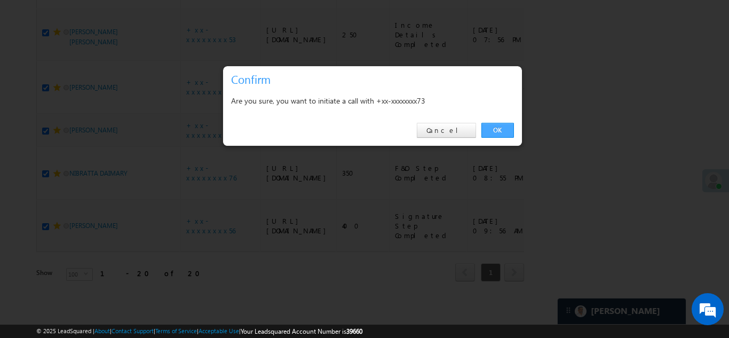
click at [495, 129] on link "OK" at bounding box center [498, 130] width 33 height 15
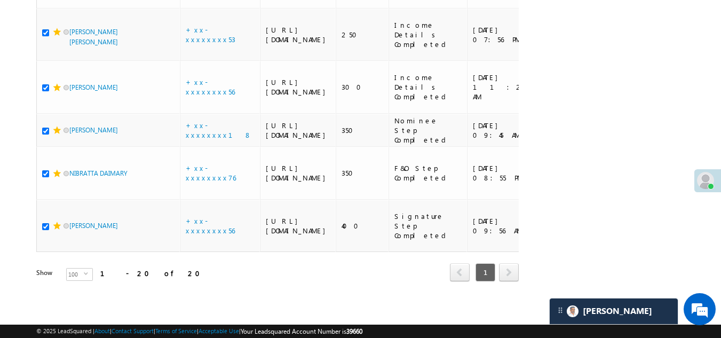
checkbox input "true"
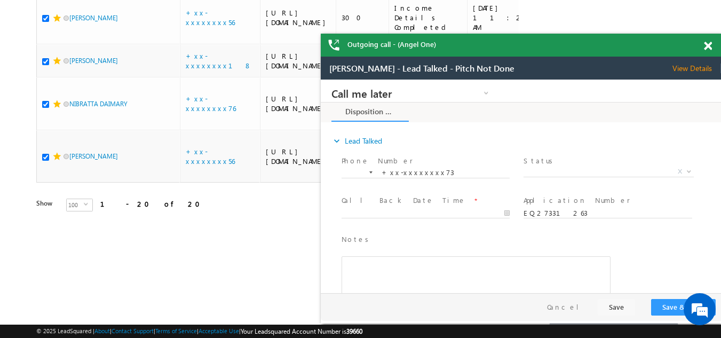
click at [706, 46] on span at bounding box center [708, 46] width 8 height 9
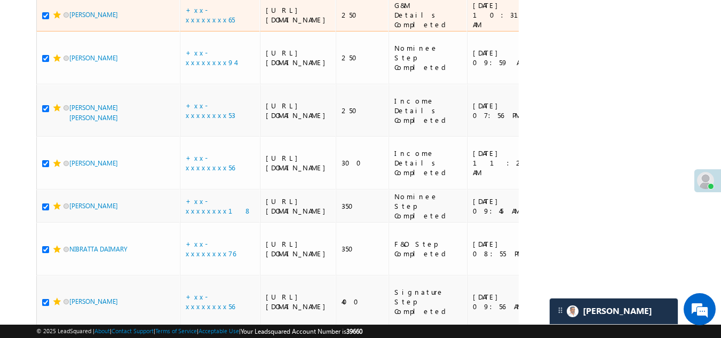
scroll to position [678, 0]
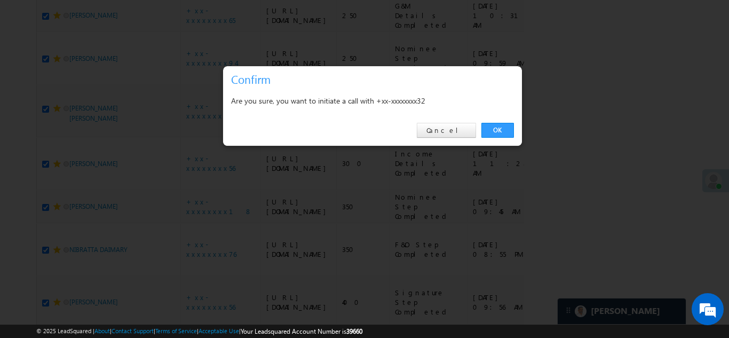
click at [509, 128] on link "OK" at bounding box center [498, 130] width 33 height 15
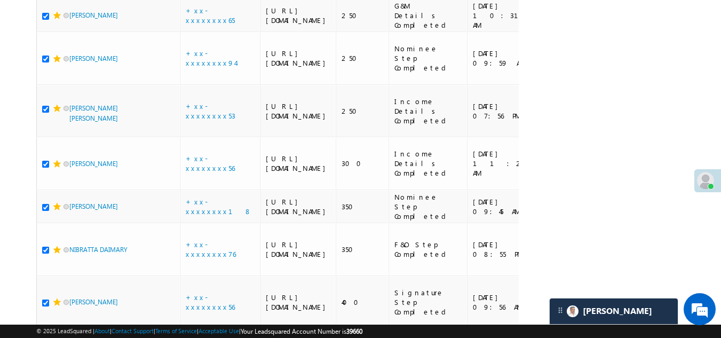
checkbox input "true"
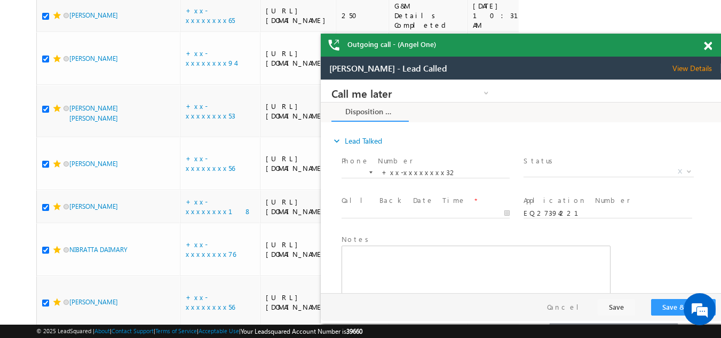
scroll to position [0, 0]
click at [708, 45] on span at bounding box center [708, 46] width 8 height 9
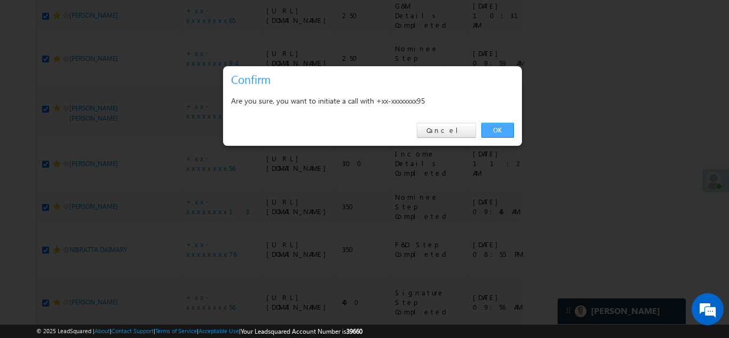
click at [497, 128] on link "OK" at bounding box center [498, 130] width 33 height 15
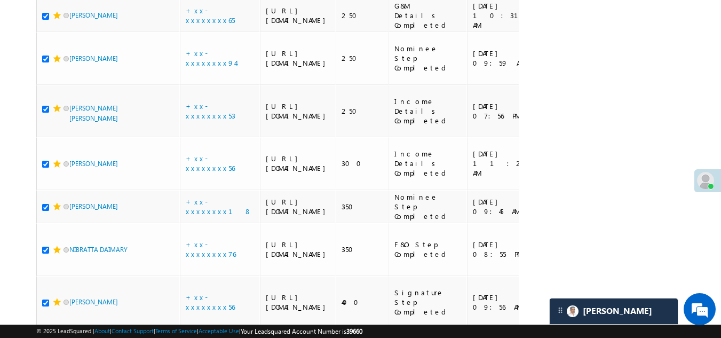
checkbox input "true"
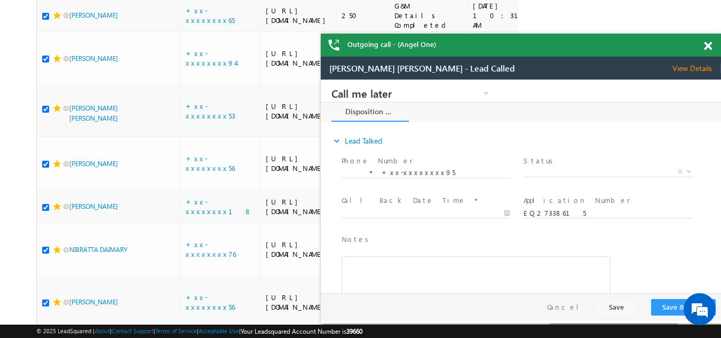
click at [708, 43] on span at bounding box center [708, 46] width 8 height 9
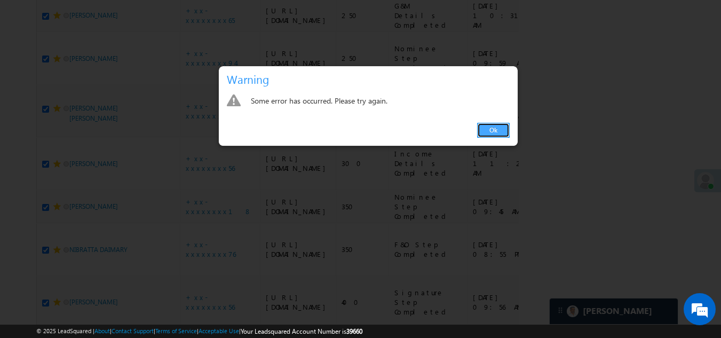
click at [488, 129] on link "Ok" at bounding box center [493, 130] width 33 height 15
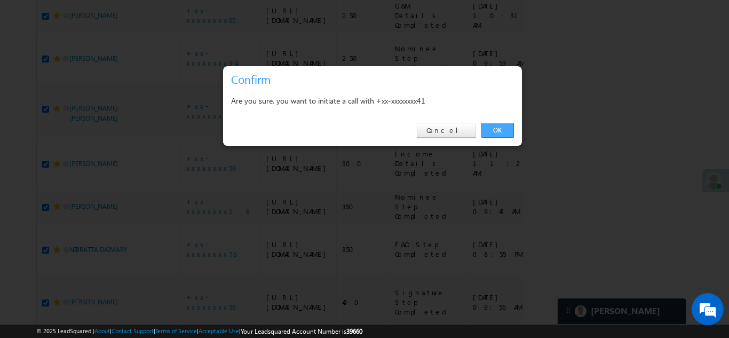
click at [494, 127] on link "OK" at bounding box center [498, 130] width 33 height 15
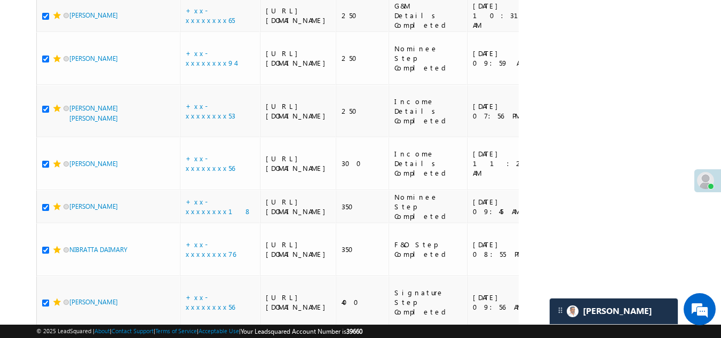
checkbox input "true"
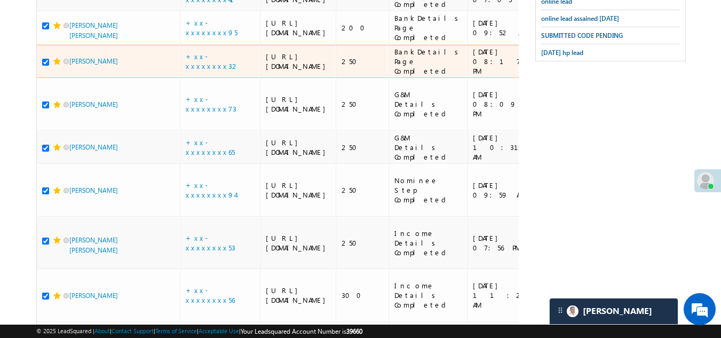
scroll to position [517, 0]
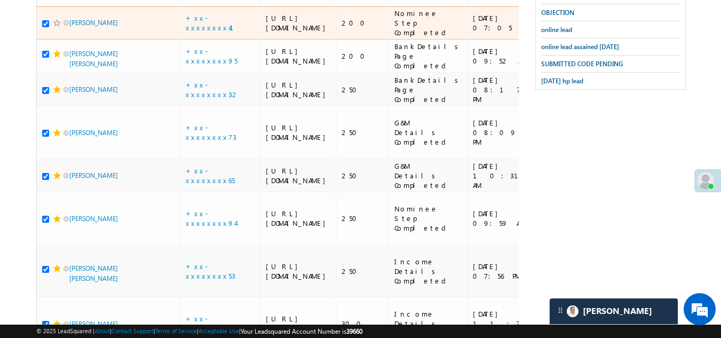
click at [56, 27] on span at bounding box center [57, 23] width 9 height 9
click at [54, 27] on span at bounding box center [57, 23] width 9 height 9
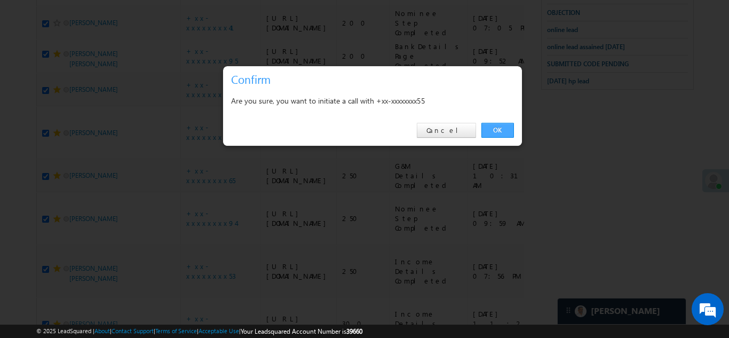
click at [502, 124] on link "OK" at bounding box center [498, 130] width 33 height 15
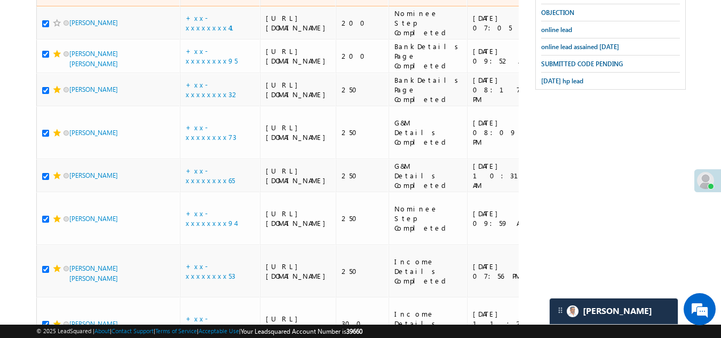
checkbox input "true"
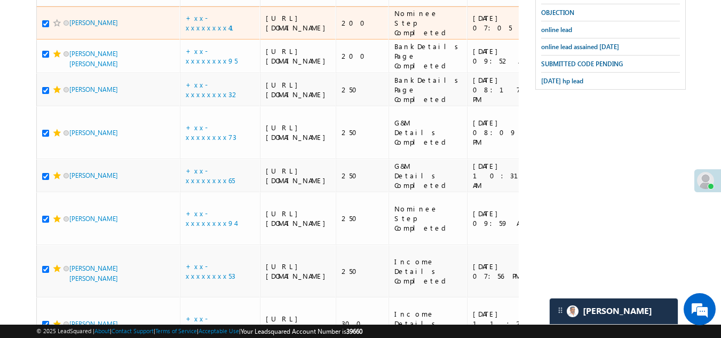
click at [57, 27] on span at bounding box center [57, 23] width 9 height 9
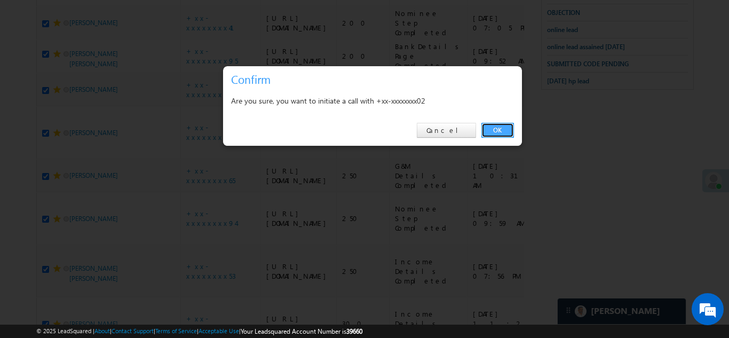
click at [498, 132] on link "OK" at bounding box center [498, 130] width 33 height 15
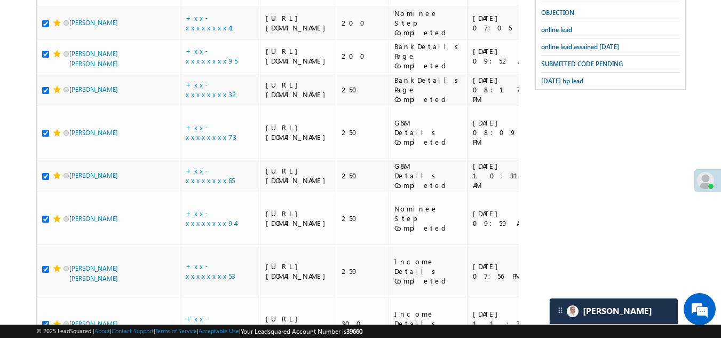
drag, startPoint x: 44, startPoint y: 112, endPoint x: 49, endPoint y: 108, distance: 5.8
checkbox input "true"
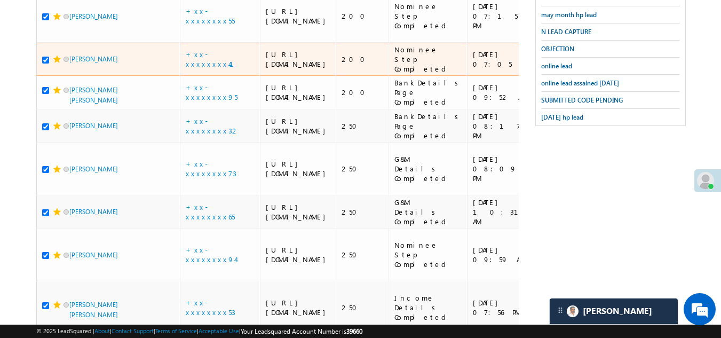
scroll to position [464, 0]
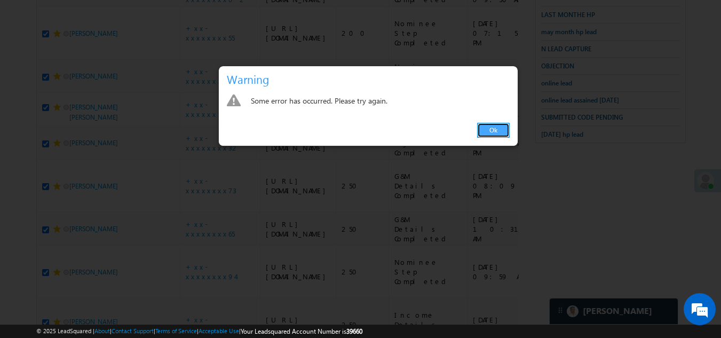
click at [491, 130] on link "Ok" at bounding box center [493, 130] width 33 height 15
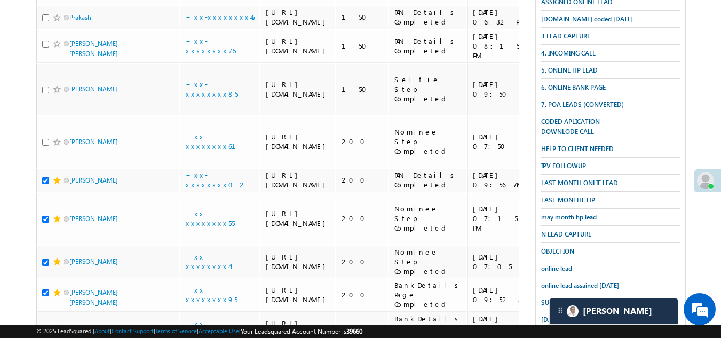
scroll to position [357, 0]
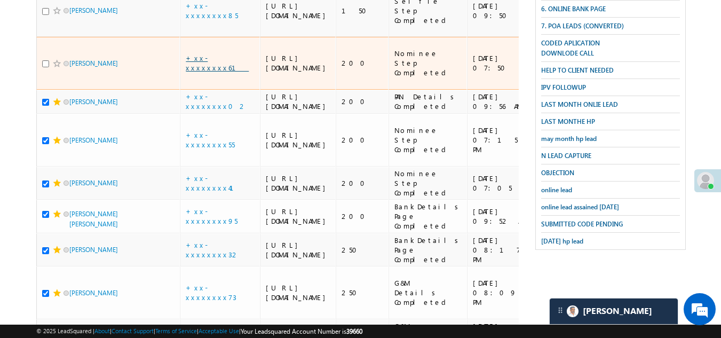
click at [209, 72] on link "+xx-xxxxxxxx61" at bounding box center [217, 62] width 63 height 19
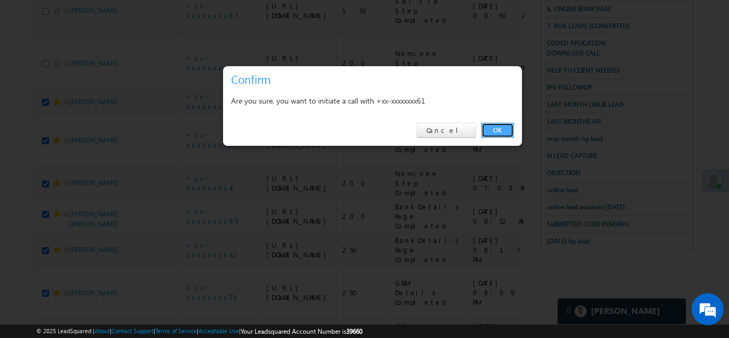
click at [498, 128] on link "OK" at bounding box center [498, 130] width 33 height 15
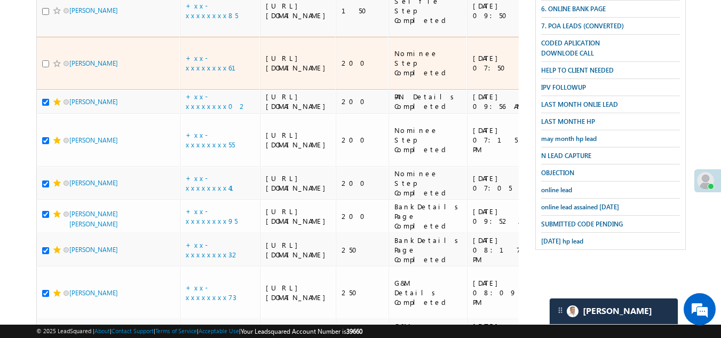
click at [43, 67] on input "checkbox" at bounding box center [45, 63] width 7 height 7
checkbox input "true"
click at [53, 68] on span at bounding box center [57, 63] width 9 height 9
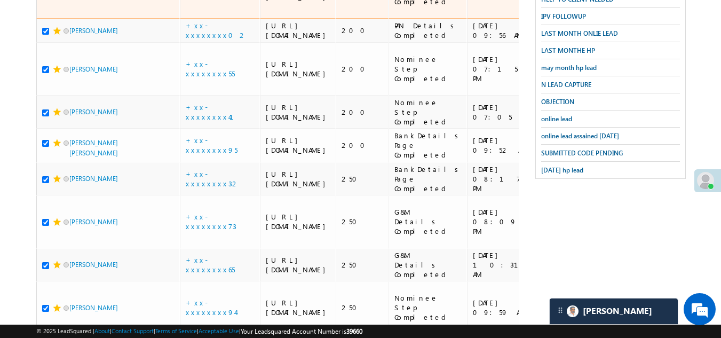
scroll to position [411, 0]
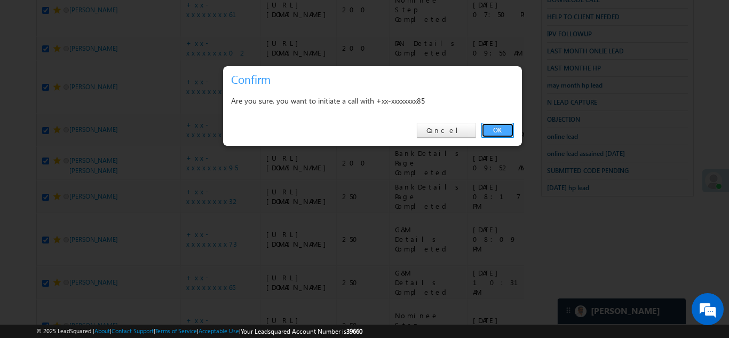
click at [495, 128] on link "OK" at bounding box center [498, 130] width 33 height 15
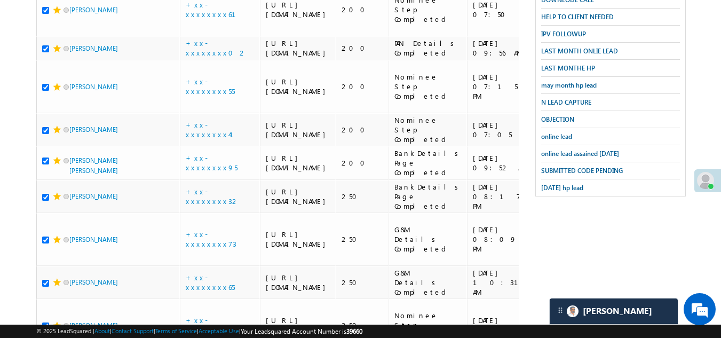
checkbox input "true"
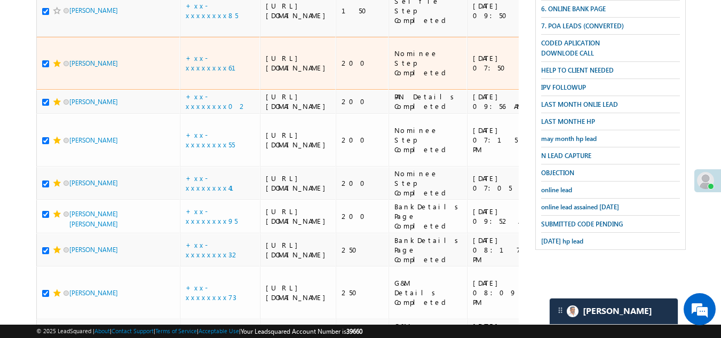
scroll to position [304, 0]
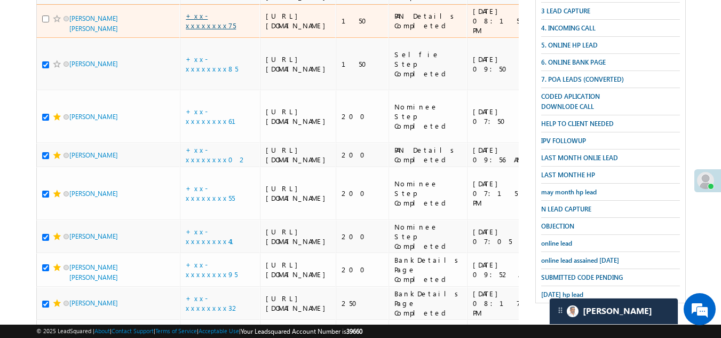
click at [204, 30] on link "+xx-xxxxxxxx75" at bounding box center [211, 20] width 50 height 19
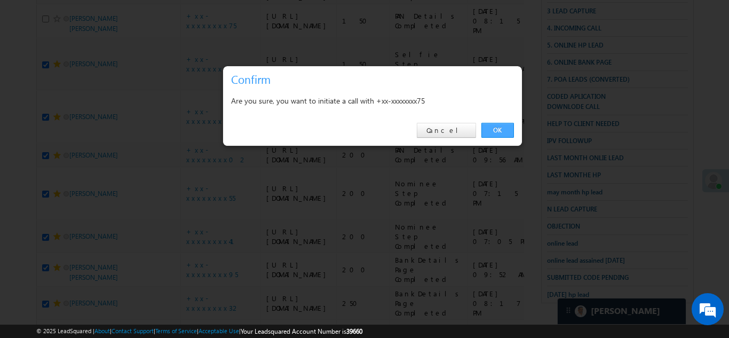
click at [499, 123] on link "OK" at bounding box center [498, 130] width 33 height 15
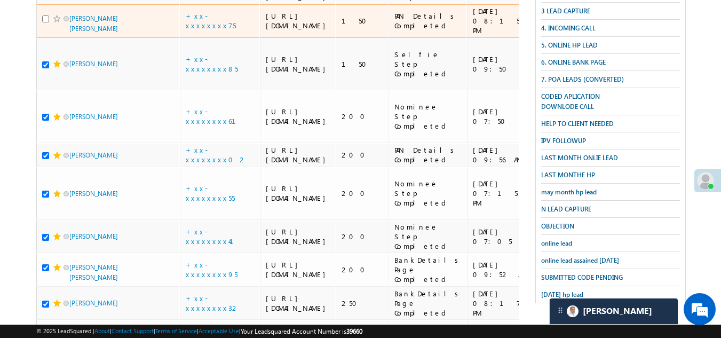
click at [42, 22] on input "checkbox" at bounding box center [45, 18] width 7 height 7
checkbox input "true"
click at [55, 23] on span at bounding box center [57, 18] width 9 height 9
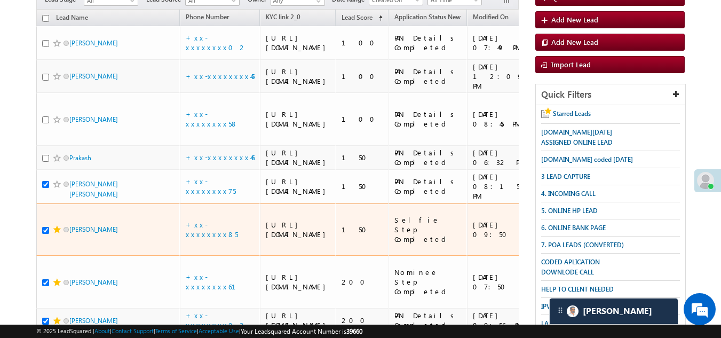
scroll to position [197, 0]
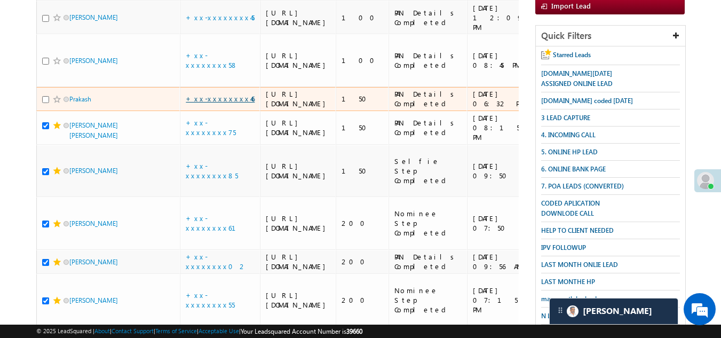
click at [217, 103] on link "+xx-xxxxxxxx46" at bounding box center [220, 98] width 69 height 9
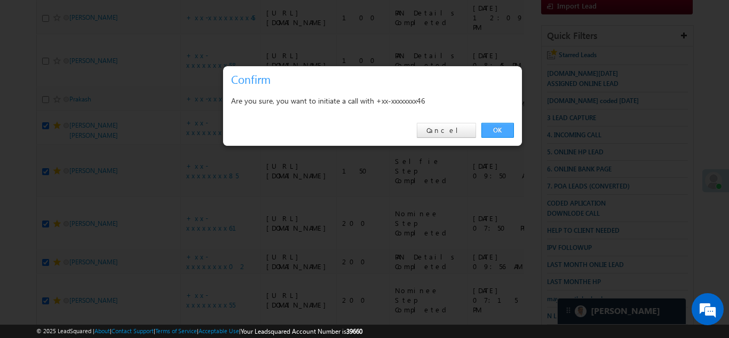
click at [496, 130] on link "OK" at bounding box center [498, 130] width 33 height 15
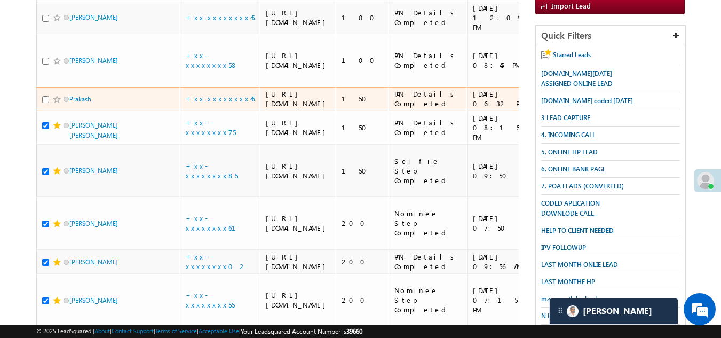
click at [44, 103] on input "checkbox" at bounding box center [45, 99] width 7 height 7
checkbox input "true"
click at [55, 104] on span at bounding box center [57, 99] width 9 height 9
click at [53, 104] on span at bounding box center [57, 99] width 9 height 9
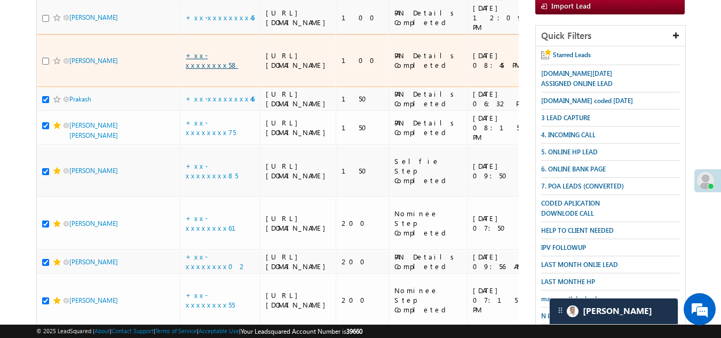
click at [212, 69] on link "+xx-xxxxxxxx58" at bounding box center [212, 60] width 52 height 19
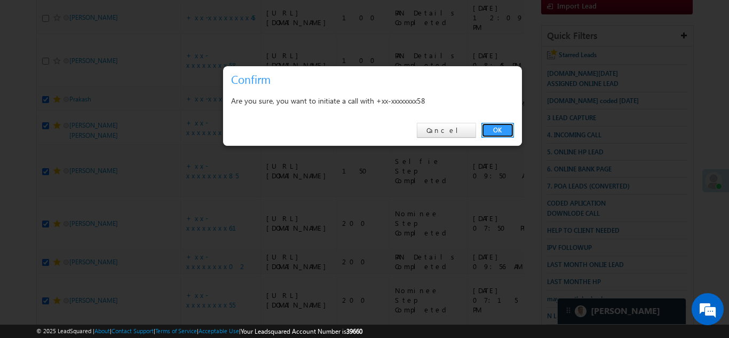
click at [493, 126] on link "OK" at bounding box center [498, 130] width 33 height 15
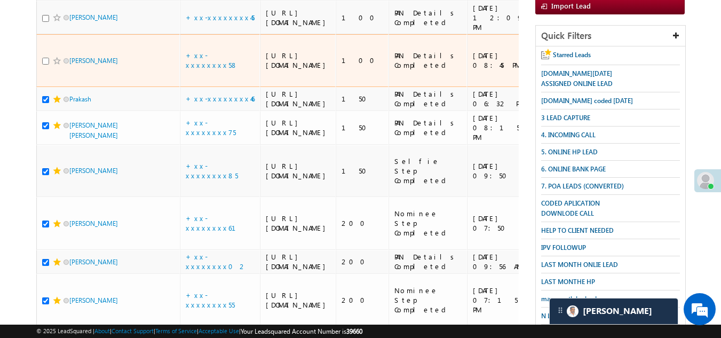
click at [46, 65] on input "checkbox" at bounding box center [45, 61] width 7 height 7
checkbox input "true"
click at [53, 65] on span at bounding box center [57, 61] width 9 height 9
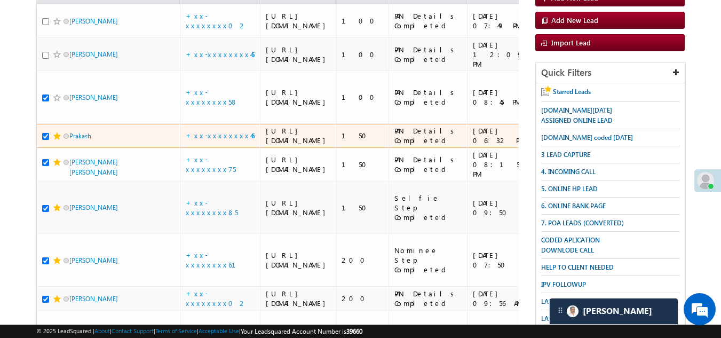
scroll to position [144, 0]
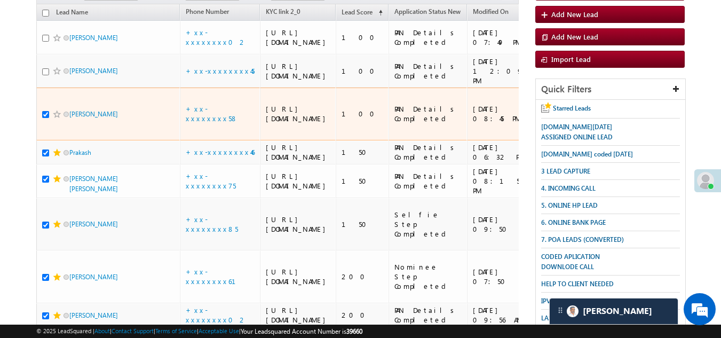
click at [54, 119] on span at bounding box center [57, 114] width 9 height 9
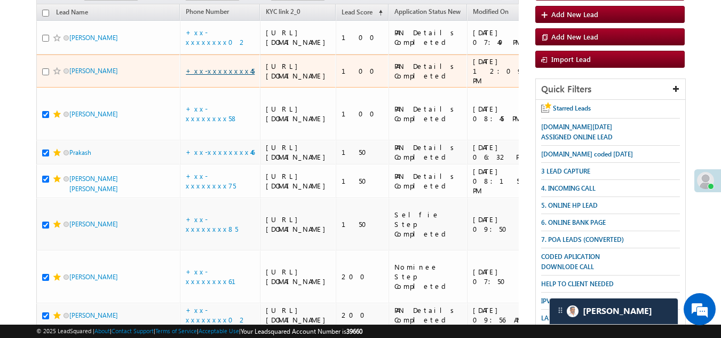
click at [217, 75] on link "+xx-xxxxxxxx45" at bounding box center [220, 70] width 69 height 9
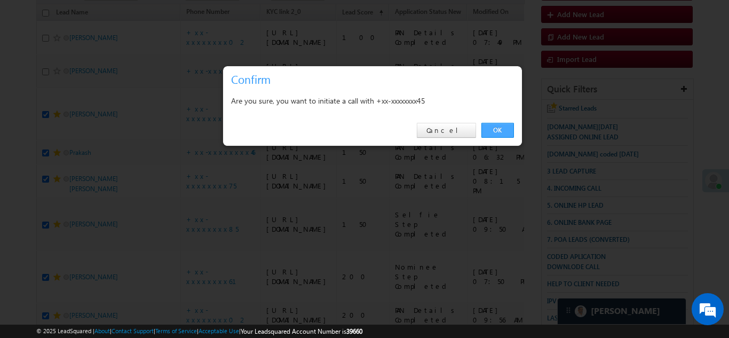
click at [492, 124] on link "OK" at bounding box center [498, 130] width 33 height 15
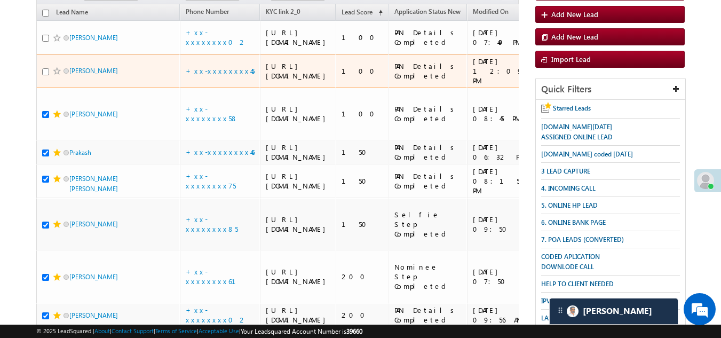
click at [48, 75] on input "checkbox" at bounding box center [45, 71] width 7 height 7
checkbox input "true"
click at [55, 75] on span at bounding box center [57, 71] width 9 height 9
click at [56, 75] on span at bounding box center [57, 71] width 9 height 9
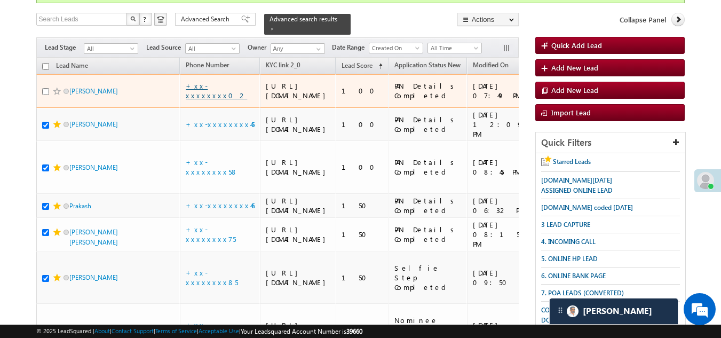
click at [219, 97] on link "+xx-xxxxxxxx02" at bounding box center [216, 90] width 61 height 19
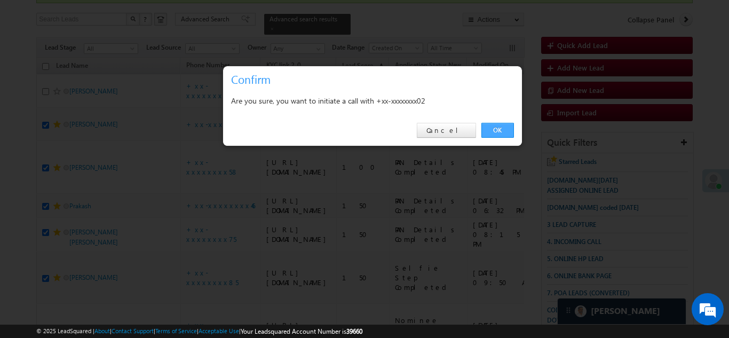
click at [499, 133] on link "OK" at bounding box center [498, 130] width 33 height 15
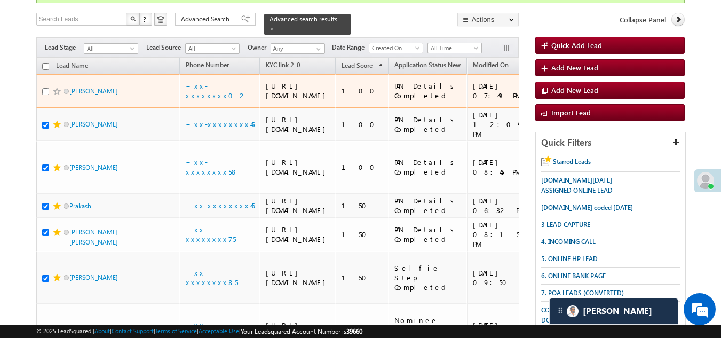
click at [48, 95] on input "checkbox" at bounding box center [45, 91] width 7 height 7
checkbox input "true"
click at [53, 96] on span at bounding box center [57, 91] width 9 height 9
click at [55, 96] on span at bounding box center [57, 91] width 9 height 9
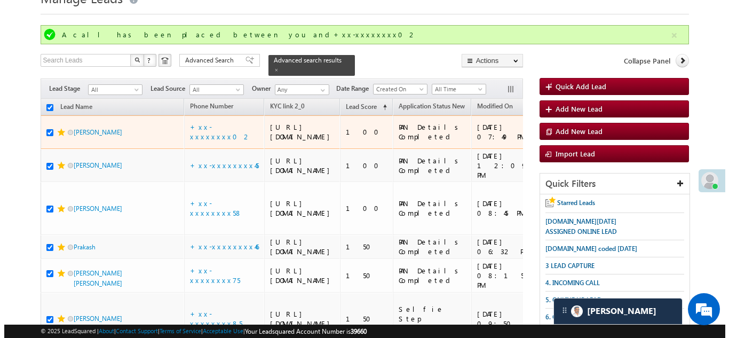
scroll to position [37, 0]
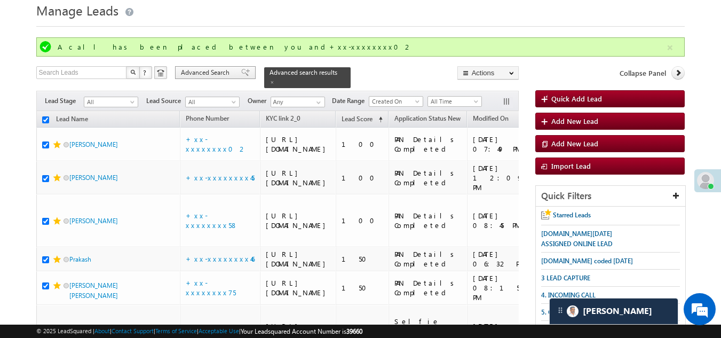
click at [200, 70] on span "Advanced Search" at bounding box center [207, 73] width 52 height 10
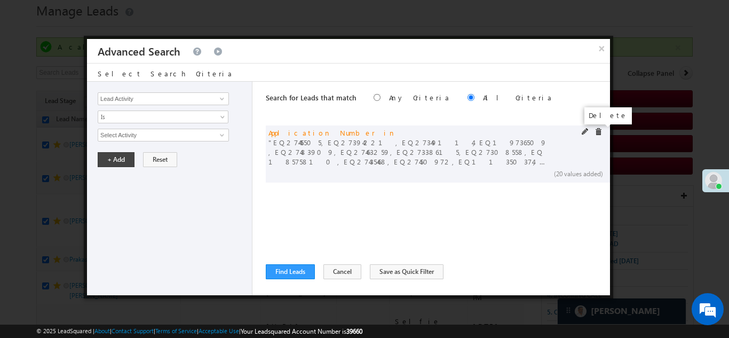
click at [597, 131] on span at bounding box center [598, 131] width 7 height 7
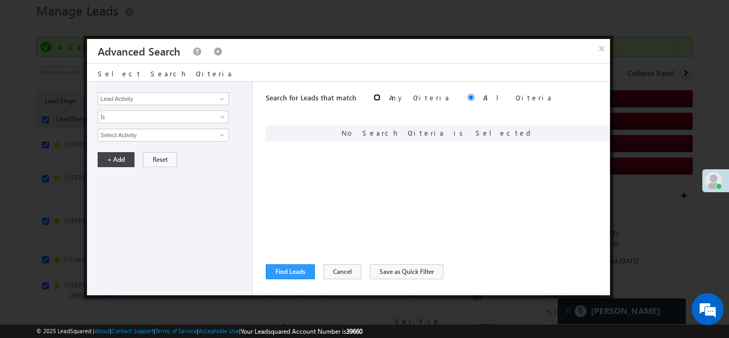
click at [374, 98] on input "radio" at bounding box center [377, 97] width 7 height 7
radio input "true"
click at [468, 97] on input "radio" at bounding box center [471, 97] width 7 height 7
radio input "true"
click at [218, 95] on span at bounding box center [222, 99] width 9 height 9
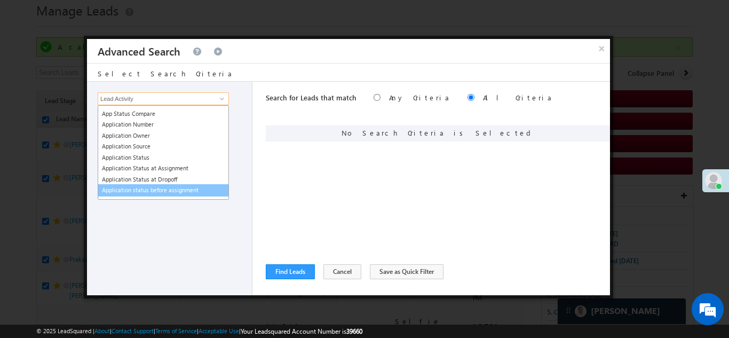
scroll to position [160, 0]
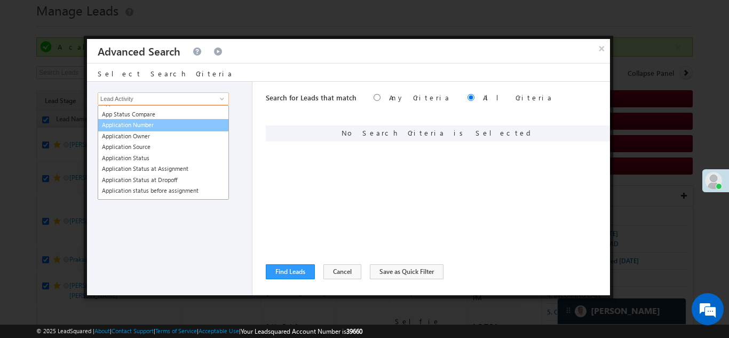
click at [147, 122] on link "Application Number" at bounding box center [163, 125] width 131 height 12
type input "Application Number"
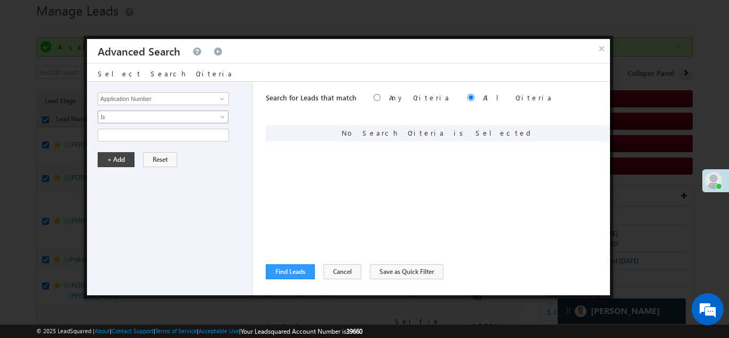
click at [142, 117] on span "Is" at bounding box center [156, 117] width 116 height 10
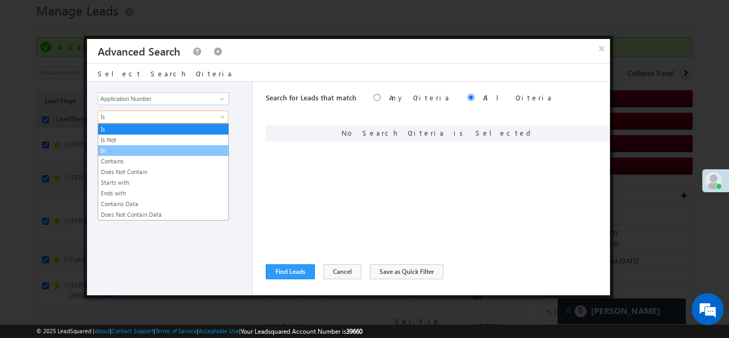
click at [122, 149] on link "In" at bounding box center [163, 151] width 130 height 10
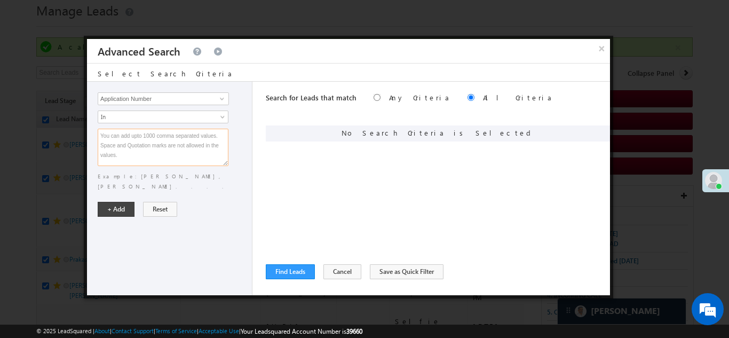
click at [122, 148] on textarea at bounding box center [163, 147] width 131 height 37
paste textarea "EQ27301131 EQ16165892 EQ27312087 EQ18762345 EQ27362494 EQ27470328 EQ27388087 EQ…"
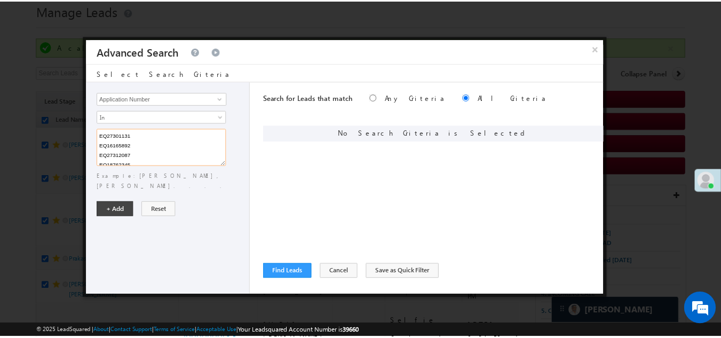
scroll to position [80, 0]
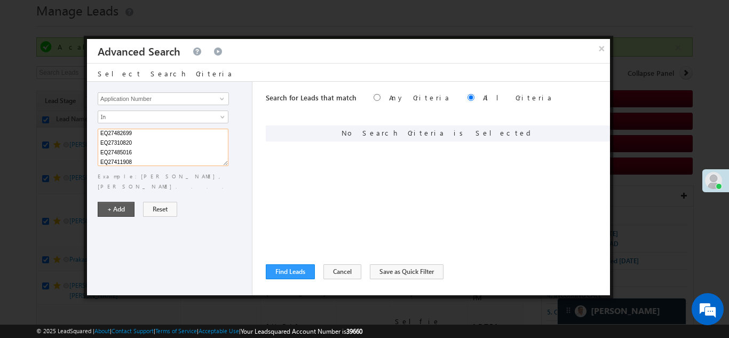
type textarea "EQ27301131 EQ16165892 EQ27312087 EQ18762345 EQ27362494 EQ27470328 EQ27388087 EQ…"
click at [112, 202] on button "+ Add" at bounding box center [116, 209] width 37 height 15
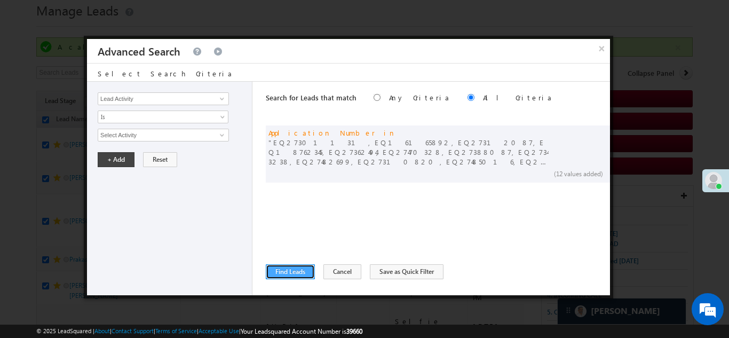
click at [284, 270] on button "Find Leads" at bounding box center [290, 271] width 49 height 15
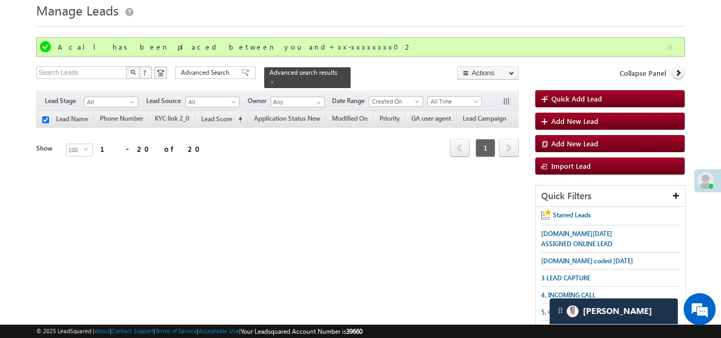
click at [213, 72] on span "Advanced Search" at bounding box center [207, 73] width 52 height 10
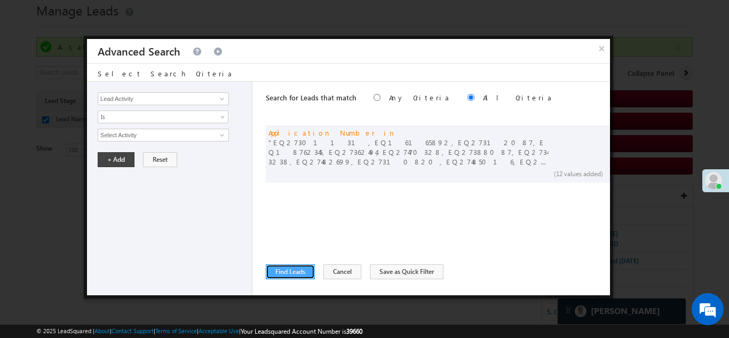
click at [296, 270] on button "Find Leads" at bounding box center [290, 271] width 49 height 15
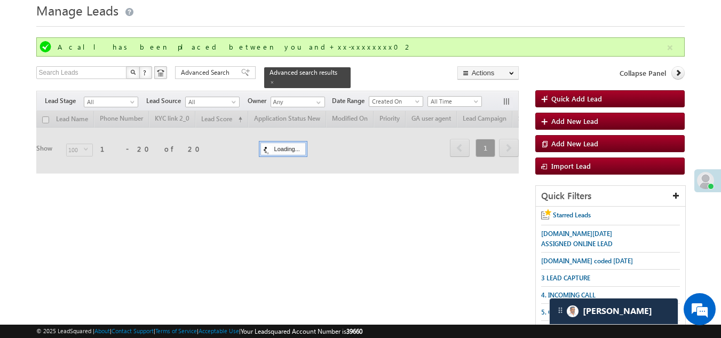
checkbox input "false"
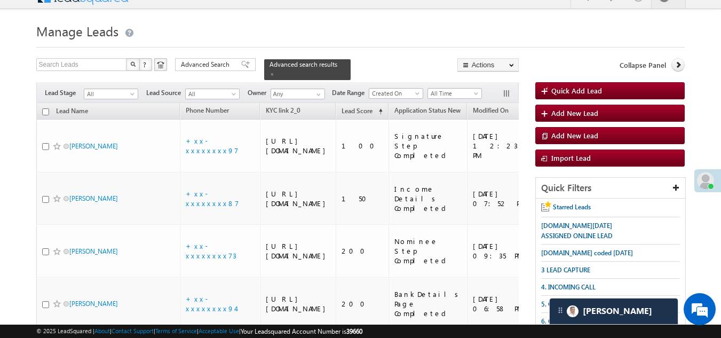
scroll to position [0, 0]
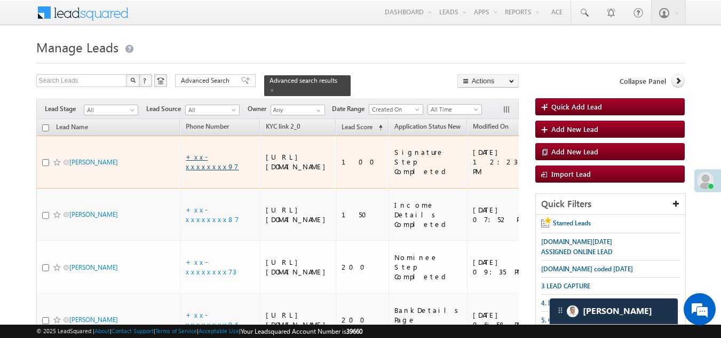
click at [198, 159] on link "+xx-xxxxxxxx97" at bounding box center [212, 161] width 53 height 19
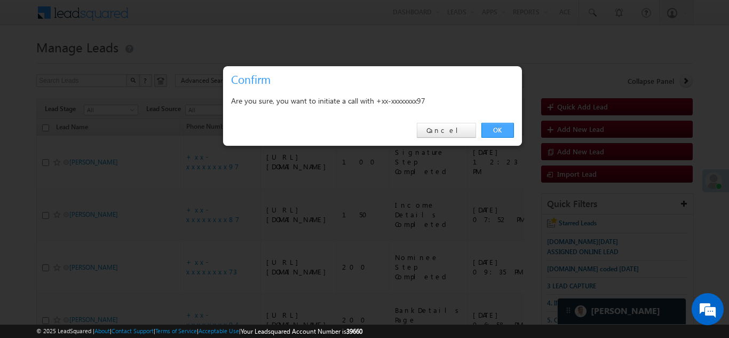
click at [496, 128] on link "OK" at bounding box center [498, 130] width 33 height 15
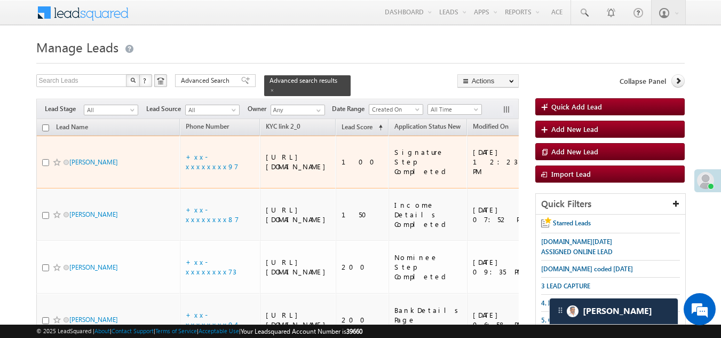
click at [44, 162] on input "checkbox" at bounding box center [45, 162] width 7 height 7
checkbox input "true"
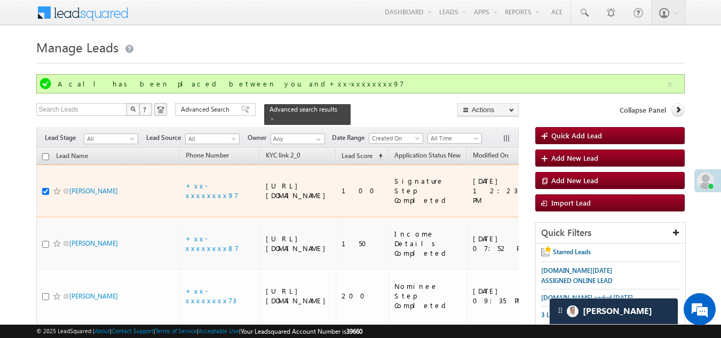
click at [53, 189] on span at bounding box center [57, 191] width 9 height 9
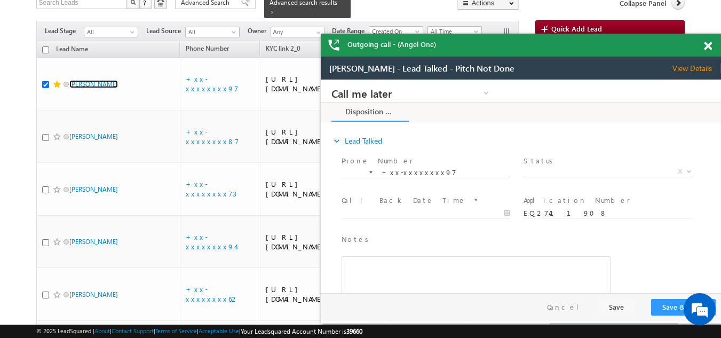
click at [710, 49] on span at bounding box center [708, 46] width 8 height 9
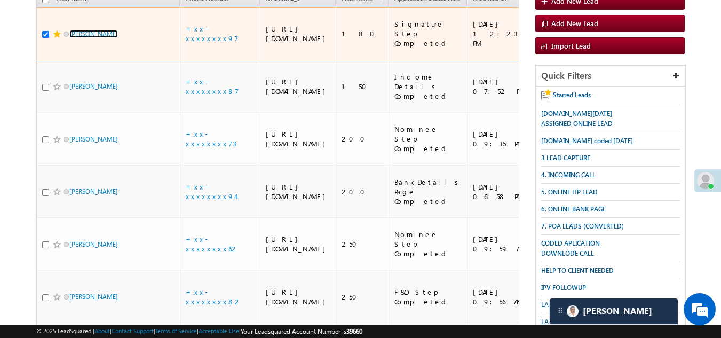
scroll to position [160, 0]
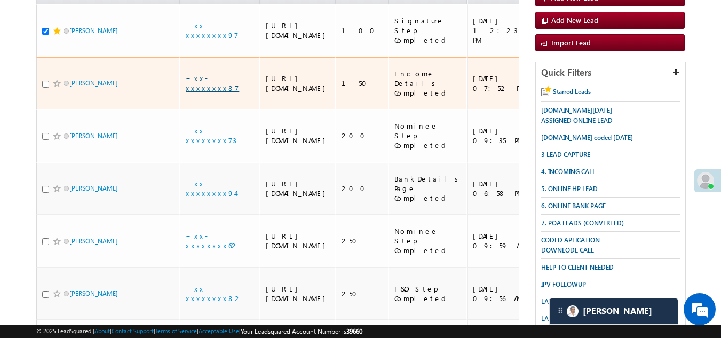
click at [209, 90] on link "+xx-xxxxxxxx87" at bounding box center [212, 83] width 53 height 19
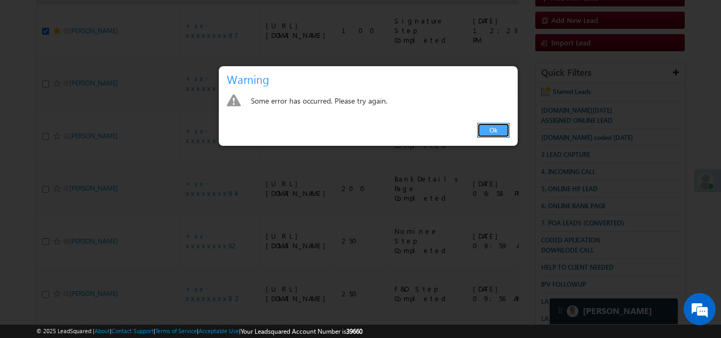
click at [496, 129] on link "Ok" at bounding box center [493, 130] width 33 height 15
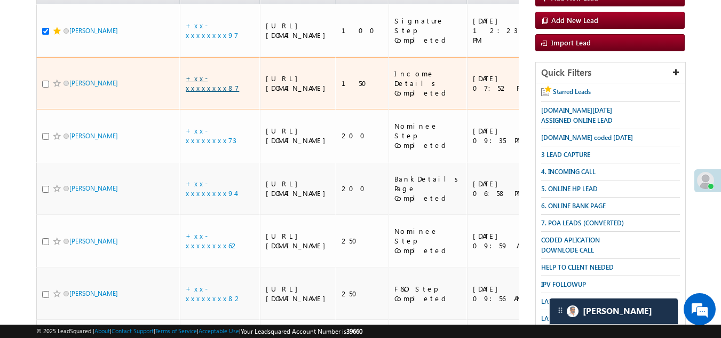
click at [202, 89] on link "+xx-xxxxxxxx87" at bounding box center [212, 83] width 53 height 19
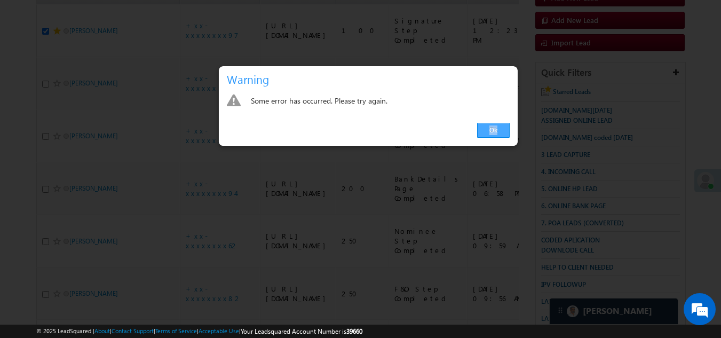
click at [495, 129] on link "Ok" at bounding box center [493, 130] width 33 height 15
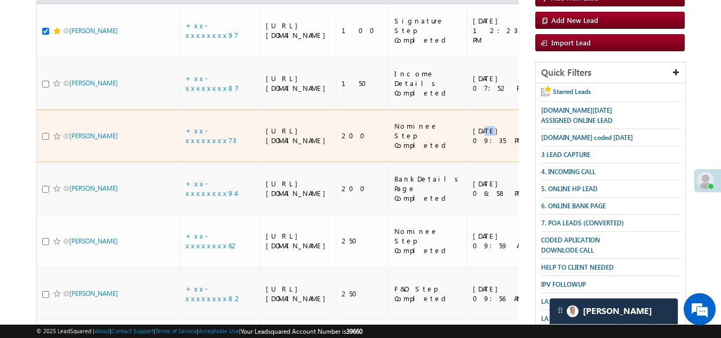
click at [494, 129] on td "08/19/25 09:35 PM" at bounding box center [503, 135] width 72 height 53
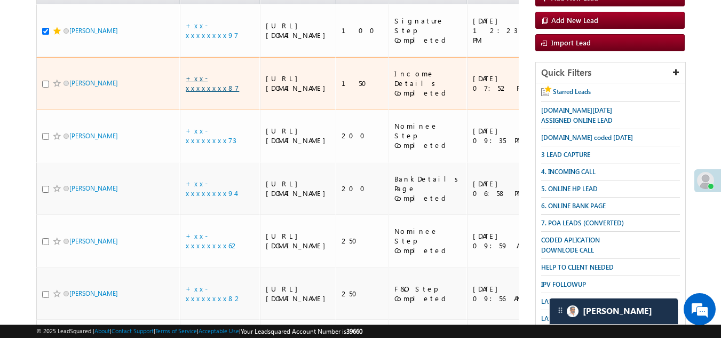
click at [211, 88] on link "+xx-xxxxxxxx87" at bounding box center [212, 83] width 53 height 19
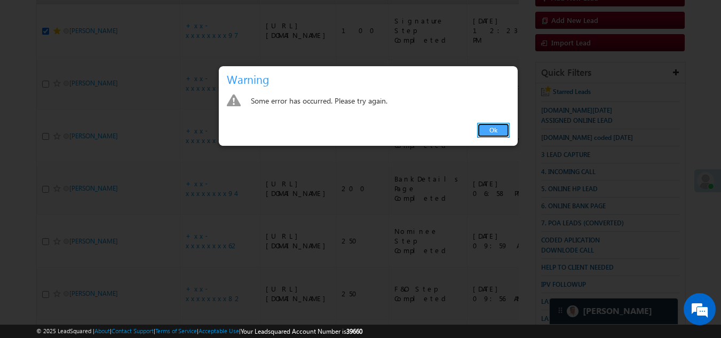
click at [499, 127] on link "Ok" at bounding box center [493, 130] width 33 height 15
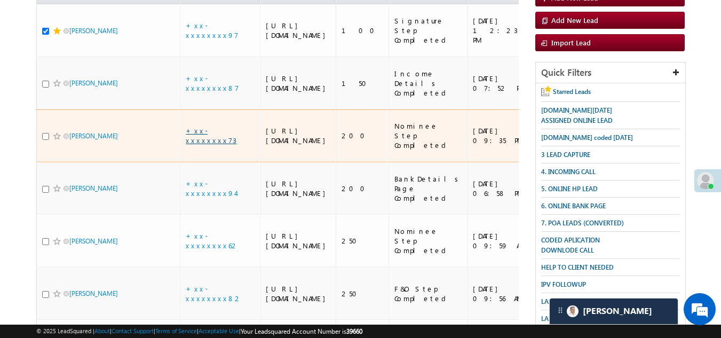
click at [209, 145] on link "+xx-xxxxxxxx73" at bounding box center [211, 135] width 51 height 19
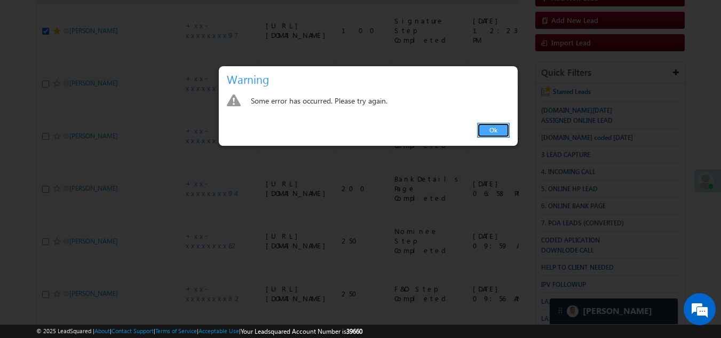
click at [497, 129] on link "Ok" at bounding box center [493, 130] width 33 height 15
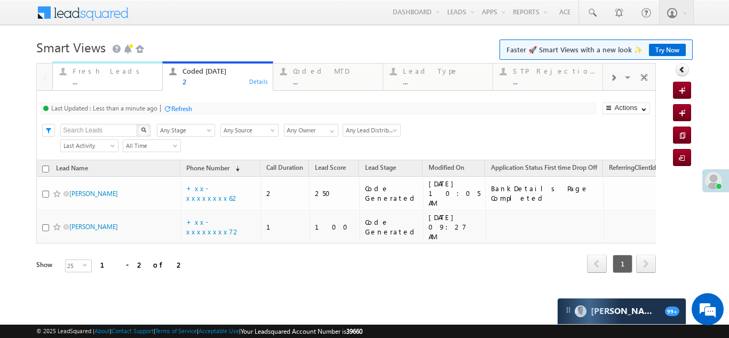
click at [93, 73] on div "Fresh Leads" at bounding box center [114, 71] width 83 height 9
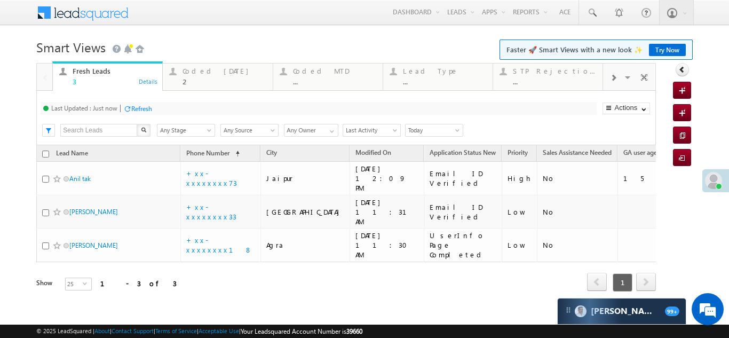
click at [150, 109] on div "Refresh" at bounding box center [141, 109] width 21 height 8
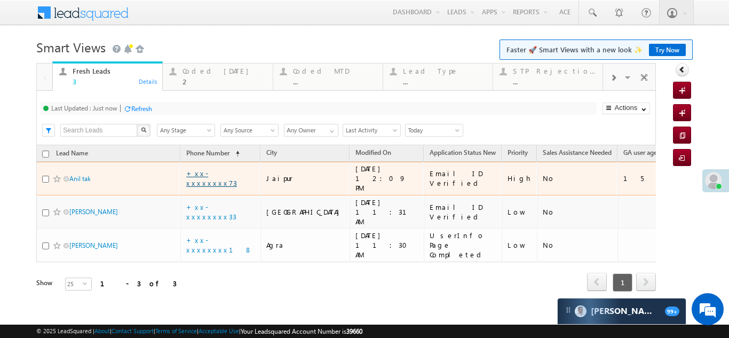
click at [215, 172] on link "+xx-xxxxxxxx73" at bounding box center [211, 178] width 51 height 19
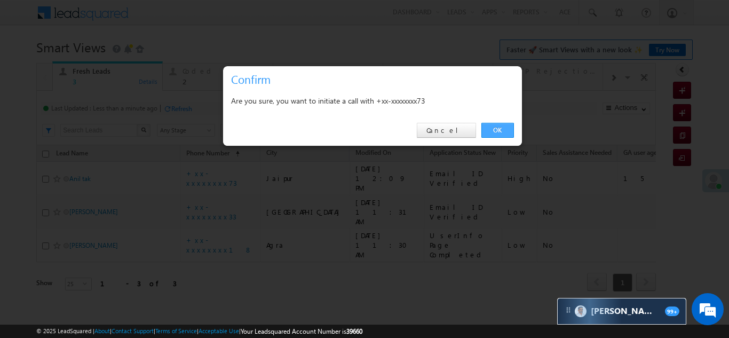
click at [502, 125] on link "OK" at bounding box center [498, 130] width 33 height 15
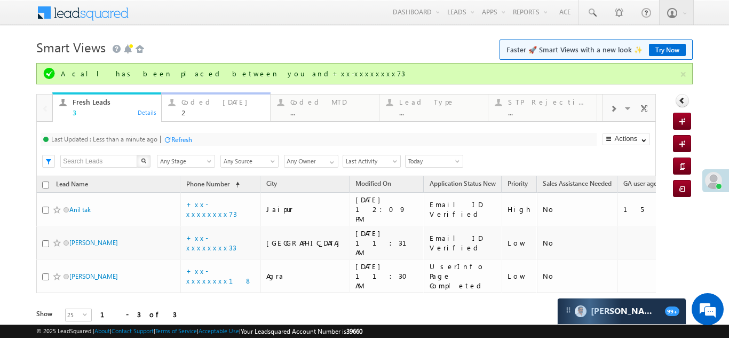
click at [201, 106] on div "Coded [DATE]" at bounding box center [223, 102] width 82 height 9
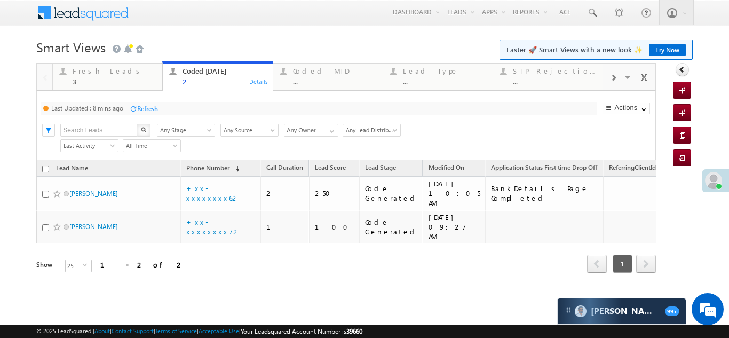
click at [151, 106] on div "Refresh" at bounding box center [147, 109] width 21 height 8
click at [84, 75] on div "Fresh Leads 3" at bounding box center [114, 75] width 83 height 21
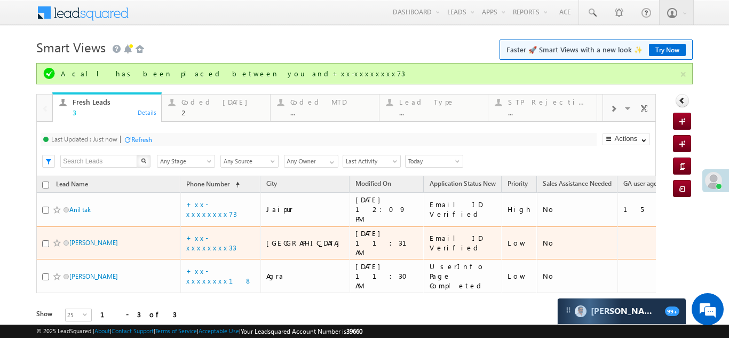
click at [198, 122] on div "Last Updated : Just now Refresh Refreshing... Search X Lead Stage Any Stage Any…" at bounding box center [345, 149] width 619 height 54
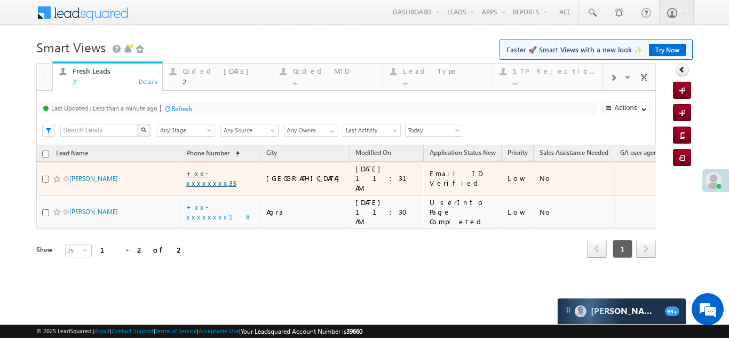
click at [212, 172] on link "+xx-xxxxxxxx33" at bounding box center [211, 178] width 50 height 19
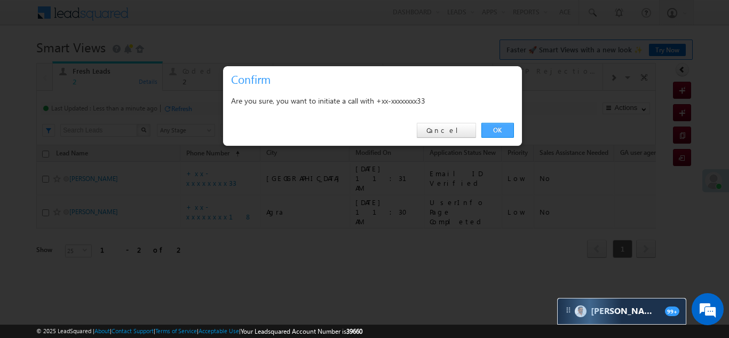
click at [491, 129] on link "OK" at bounding box center [498, 130] width 33 height 15
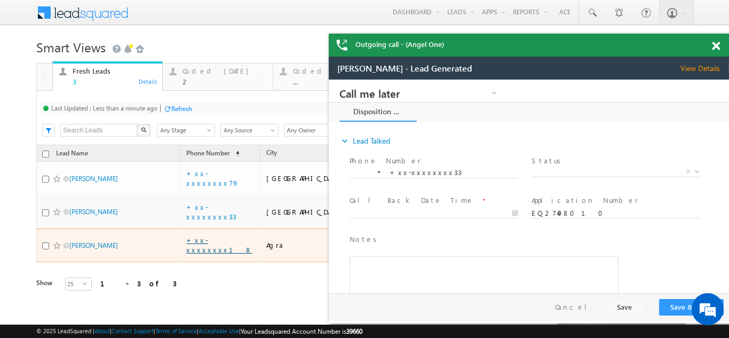
click at [211, 235] on link "+xx-xxxxxxxx18" at bounding box center [219, 244] width 66 height 19
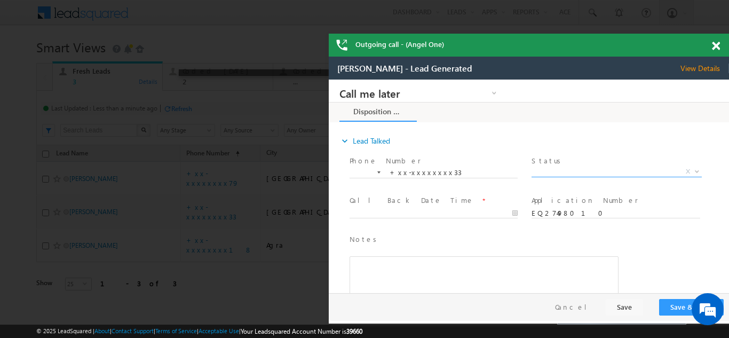
click at [579, 170] on span "X" at bounding box center [617, 172] width 170 height 11
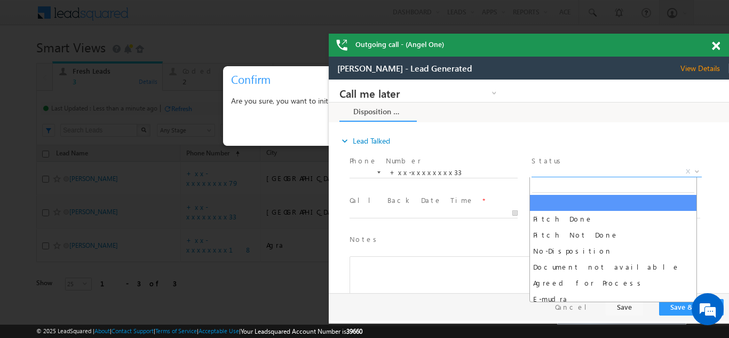
click at [700, 69] on span "View Details" at bounding box center [705, 69] width 49 height 10
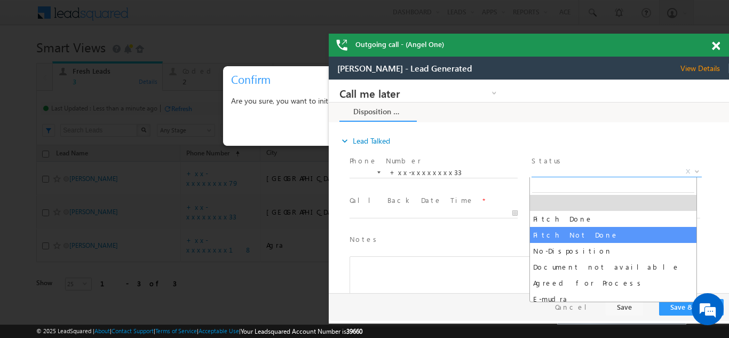
select select "Pitch Not Done"
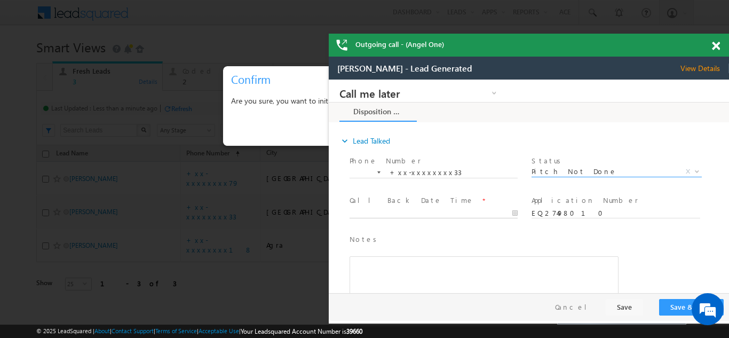
type input "[DATE] 12:27 PM"
click at [412, 210] on input "[DATE] 12:27 PM" at bounding box center [434, 213] width 168 height 11
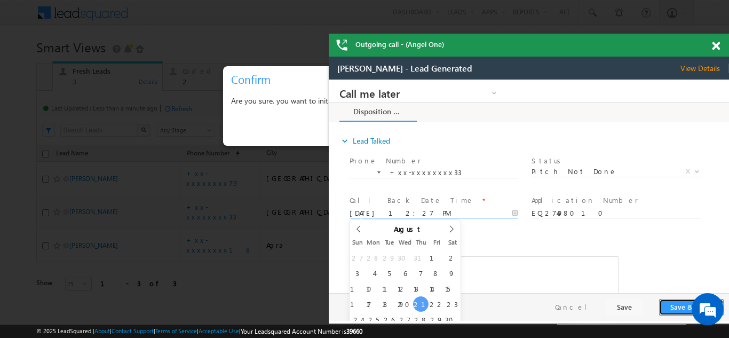
click at [681, 305] on button "Save & Close" at bounding box center [691, 307] width 65 height 17
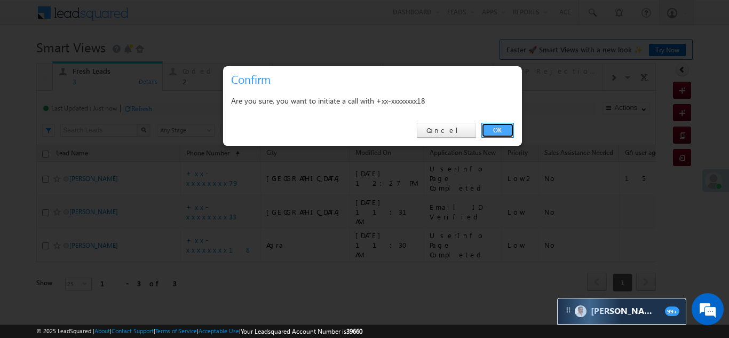
click at [490, 131] on link "OK" at bounding box center [498, 130] width 33 height 15
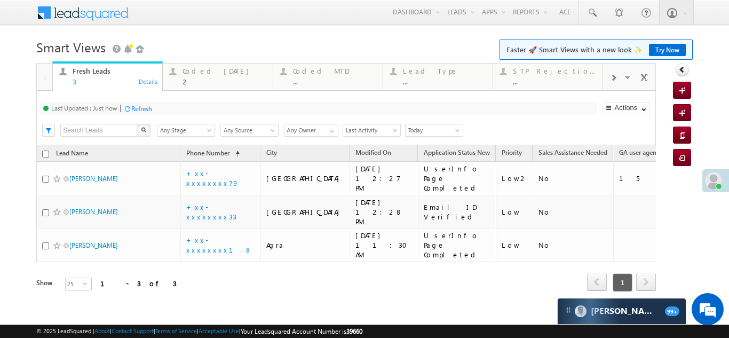
click at [490, 131] on div "Search X Lead Stage Any Stage Any Stage Lead Source Any Source Any Source Owner…" at bounding box center [355, 129] width 600 height 16
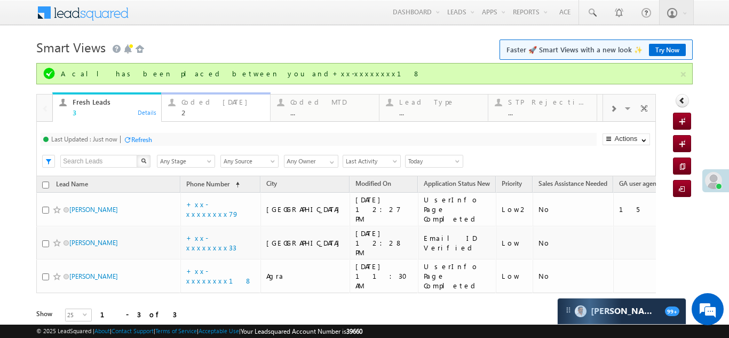
click at [196, 107] on div "Coded [DATE] 2" at bounding box center [223, 106] width 82 height 21
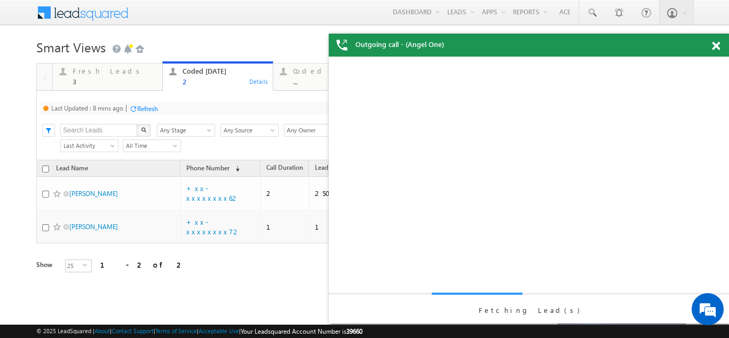
click at [162, 107] on div "Last Updated : 8 mins ago Refresh Refreshing..." at bounding box center [319, 108] width 556 height 13
click at [154, 113] on div "Refresh" at bounding box center [143, 108] width 29 height 10
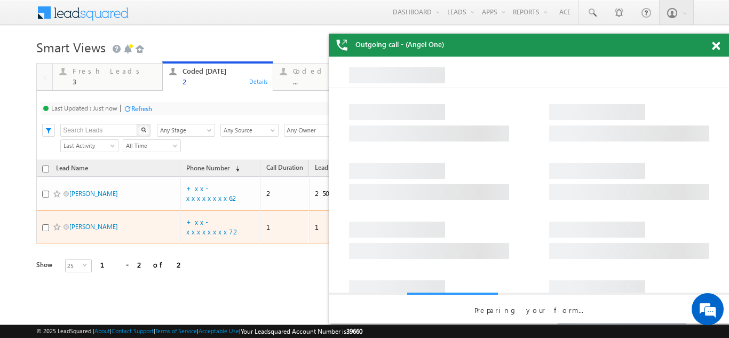
click at [143, 108] on div "Refresh" at bounding box center [141, 109] width 21 height 8
click at [150, 108] on div "Refresh" at bounding box center [141, 109] width 21 height 8
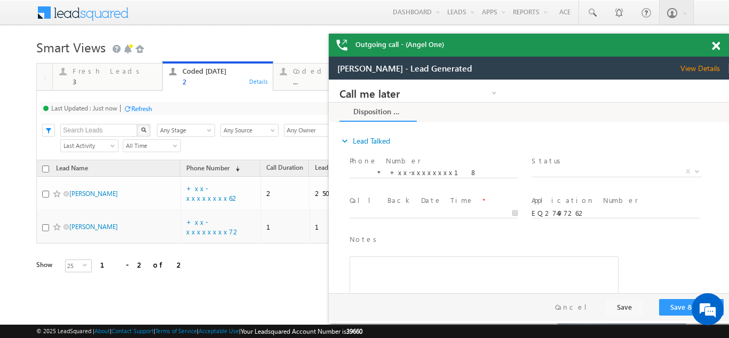
click at [575, 171] on span "X" at bounding box center [617, 172] width 170 height 11
click at [562, 171] on span "X" at bounding box center [617, 172] width 170 height 11
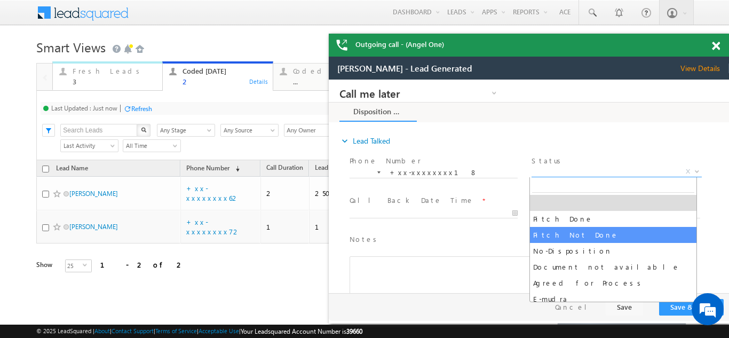
click at [91, 77] on div "Fresh Leads 3" at bounding box center [114, 75] width 83 height 21
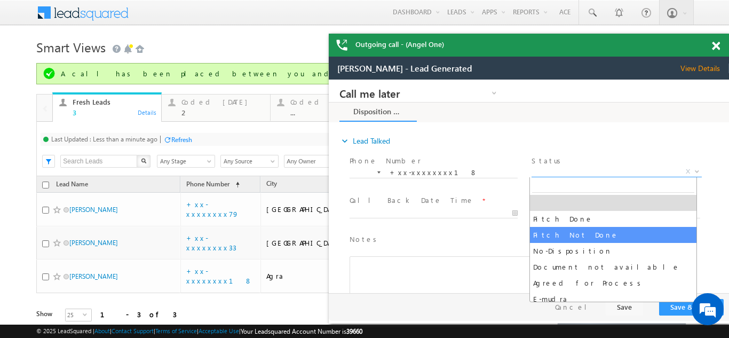
click at [713, 47] on span at bounding box center [716, 46] width 8 height 9
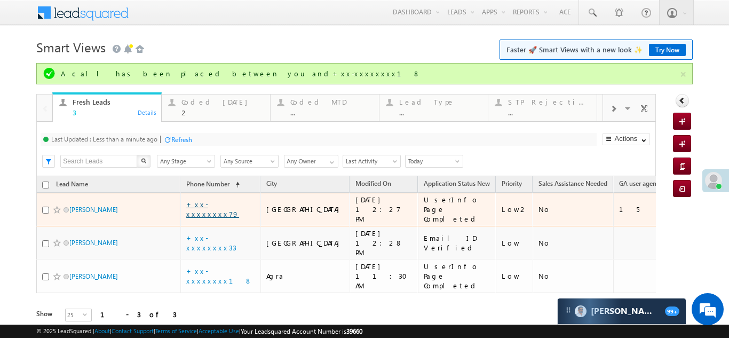
click at [208, 204] on link "+xx-xxxxxxxx79" at bounding box center [212, 209] width 53 height 19
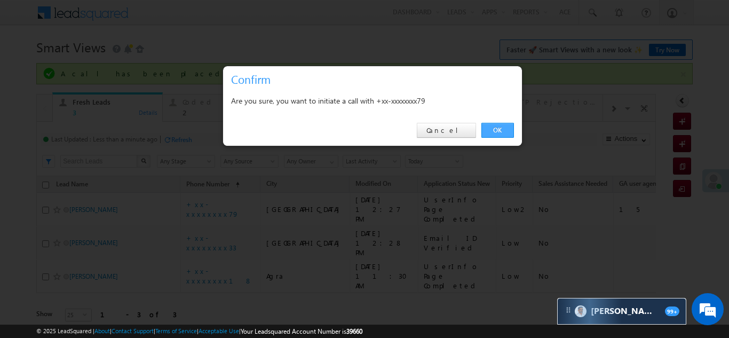
click at [491, 128] on link "OK" at bounding box center [498, 130] width 33 height 15
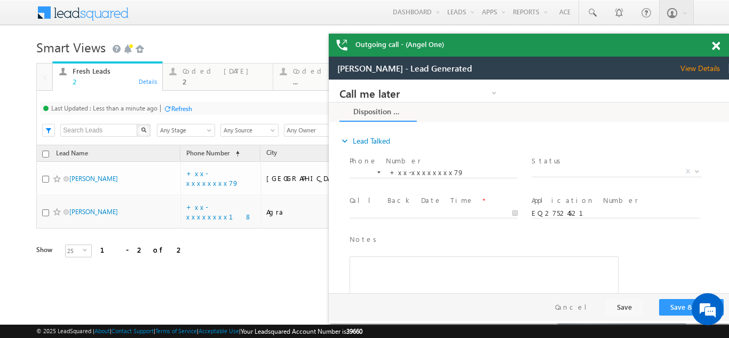
click at [718, 47] on span at bounding box center [716, 46] width 8 height 9
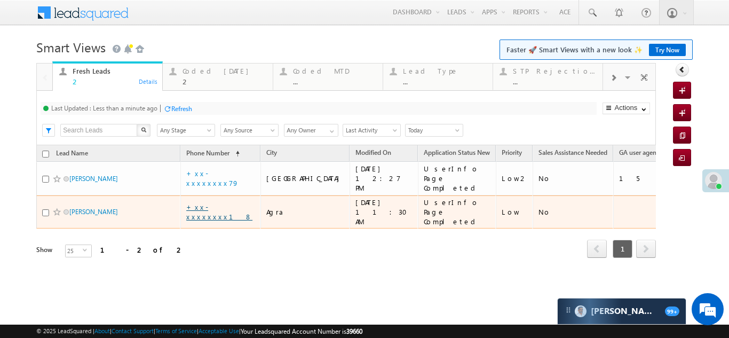
click at [219, 202] on link "+xx-xxxxxxxx18" at bounding box center [219, 211] width 66 height 19
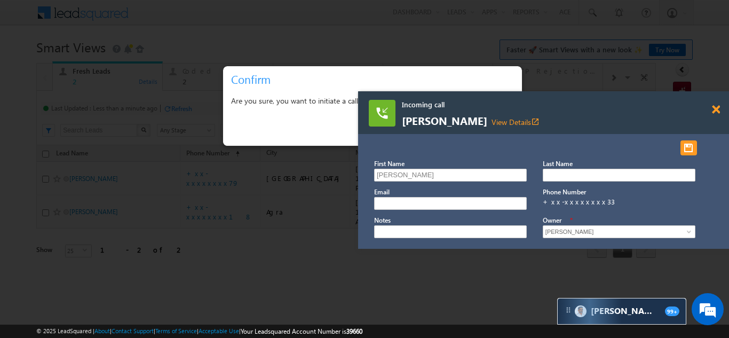
click at [713, 110] on span at bounding box center [716, 109] width 8 height 9
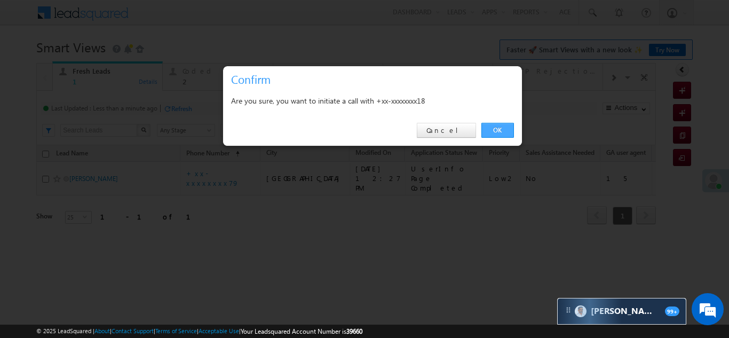
click at [497, 132] on link "OK" at bounding box center [498, 130] width 33 height 15
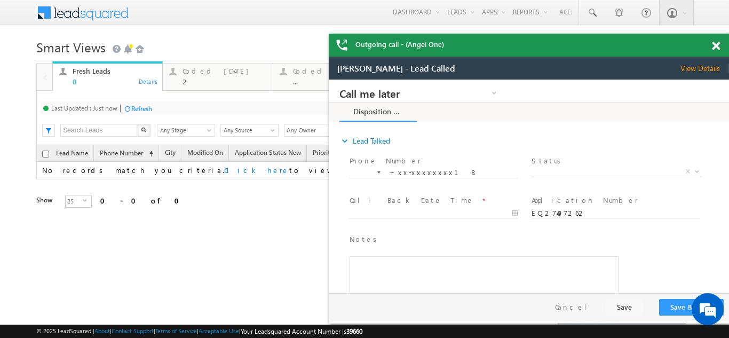
click at [714, 43] on span at bounding box center [716, 46] width 8 height 9
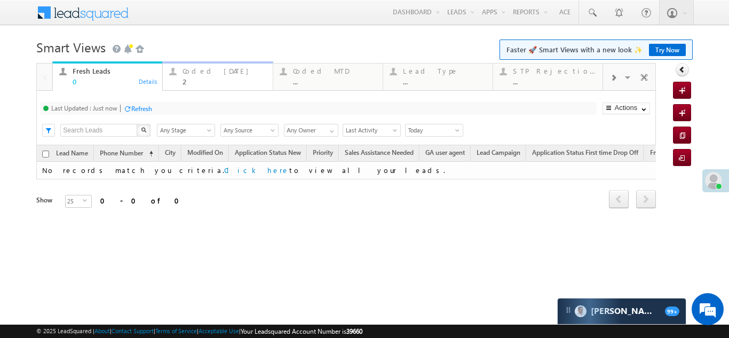
click at [200, 74] on div "Coded [DATE]" at bounding box center [224, 71] width 83 height 9
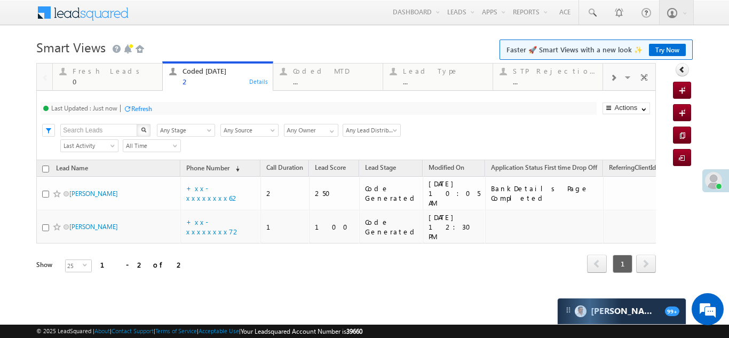
click at [142, 106] on div "Refresh" at bounding box center [141, 109] width 21 height 8
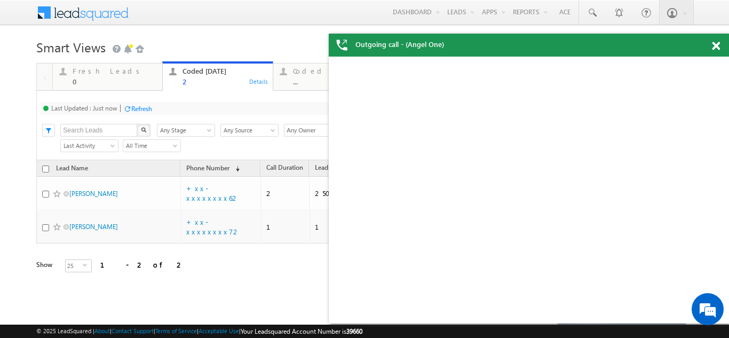
click at [149, 107] on div "Refresh" at bounding box center [141, 109] width 21 height 8
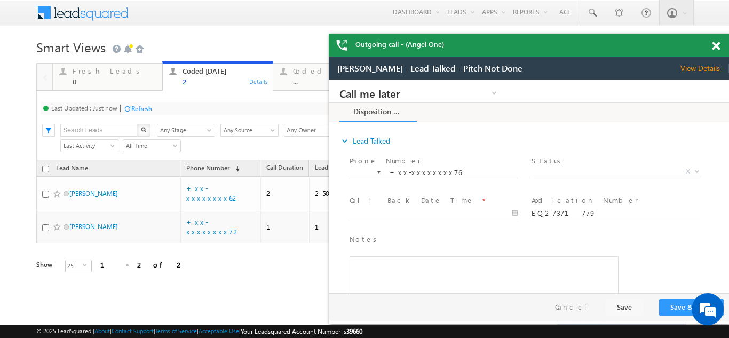
click at [719, 44] on span at bounding box center [716, 46] width 8 height 9
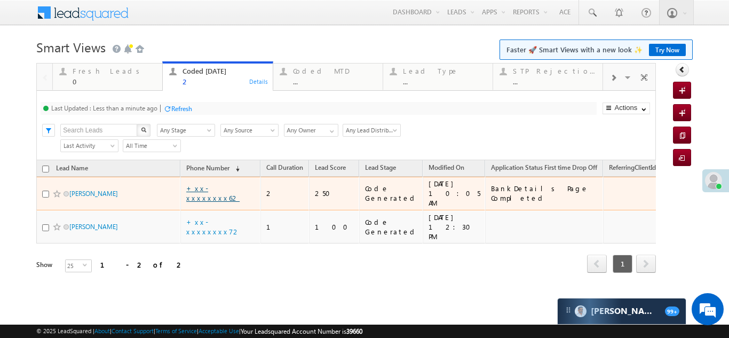
click at [202, 187] on link "+xx-xxxxxxxx62" at bounding box center [212, 193] width 53 height 19
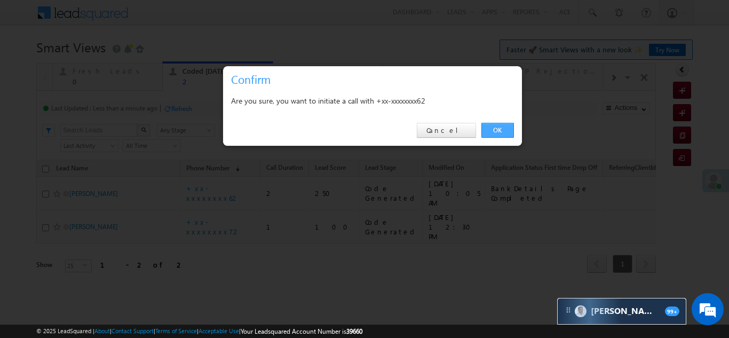
click at [497, 126] on link "OK" at bounding box center [498, 130] width 33 height 15
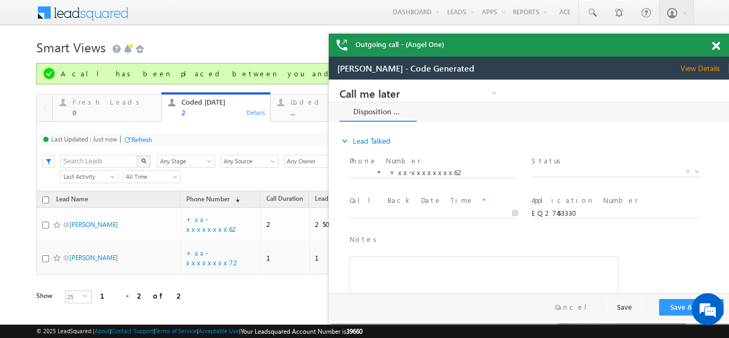
click at [717, 46] on span at bounding box center [716, 46] width 8 height 9
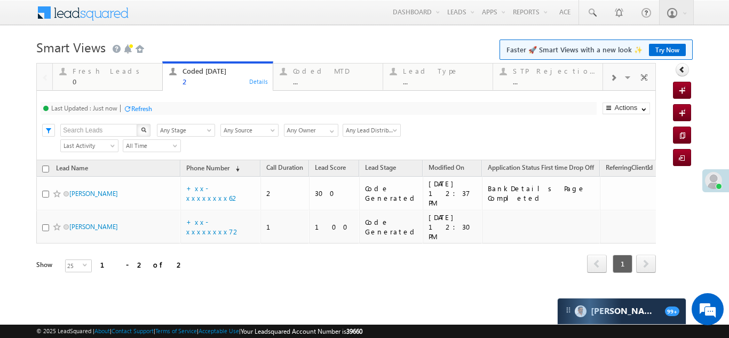
click at [717, 49] on body "Menu [PERSON_NAME] [PERSON_NAME] @ange lbrok ing.c om" at bounding box center [364, 151] width 729 height 303
click at [145, 109] on div "Refresh" at bounding box center [141, 109] width 21 height 8
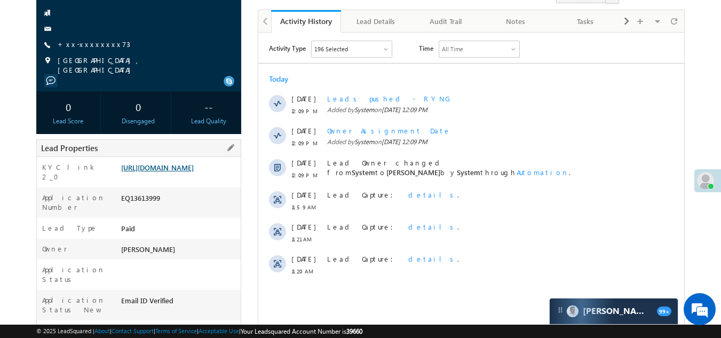
scroll to position [107, 0]
drag, startPoint x: 122, startPoint y: 209, endPoint x: 179, endPoint y: 210, distance: 57.1
click at [179, 207] on div "EQ13613999" at bounding box center [180, 199] width 123 height 15
copy div "EQ13613999"
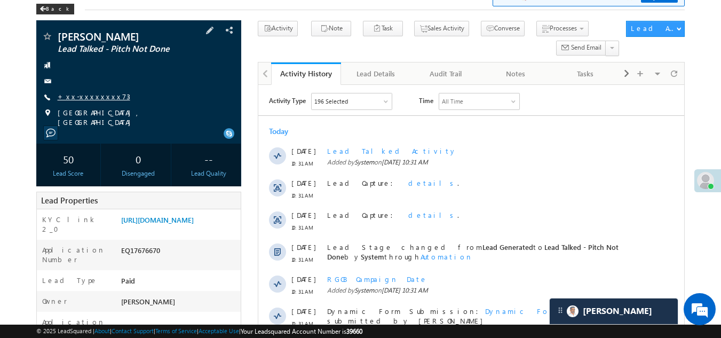
click at [93, 95] on link "+xx-xxxxxxxx73" at bounding box center [94, 96] width 73 height 9
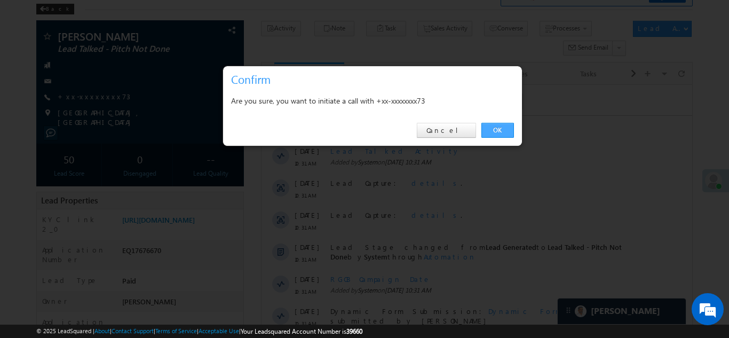
click at [496, 130] on link "OK" at bounding box center [498, 130] width 33 height 15
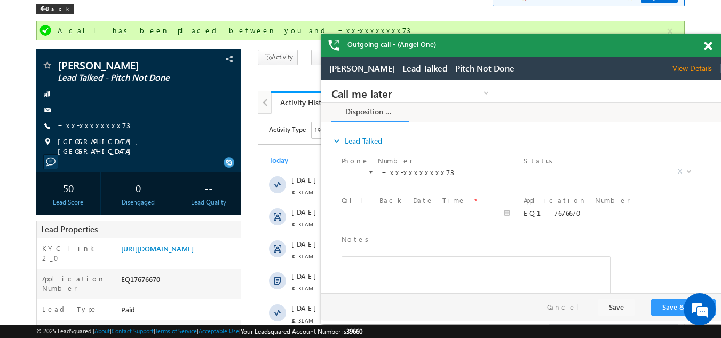
click at [706, 46] on span at bounding box center [708, 46] width 8 height 9
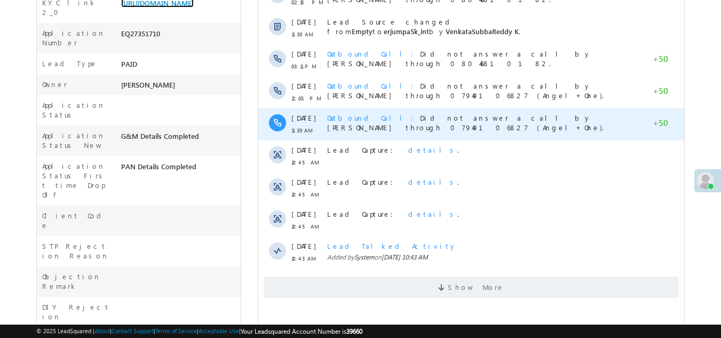
scroll to position [268, 0]
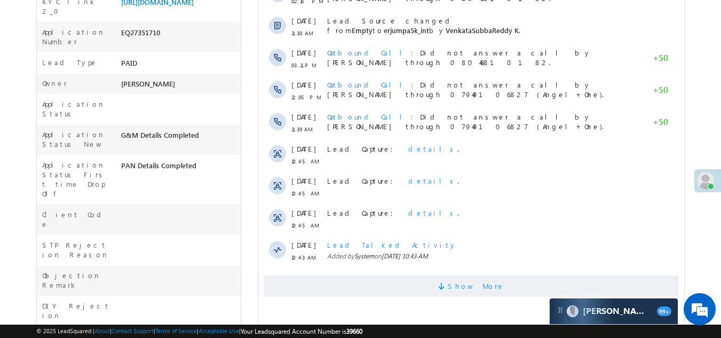
click at [371, 291] on span "Show More" at bounding box center [471, 286] width 415 height 21
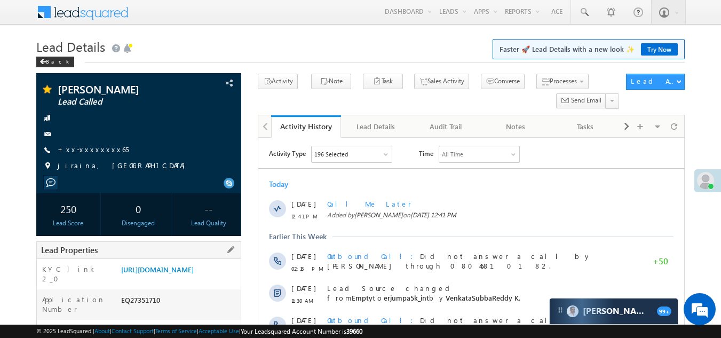
scroll to position [0, 0]
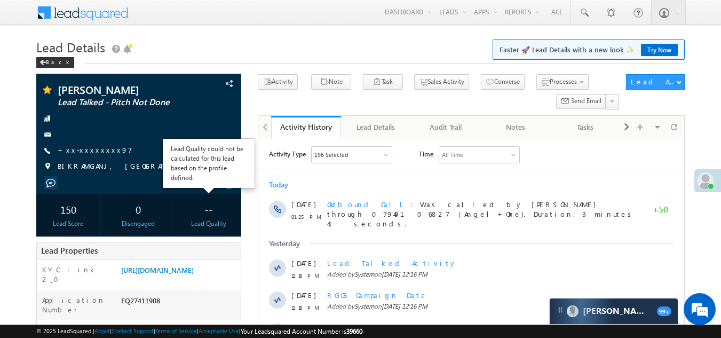
scroll to position [53, 0]
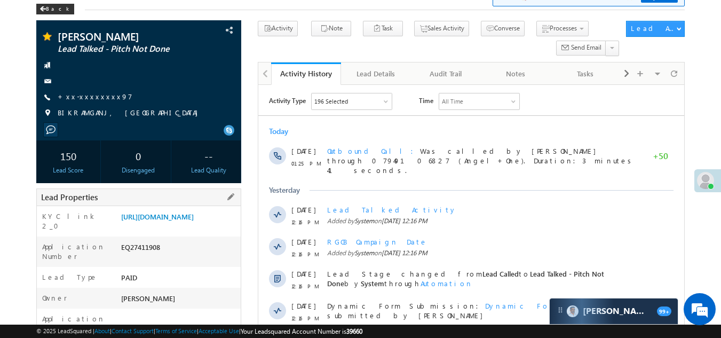
drag, startPoint x: 121, startPoint y: 265, endPoint x: 171, endPoint y: 263, distance: 49.7
click at [171, 257] on div "EQ27411908" at bounding box center [180, 249] width 123 height 15
copy div "EQ27411908"
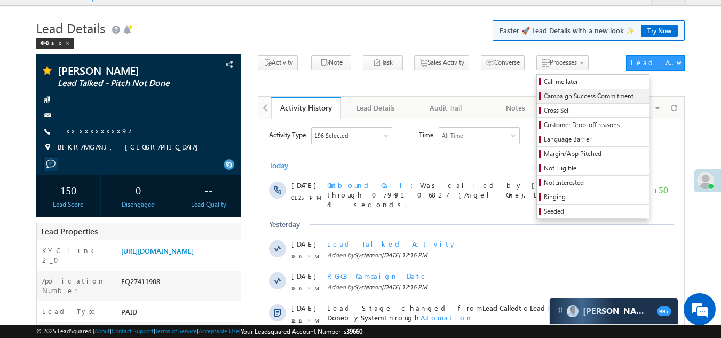
scroll to position [0, 0]
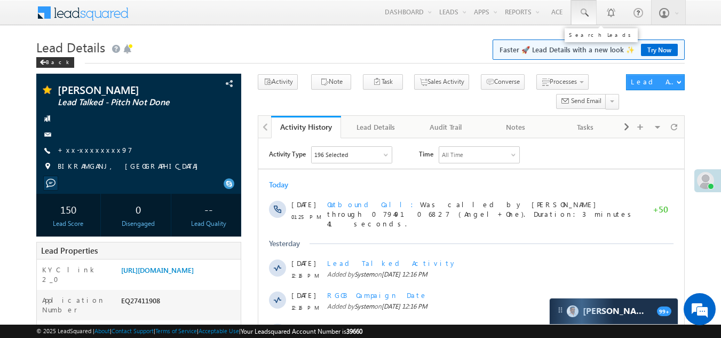
click at [581, 11] on span at bounding box center [584, 12] width 11 height 11
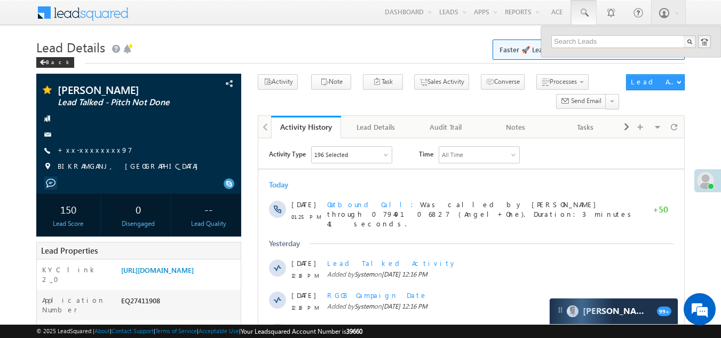
paste input "EQ27505205"
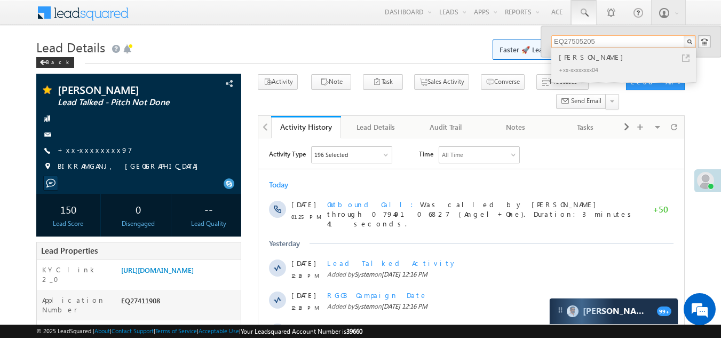
type input "EQ27505205"
click at [572, 56] on div "[PERSON_NAME]" at bounding box center [628, 57] width 143 height 12
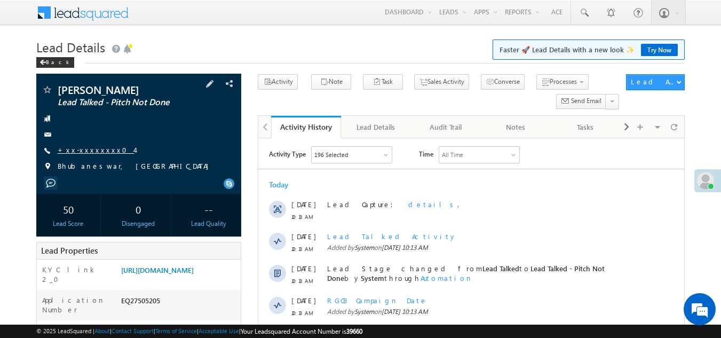
click at [93, 147] on link "+xx-xxxxxxxx04" at bounding box center [96, 149] width 77 height 9
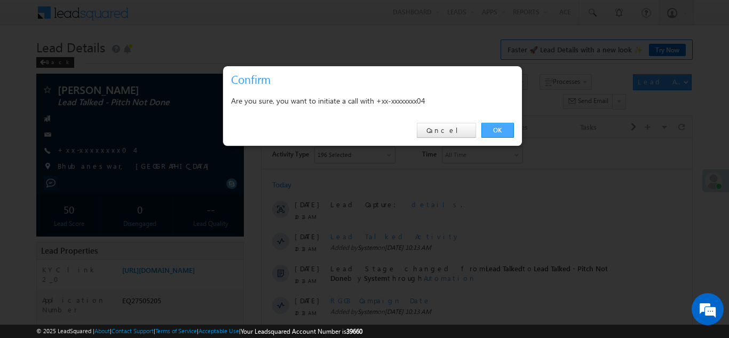
click at [495, 128] on link "OK" at bounding box center [498, 130] width 33 height 15
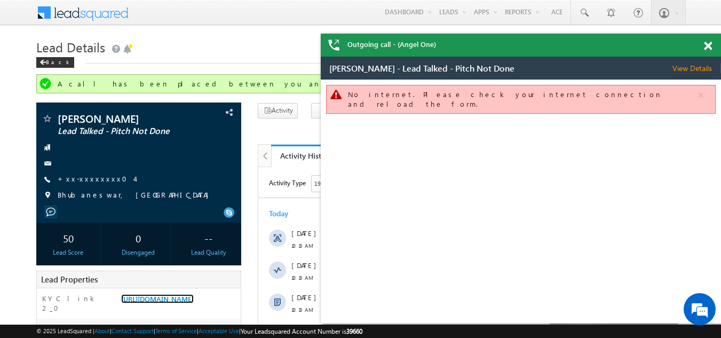
click at [708, 44] on span at bounding box center [708, 46] width 8 height 9
